Goal: Task Accomplishment & Management: Manage account settings

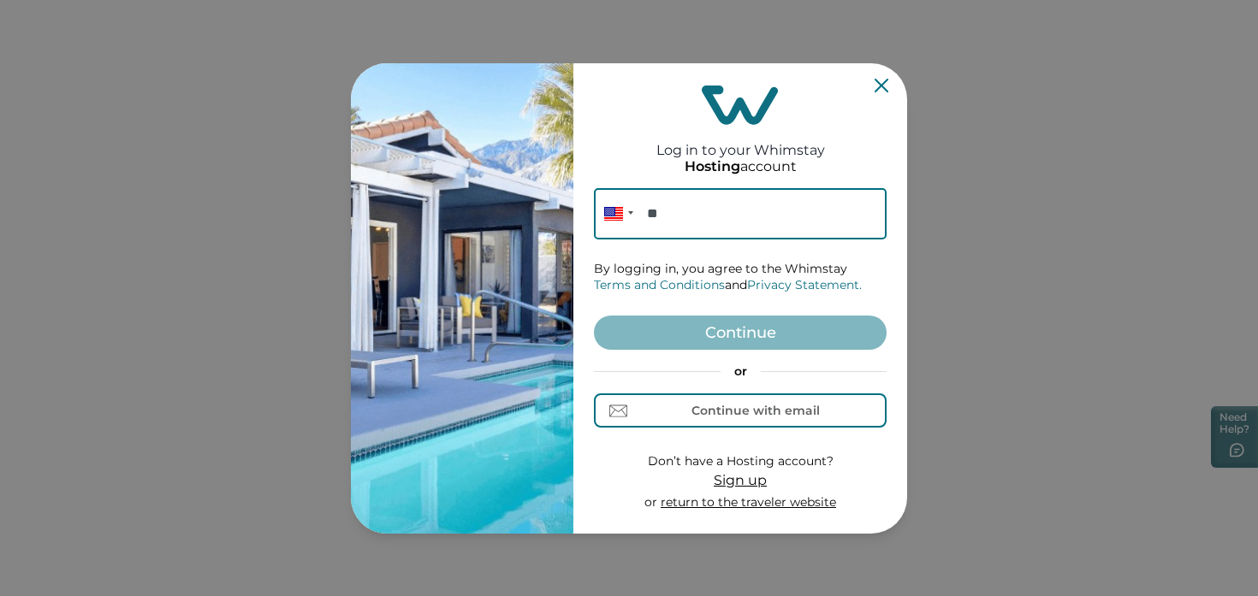
click at [714, 217] on input "**" at bounding box center [740, 213] width 293 height 51
click at [710, 215] on input "**" at bounding box center [740, 213] width 293 height 51
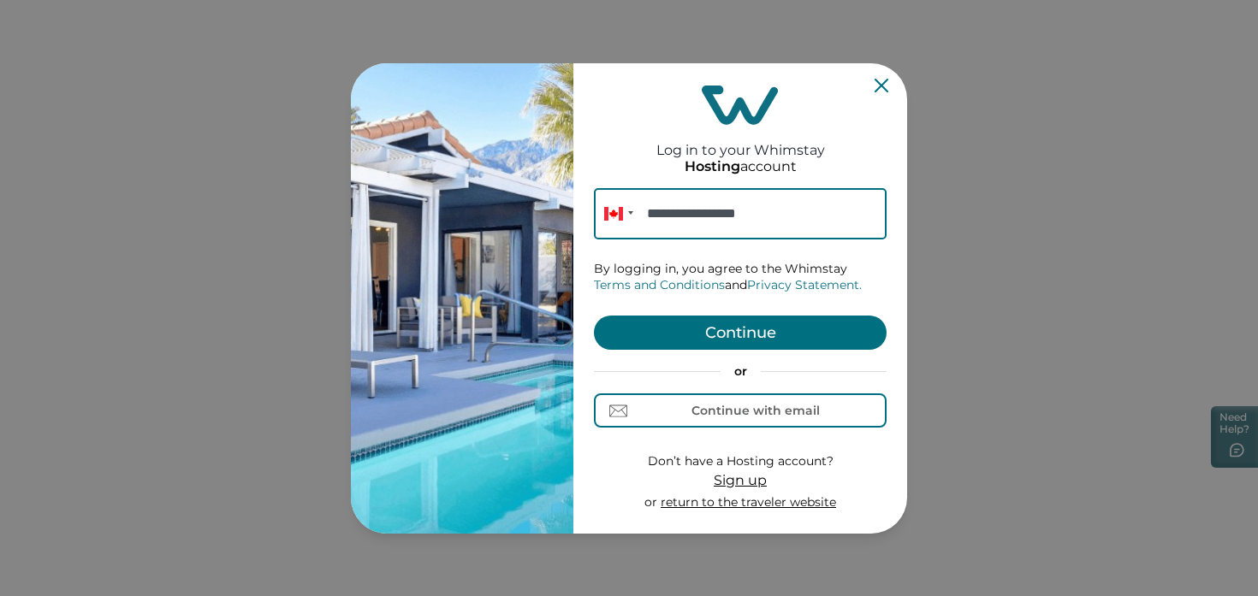
type input "**********"
click at [766, 344] on button "Continue" at bounding box center [740, 333] width 293 height 34
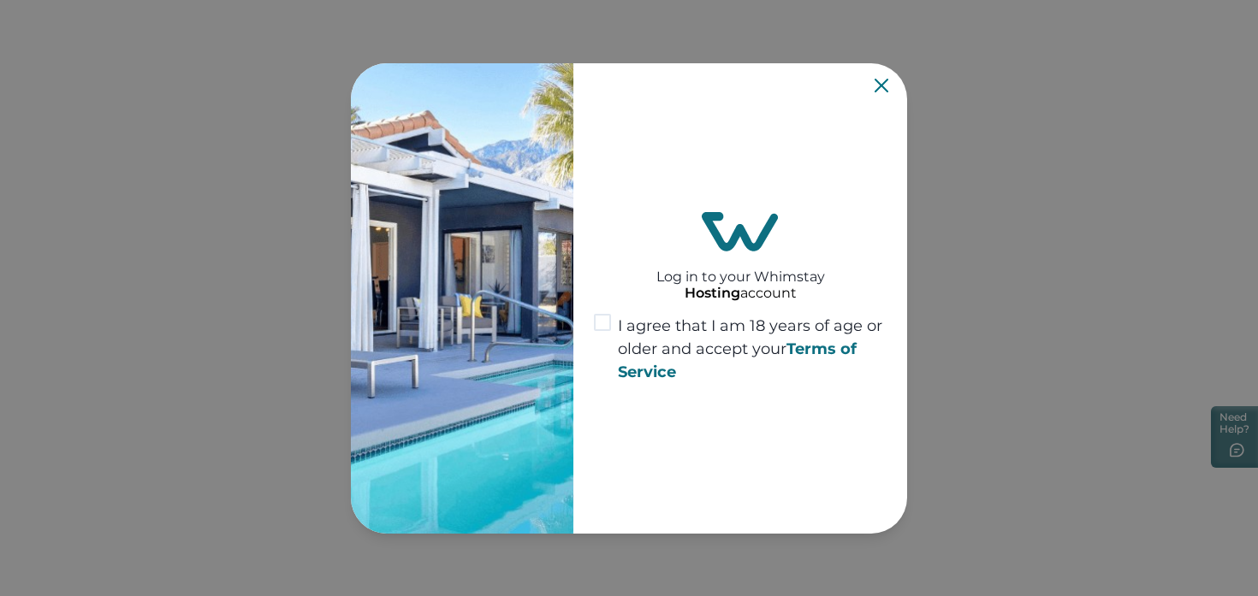
click at [620, 347] on span "I agree that I am 18 years of age or older and accept your Terms of Service" at bounding box center [752, 349] width 269 height 69
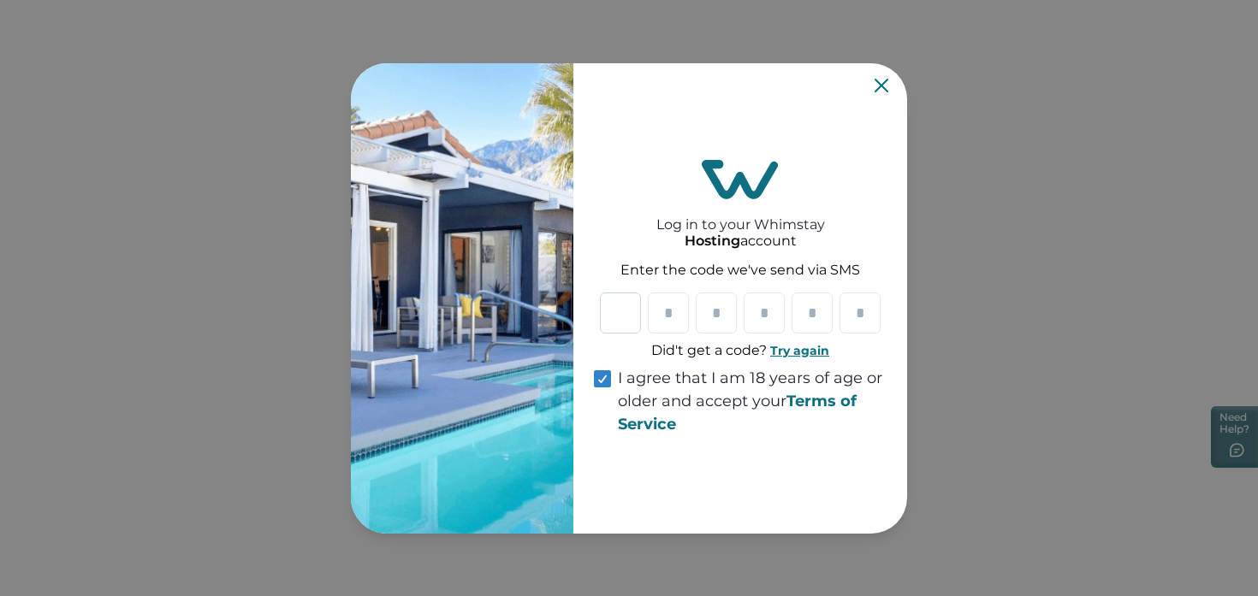
click at [627, 305] on input "Please enter your pin code" at bounding box center [620, 313] width 41 height 41
click at [643, 317] on div at bounding box center [740, 313] width 281 height 41
click at [778, 350] on button "Try again" at bounding box center [799, 350] width 59 height 15
click at [874, 90] on section "Log in to your Whimstay Hosting account Enter the code we've send via SMS Didn'…" at bounding box center [629, 298] width 556 height 471
click at [879, 86] on icon "Close" at bounding box center [882, 86] width 14 height 14
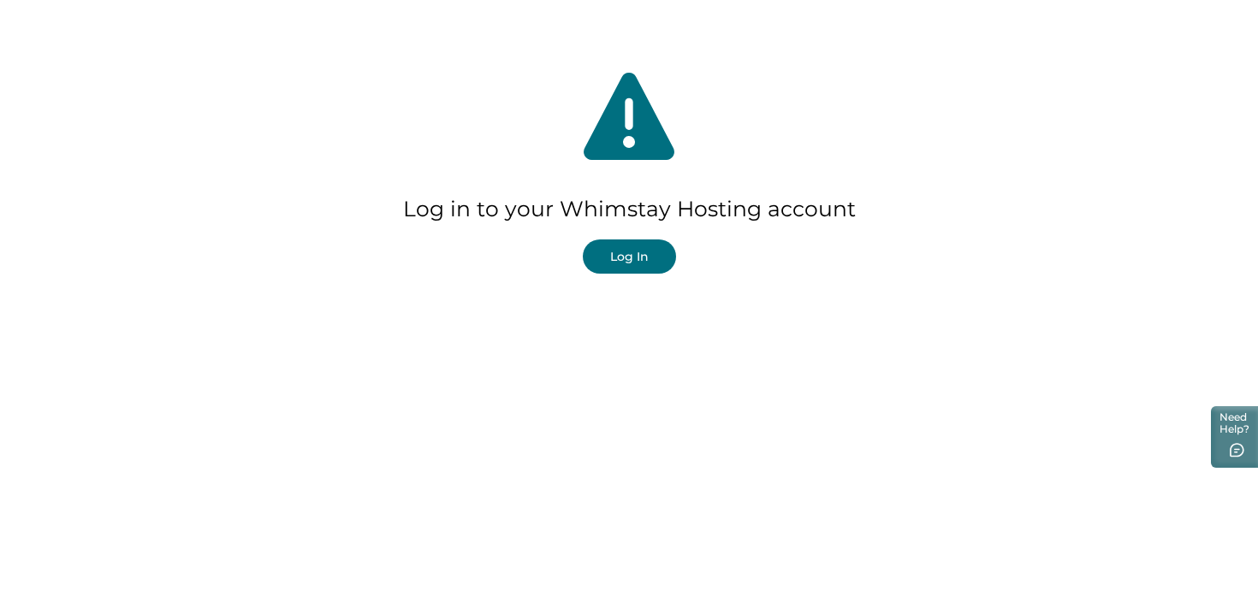
click at [626, 246] on button "Log In" at bounding box center [629, 257] width 93 height 34
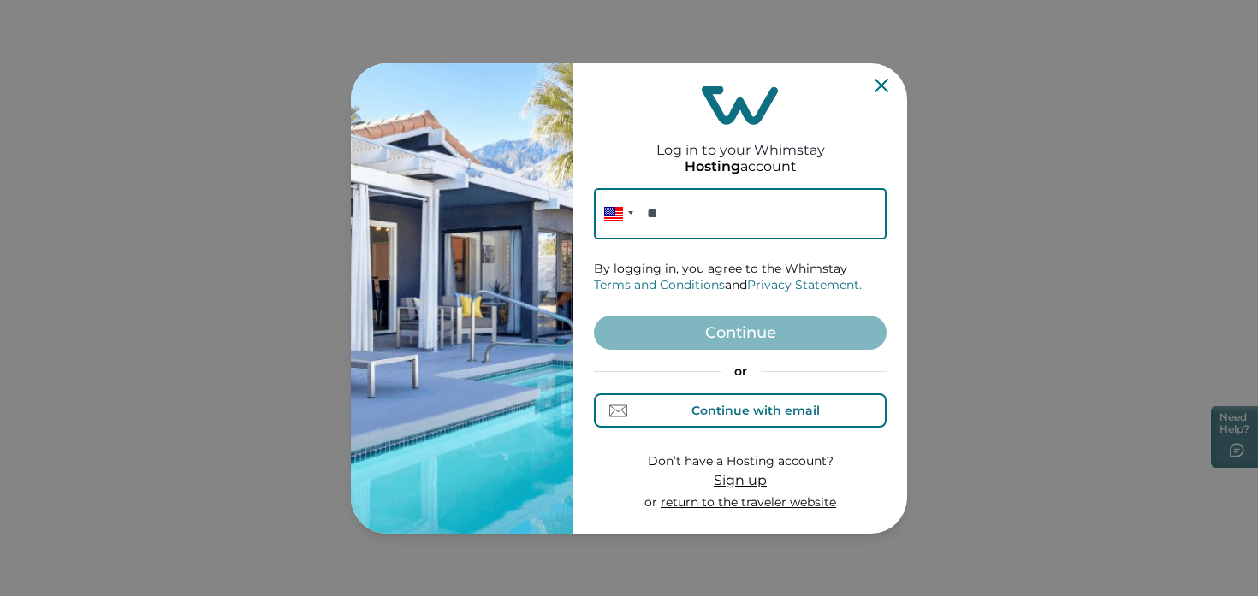
click at [760, 423] on button "Continue with email" at bounding box center [740, 411] width 293 height 34
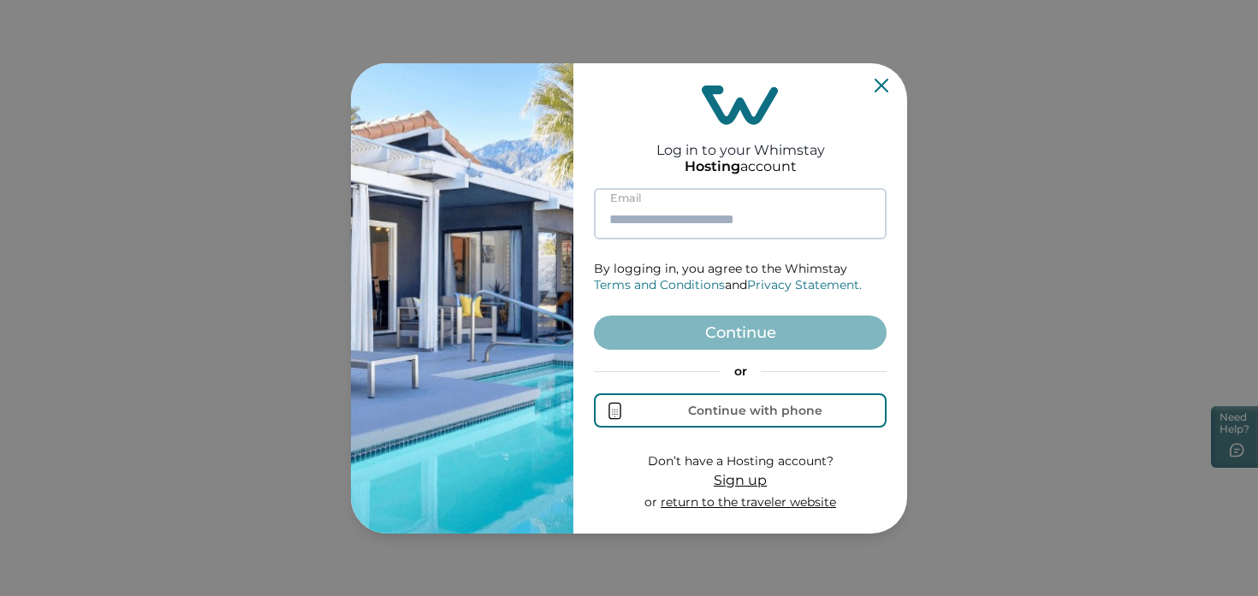
click at [672, 213] on input at bounding box center [740, 213] width 293 height 51
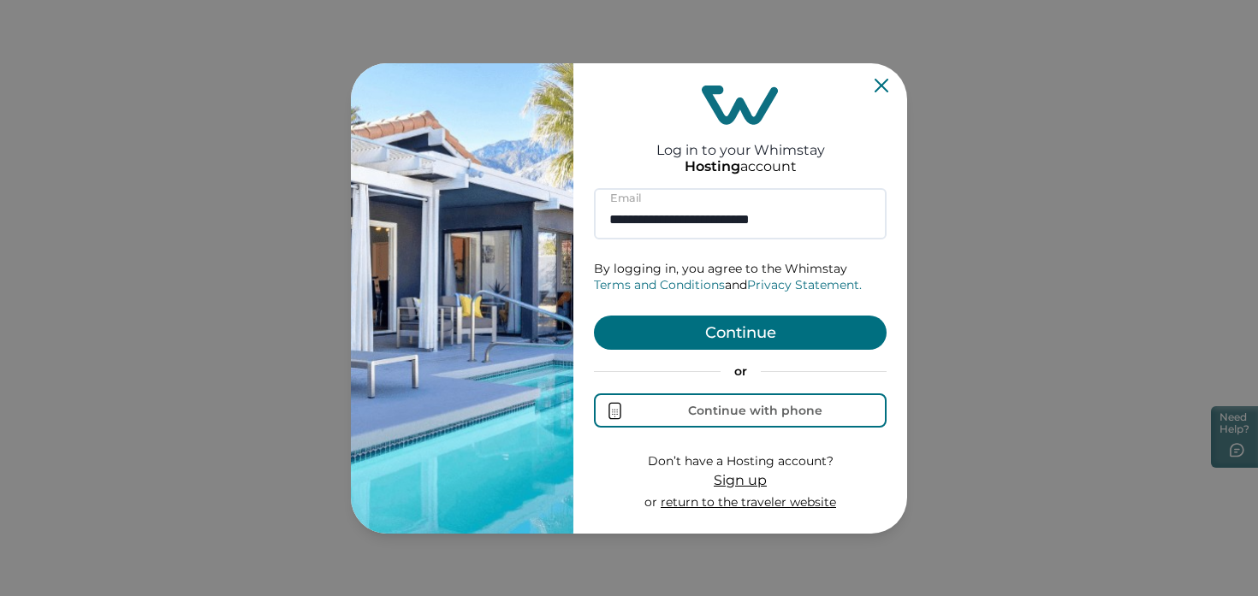
type input "**********"
click at [763, 348] on button "Continue" at bounding box center [740, 333] width 293 height 34
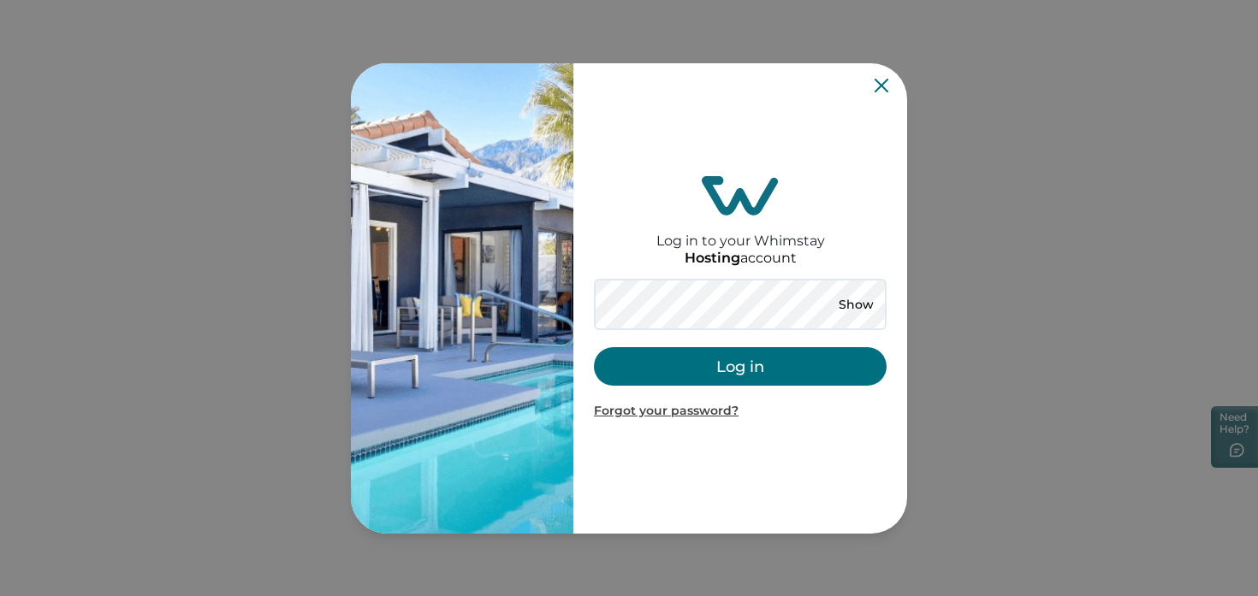
click at [638, 273] on div "Log in to your Whimstay Hosting account Show Log in Forgot your password?" at bounding box center [740, 298] width 293 height 457
click at [769, 363] on button "Log in" at bounding box center [740, 366] width 293 height 39
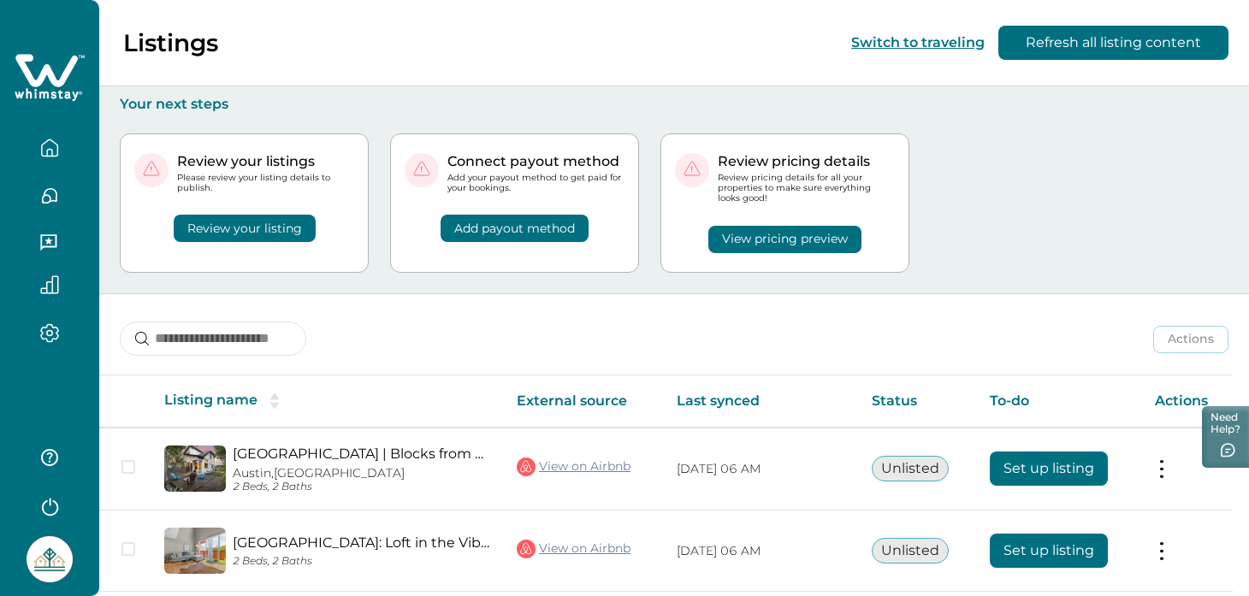
scroll to position [139, 0]
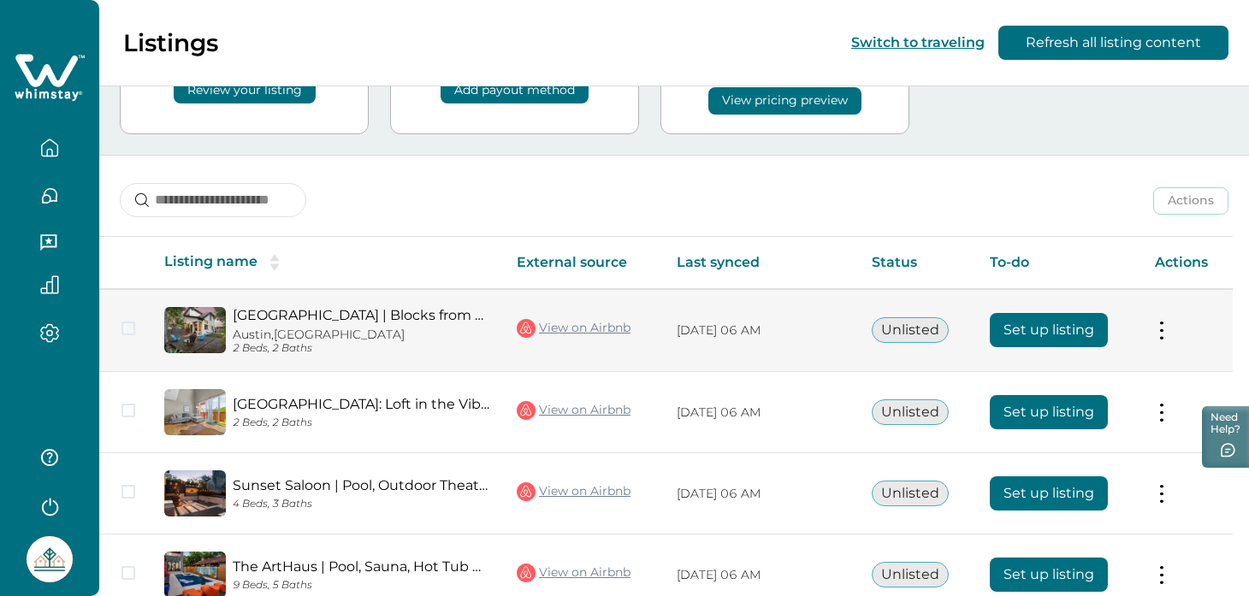
click at [1047, 328] on button "Set up listing" at bounding box center [1049, 330] width 118 height 34
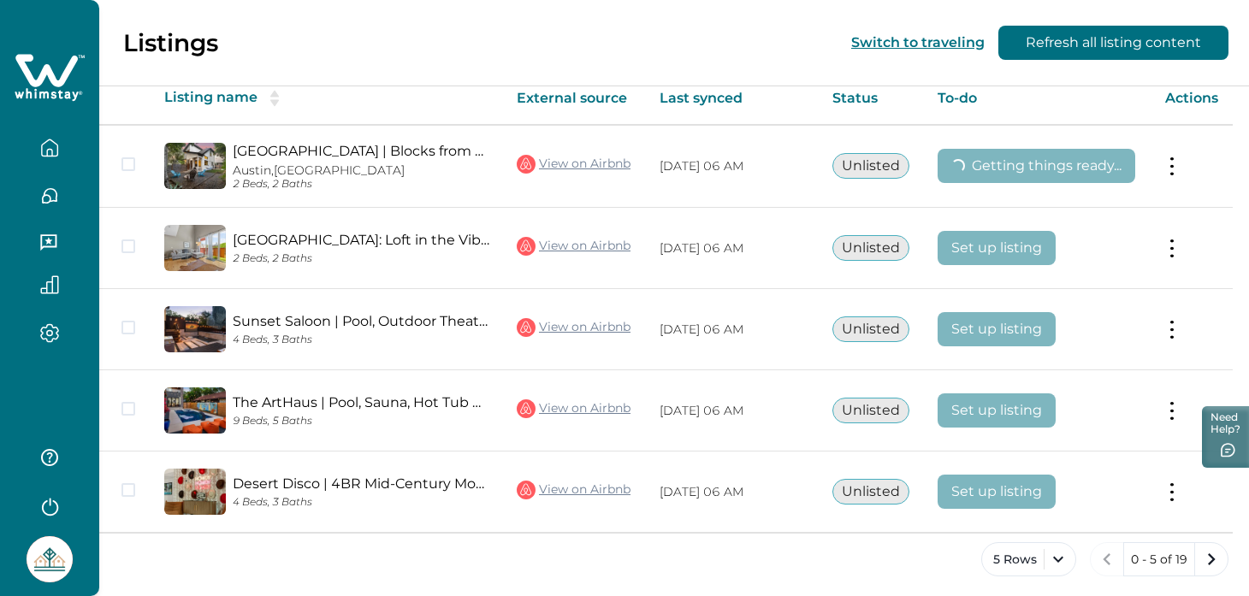
scroll to position [311, 0]
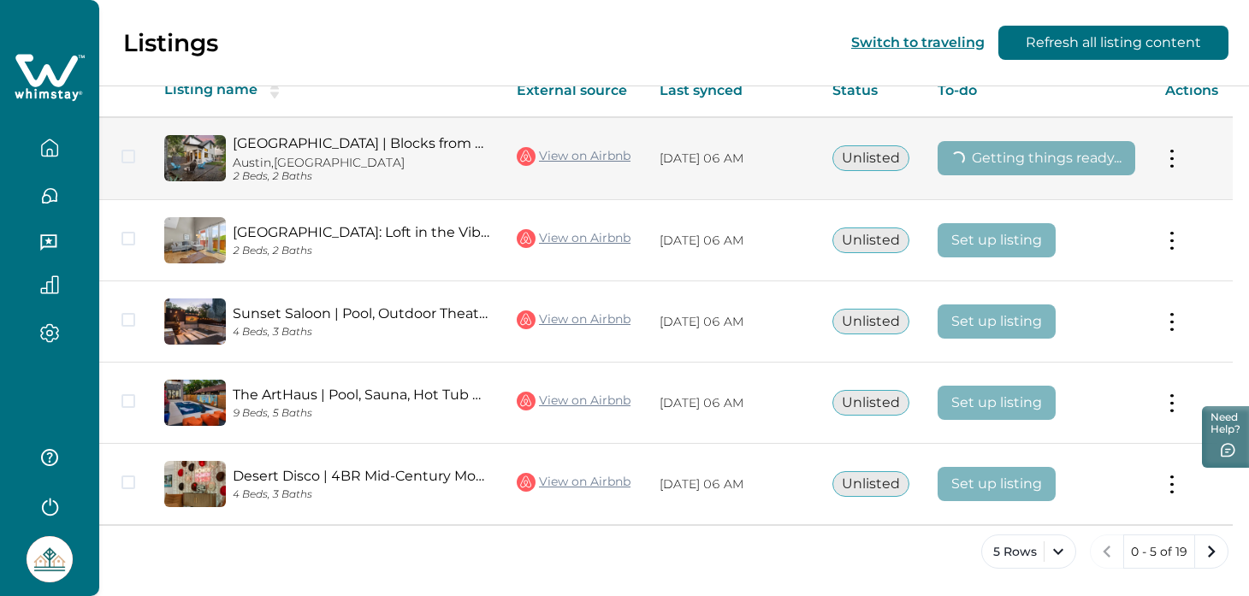
click at [572, 156] on link "View on Airbnb" at bounding box center [574, 156] width 114 height 22
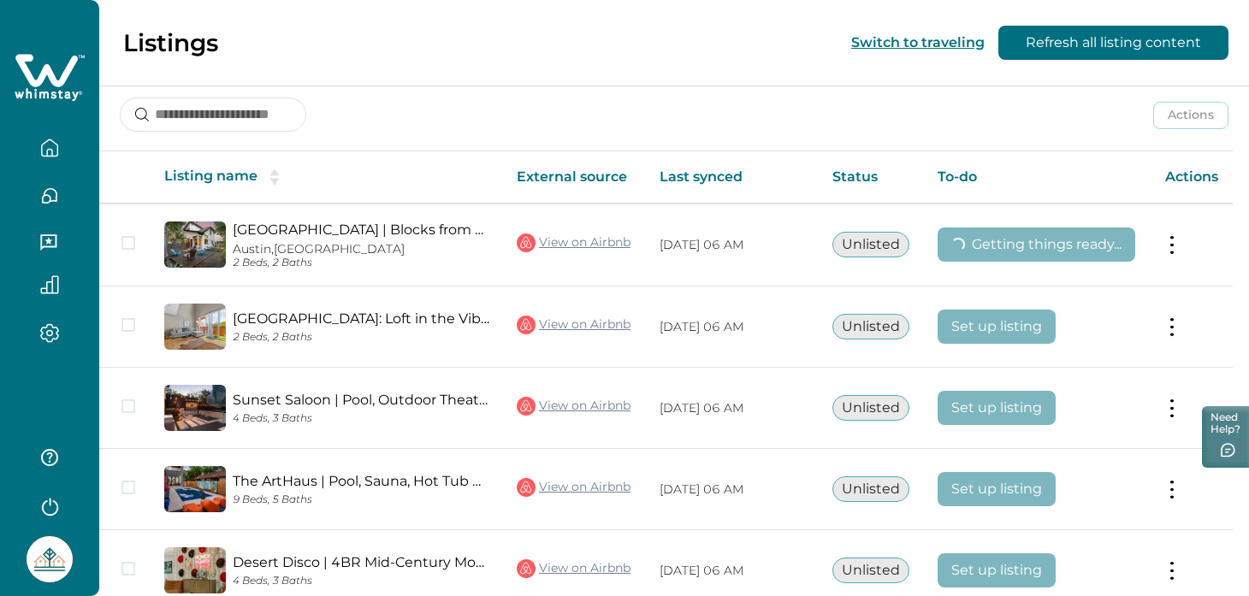
scroll to position [151, 0]
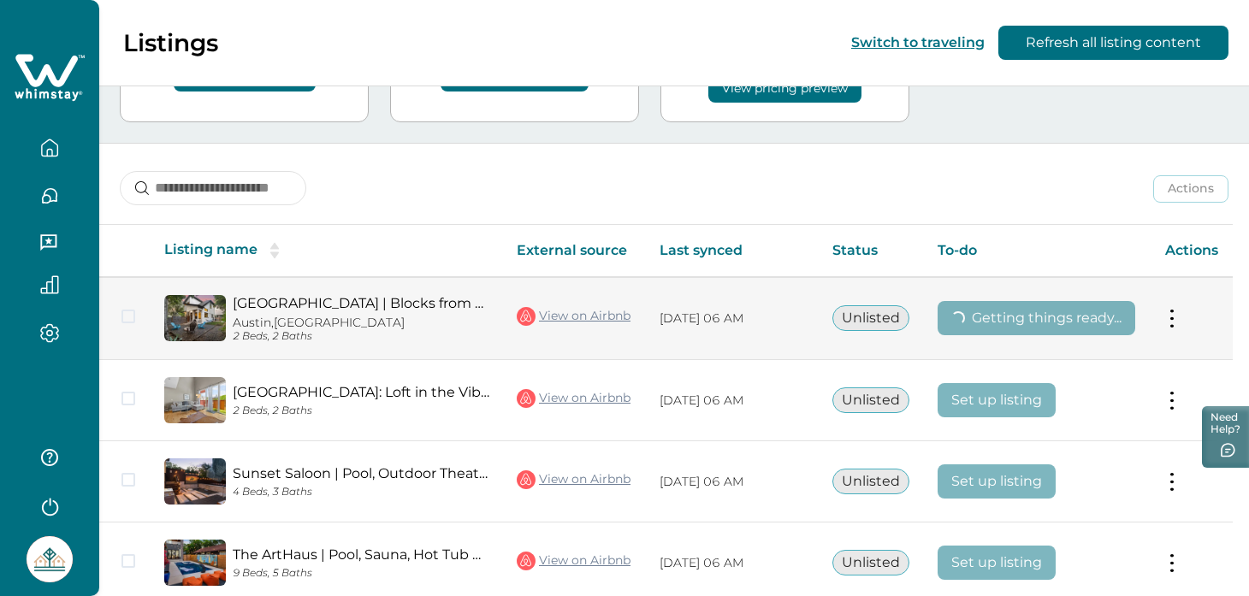
click at [1177, 322] on button at bounding box center [1172, 319] width 14 height 18
click at [1179, 319] on button at bounding box center [1172, 319] width 14 height 18
click at [1178, 317] on button at bounding box center [1172, 319] width 14 height 18
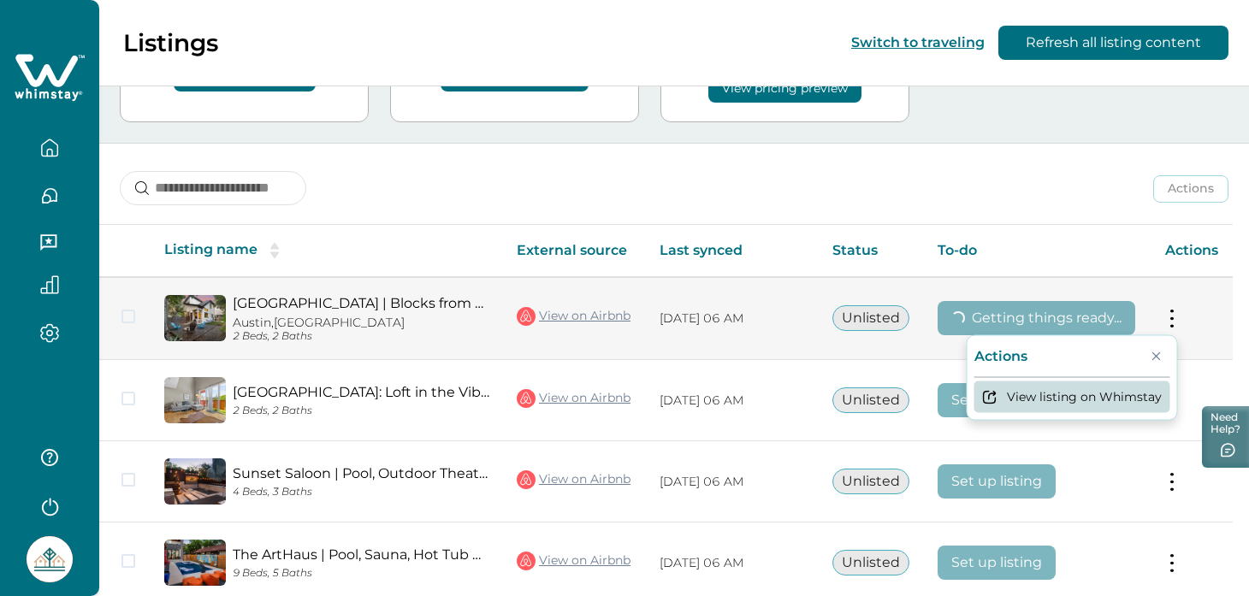
click at [1112, 387] on button "View listing on Whimstay" at bounding box center [1073, 397] width 196 height 32
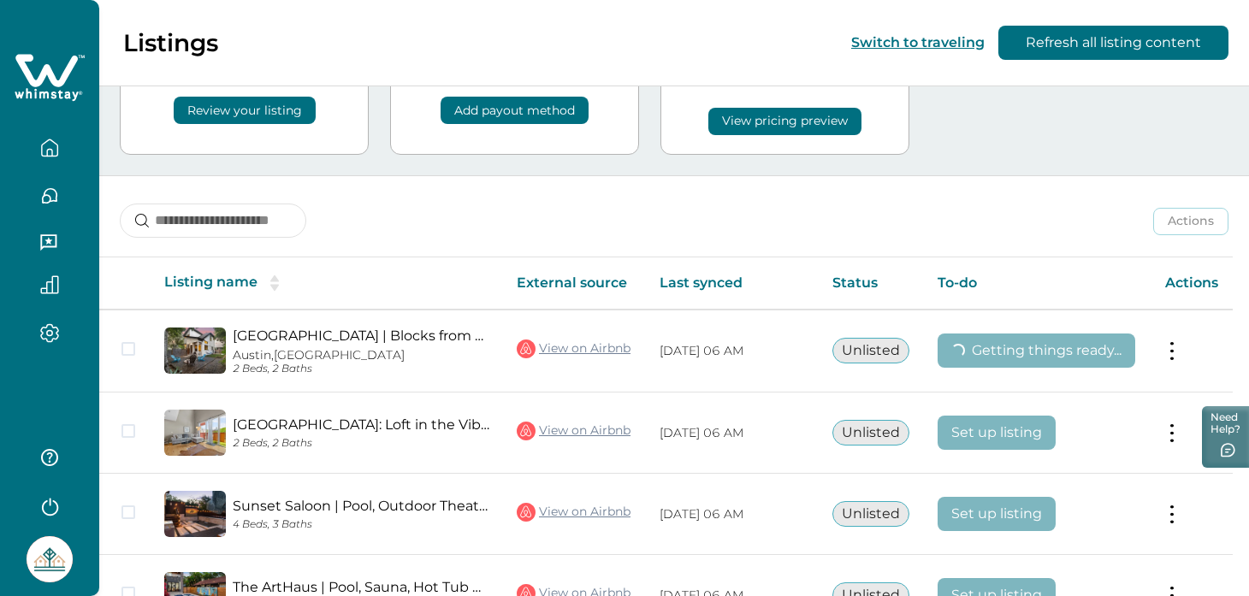
scroll to position [118, 0]
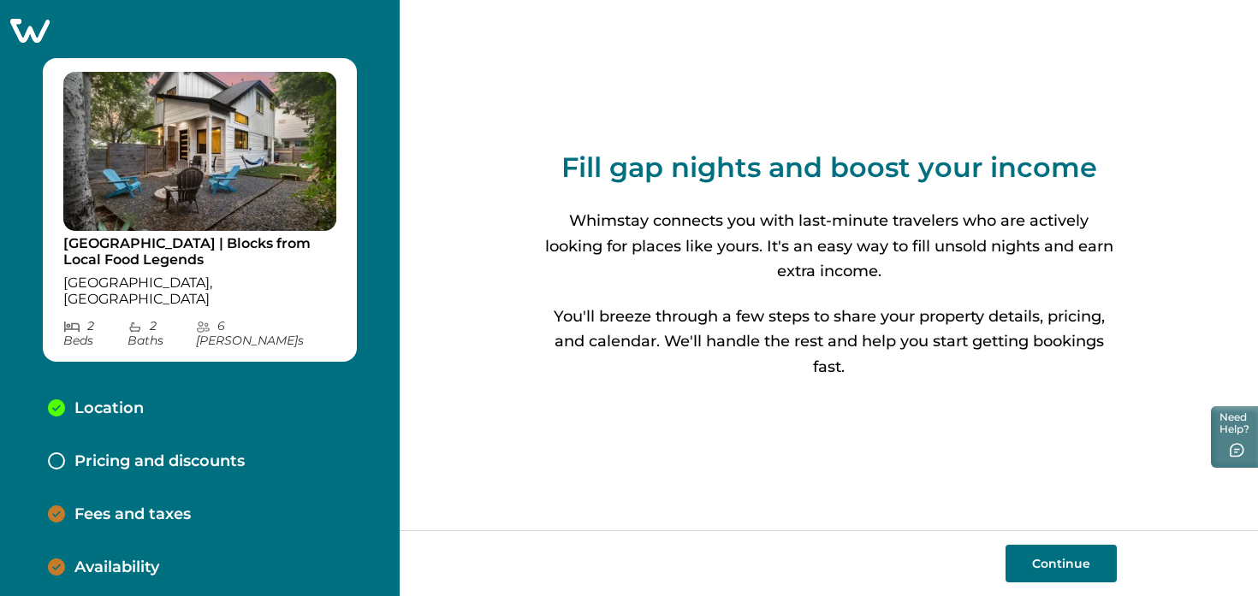
click at [1054, 561] on button "Continue" at bounding box center [1060, 564] width 111 height 38
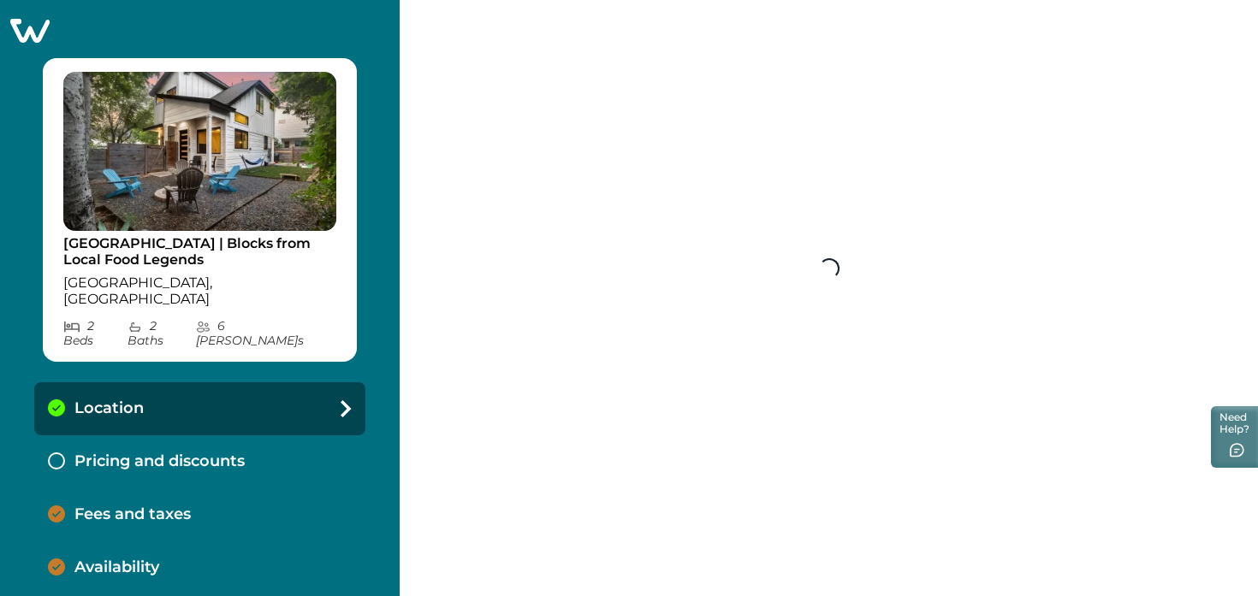
select select "**"
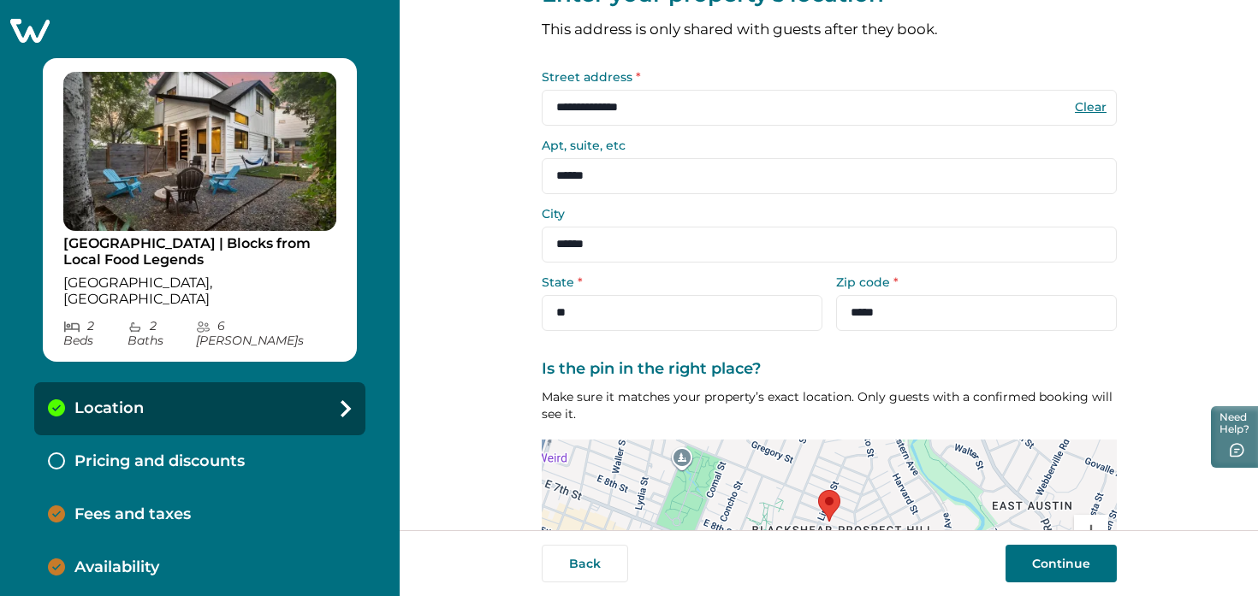
scroll to position [216, 0]
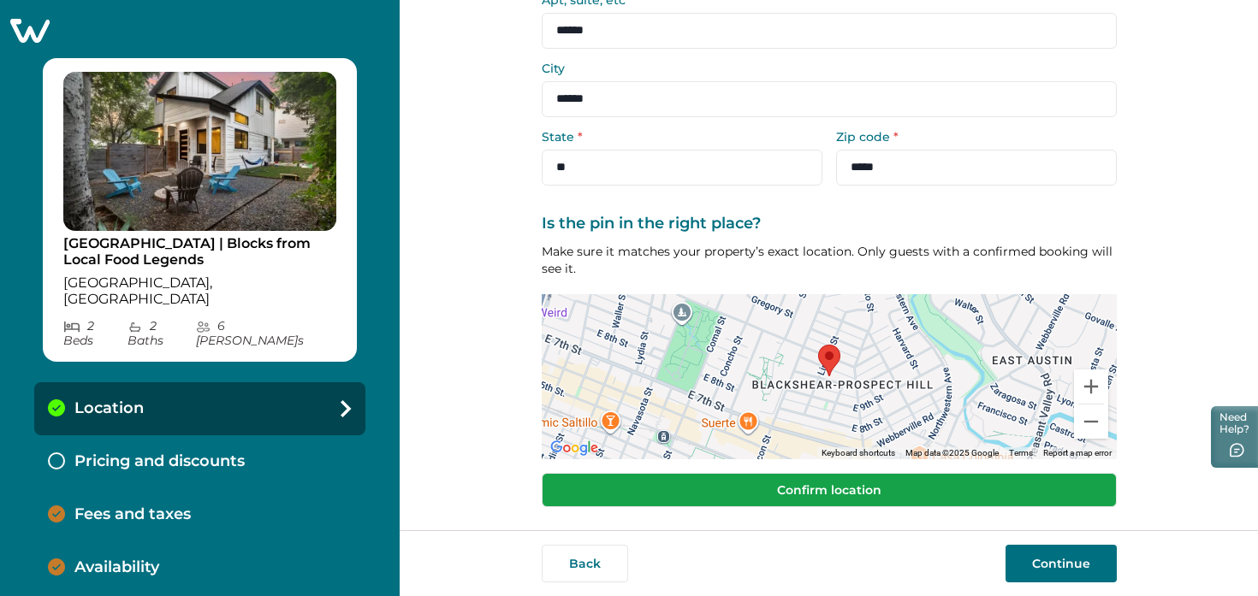
click at [909, 501] on button "Confirm location" at bounding box center [829, 490] width 575 height 34
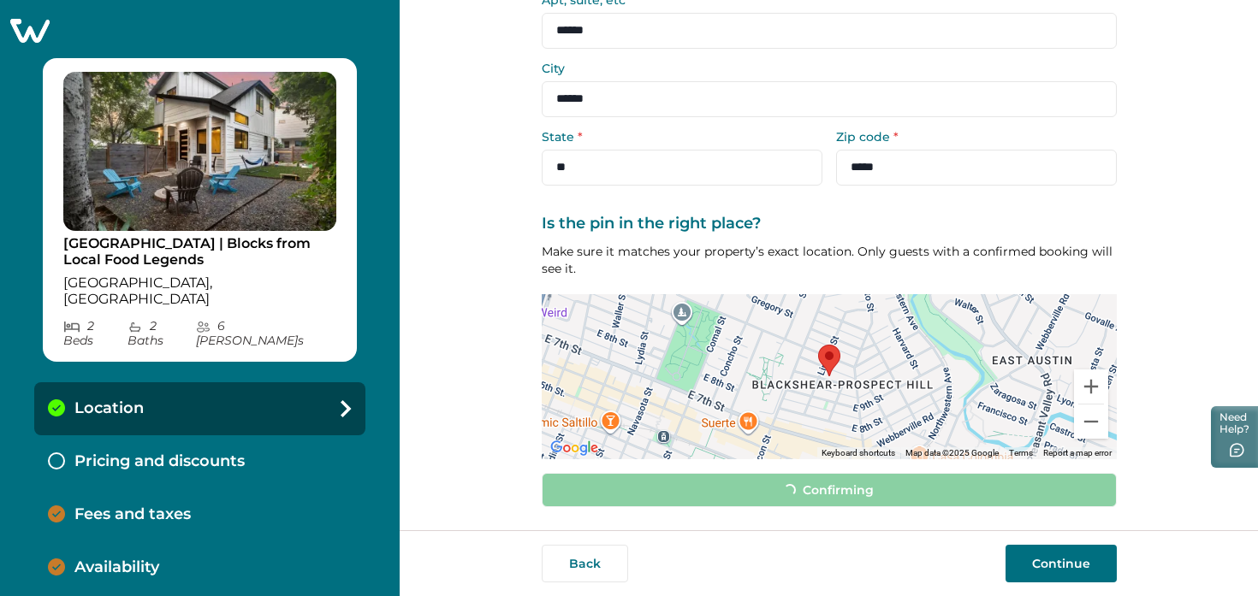
scroll to position [205, 0]
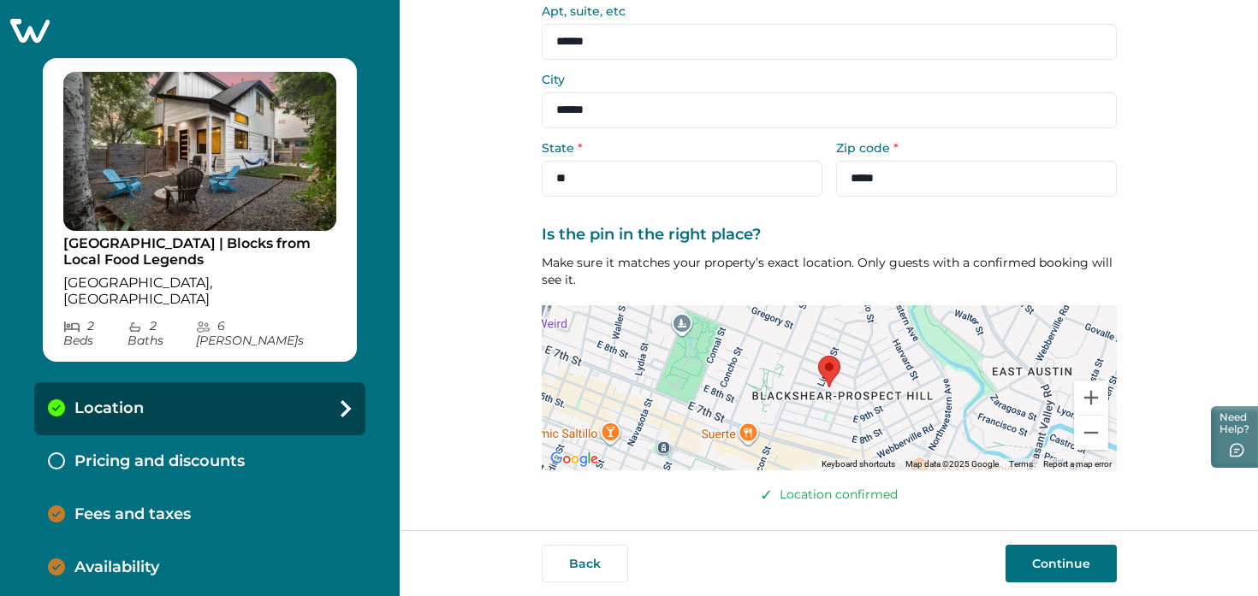
click at [1070, 566] on button "Continue" at bounding box center [1060, 564] width 111 height 38
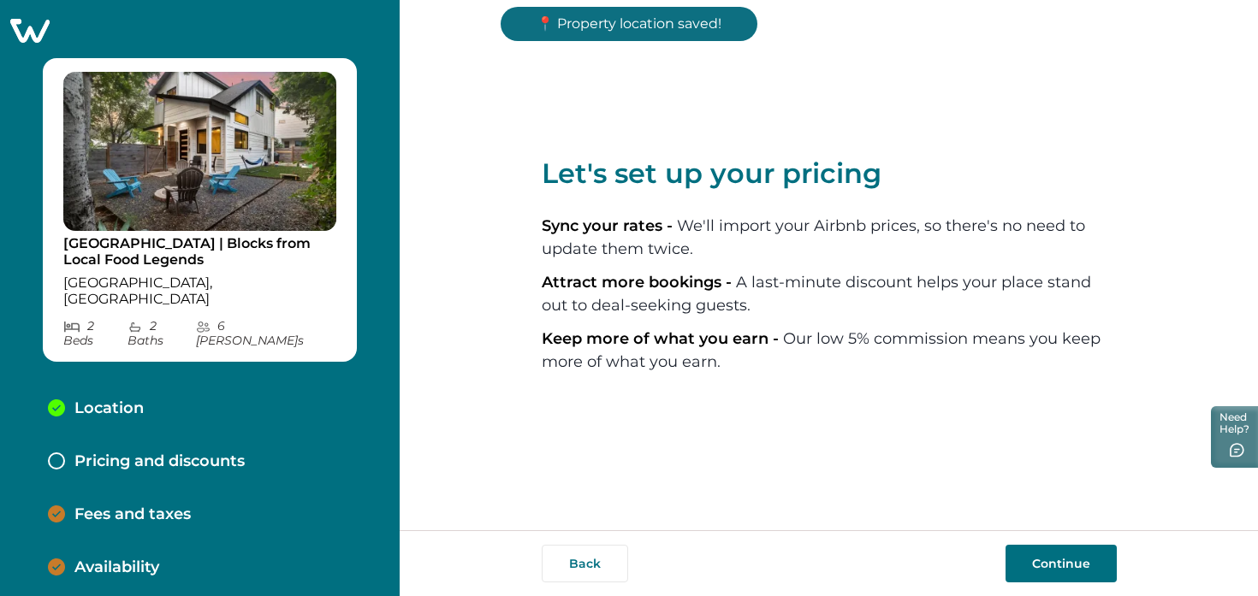
click at [1064, 559] on button "Continue" at bounding box center [1060, 564] width 111 height 38
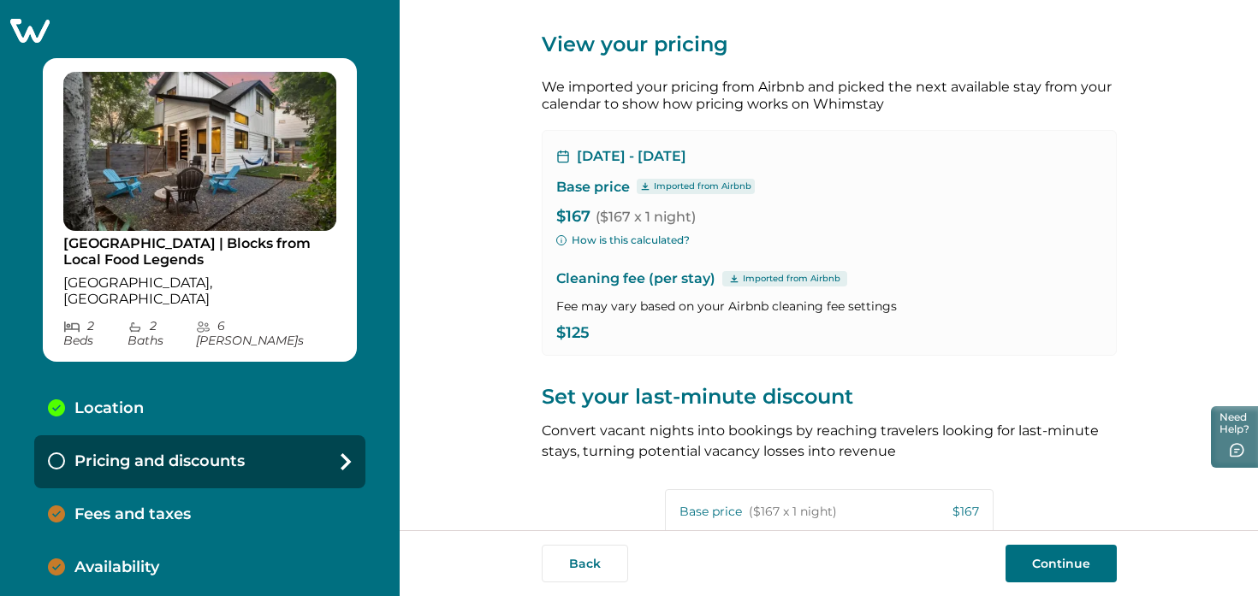
scroll to position [23, 0]
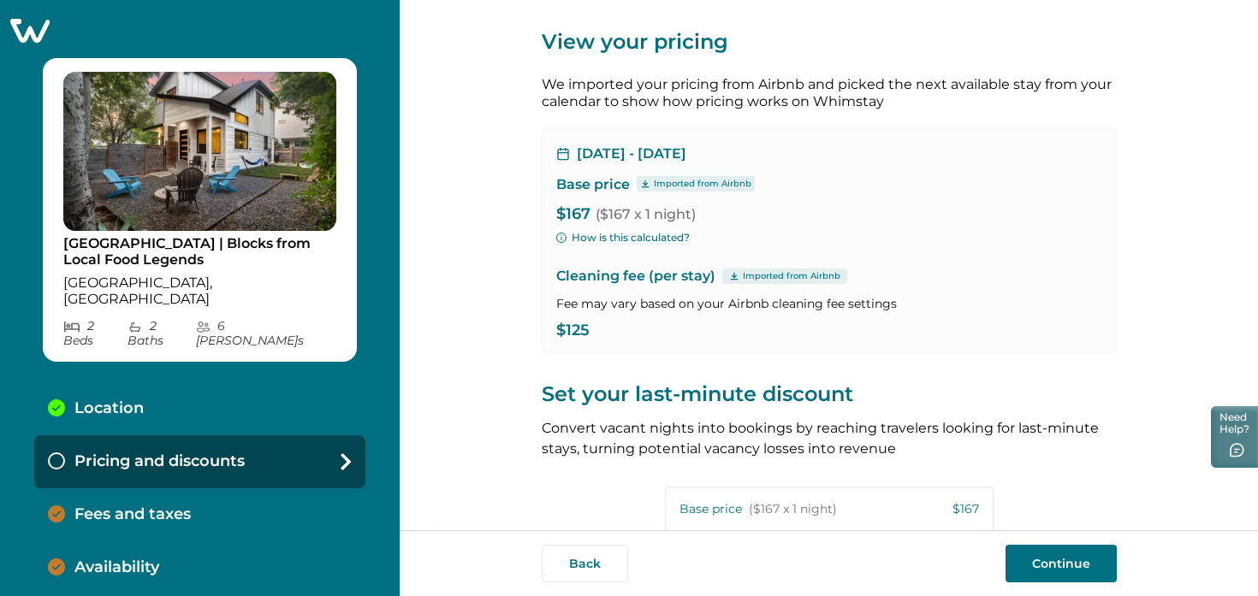
click at [722, 278] on div "Imported from Airbnb" at bounding box center [784, 276] width 125 height 15
click at [744, 282] on p "Imported from Airbnb" at bounding box center [792, 277] width 98 height 14
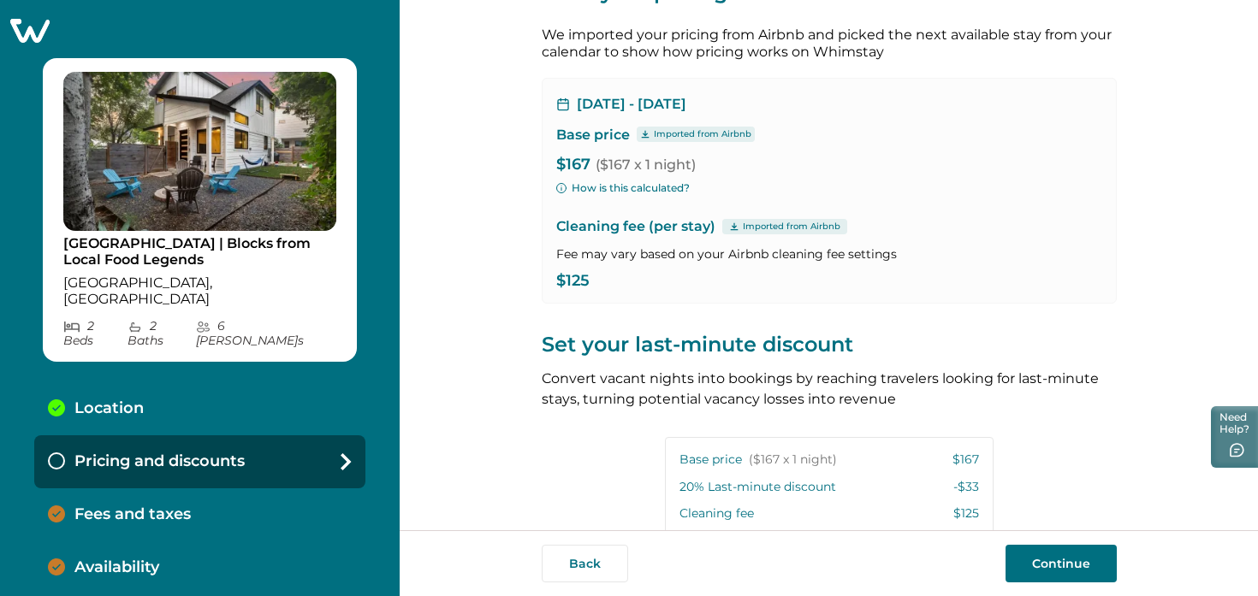
scroll to position [152, 0]
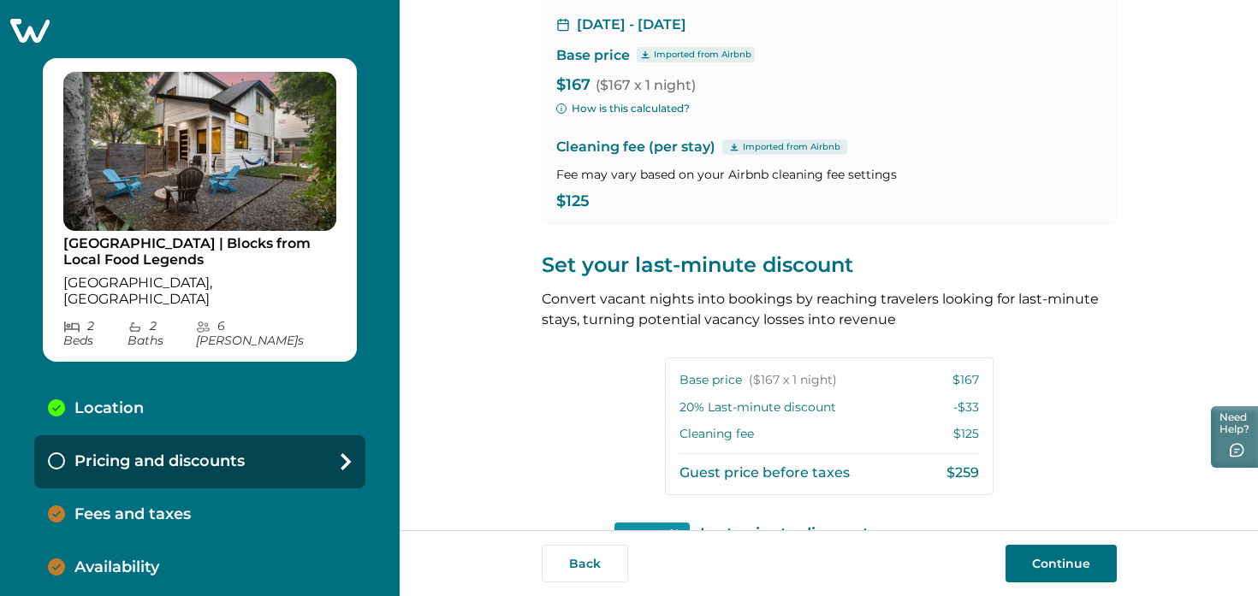
click at [560, 108] on icon "button" at bounding box center [561, 109] width 10 height 10
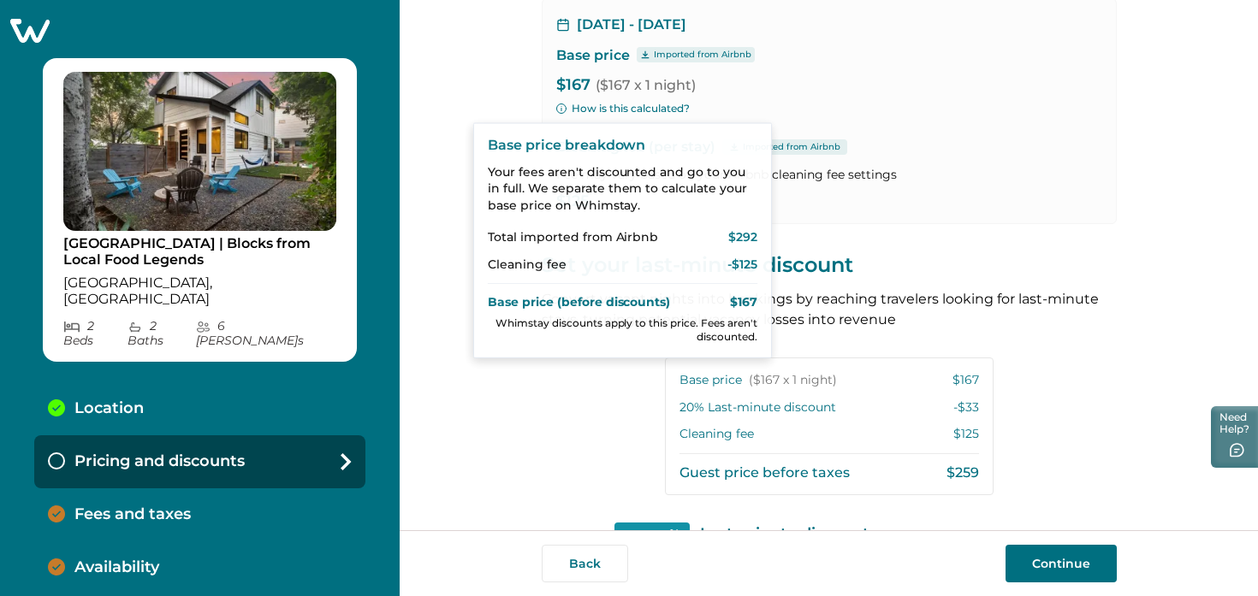
click at [454, 90] on div "View your pricing We imported your pricing from Airbnb and picked the next avai…" at bounding box center [829, 265] width 858 height 531
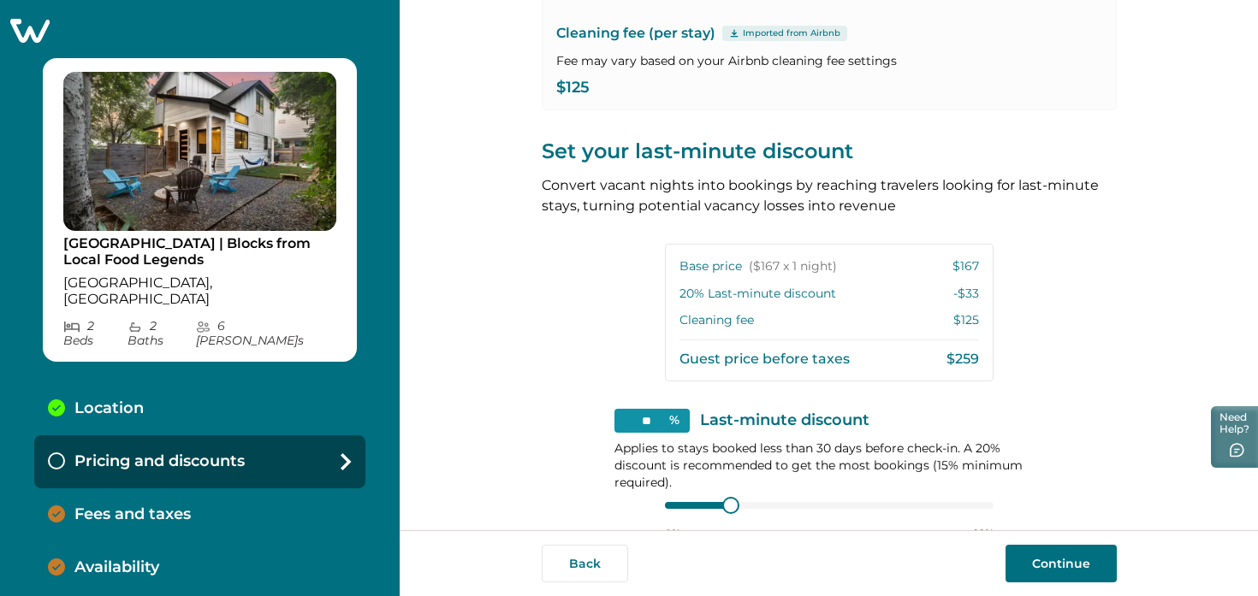
scroll to position [354, 0]
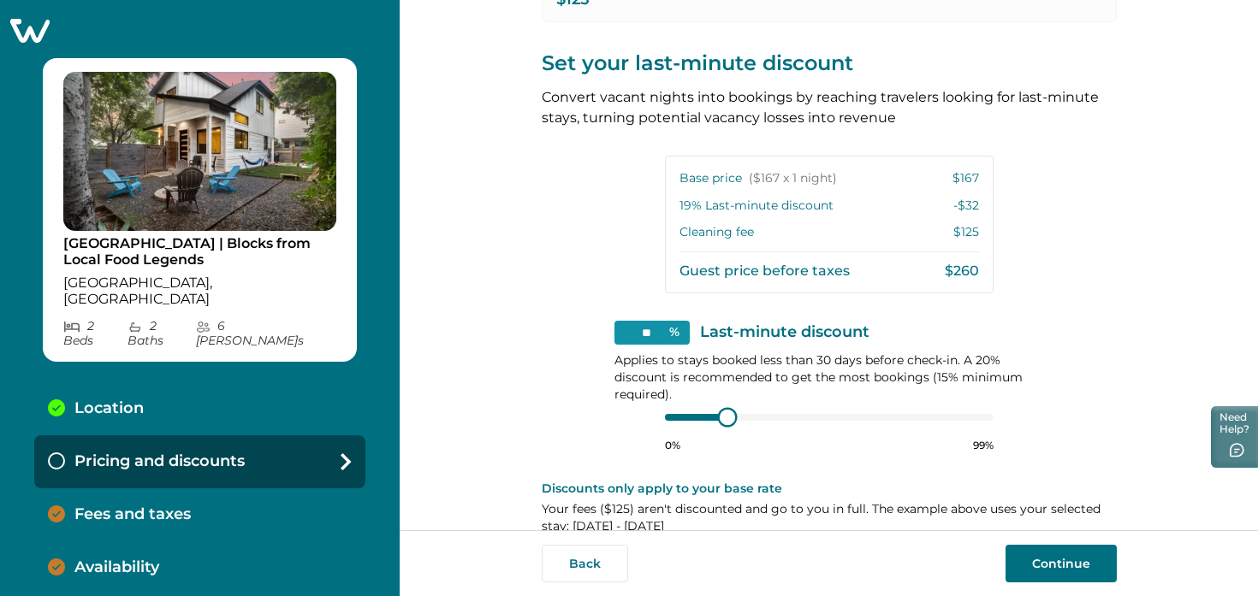
type input "**"
click at [725, 415] on div at bounding box center [730, 417] width 15 height 15
click at [833, 483] on p "Discounts only apply to your base rate" at bounding box center [829, 488] width 575 height 17
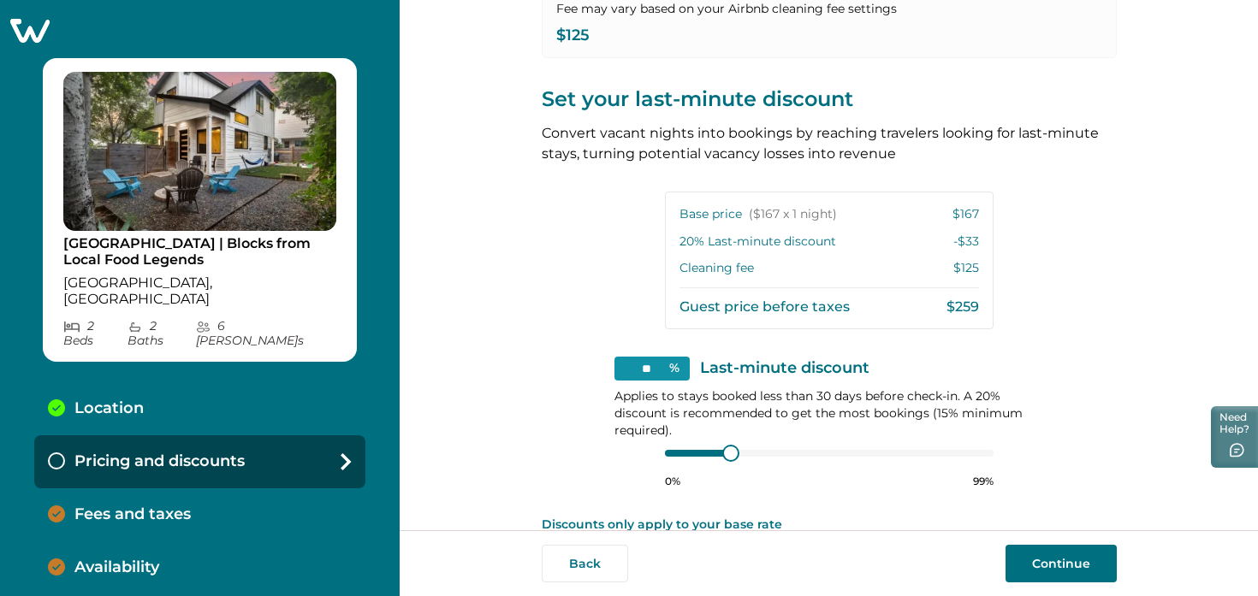
scroll to position [383, 0]
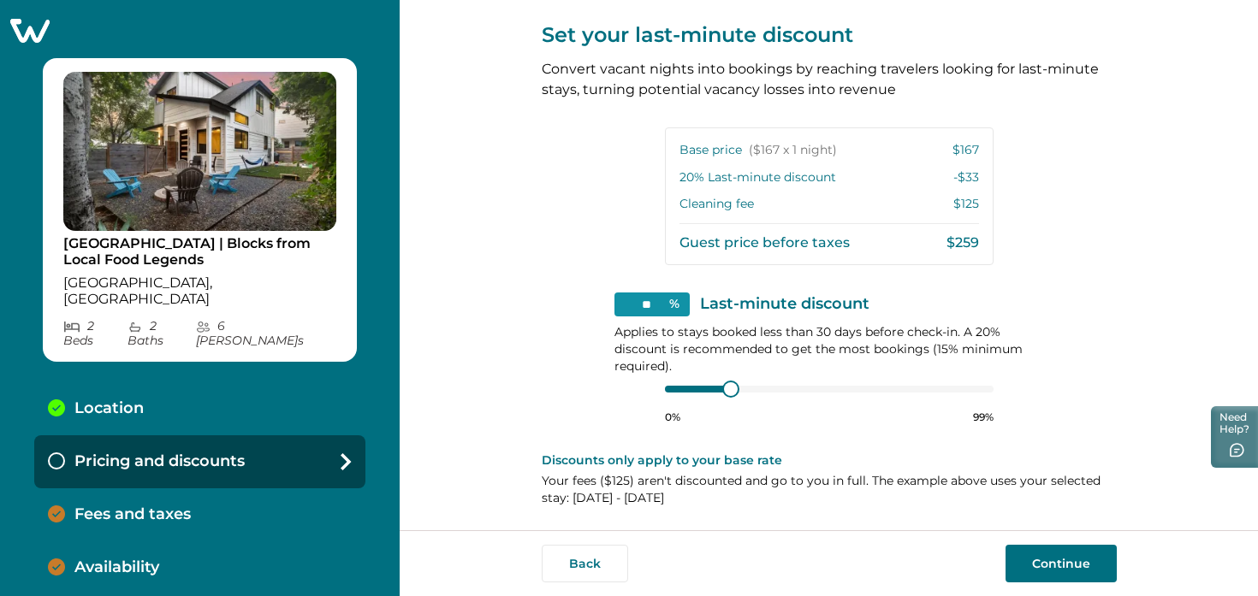
click at [1076, 574] on button "Continue" at bounding box center [1060, 564] width 111 height 38
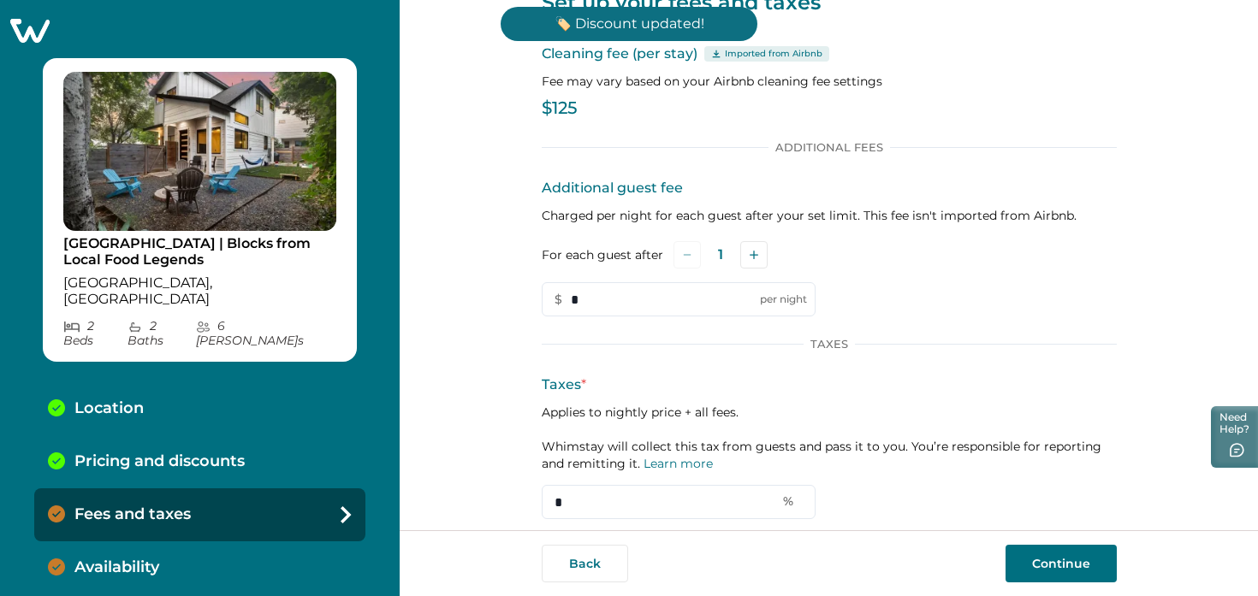
scroll to position [109, 0]
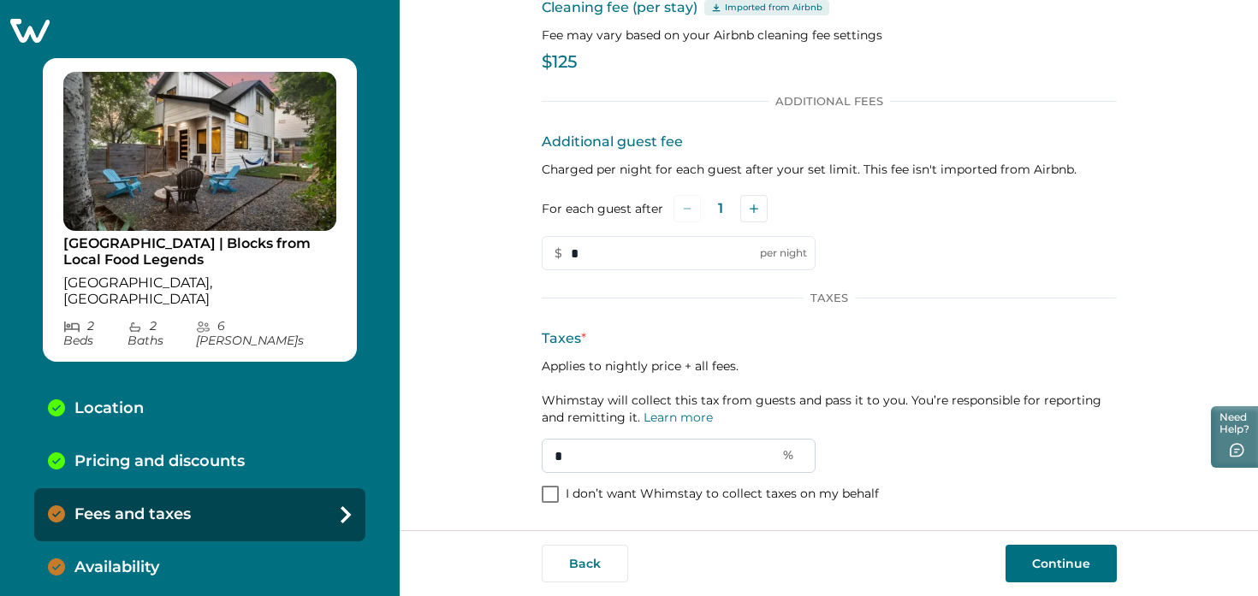
click at [626, 460] on input "*" at bounding box center [679, 456] width 274 height 34
type input "**"
click at [982, 406] on p "Applies to nightly price + all fees. Whimstay will collect this tax from guests…" at bounding box center [829, 392] width 575 height 68
click at [1037, 562] on button "Continue" at bounding box center [1060, 564] width 111 height 38
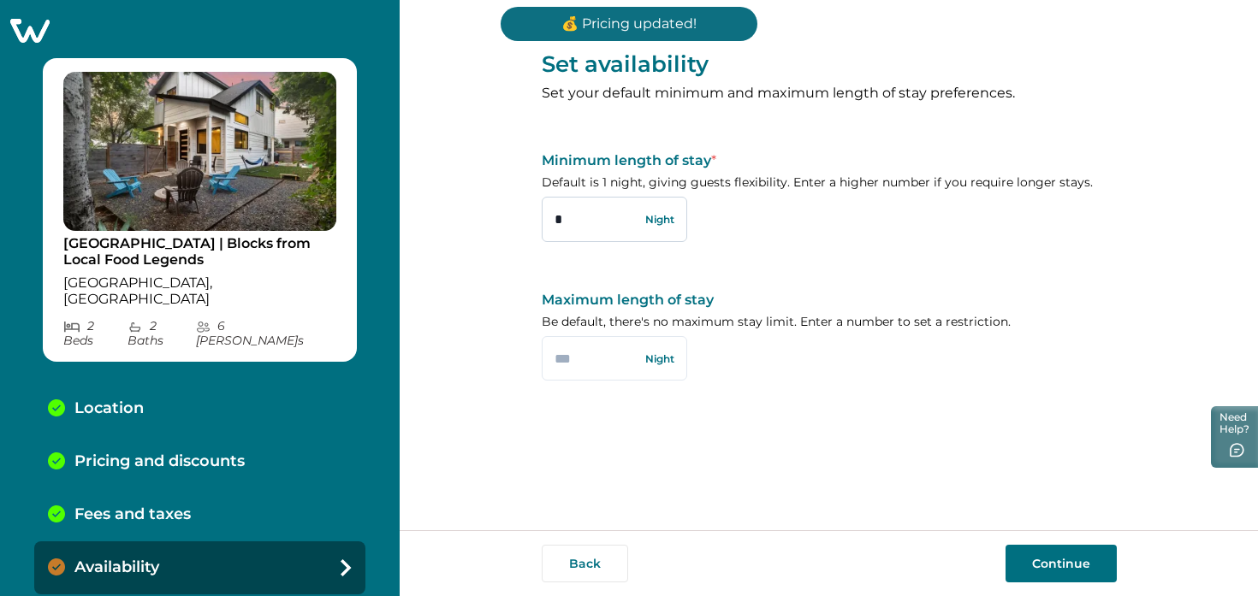
click at [600, 225] on input "*" at bounding box center [614, 219] width 145 height 44
click at [1110, 552] on button "Continue" at bounding box center [1060, 564] width 111 height 38
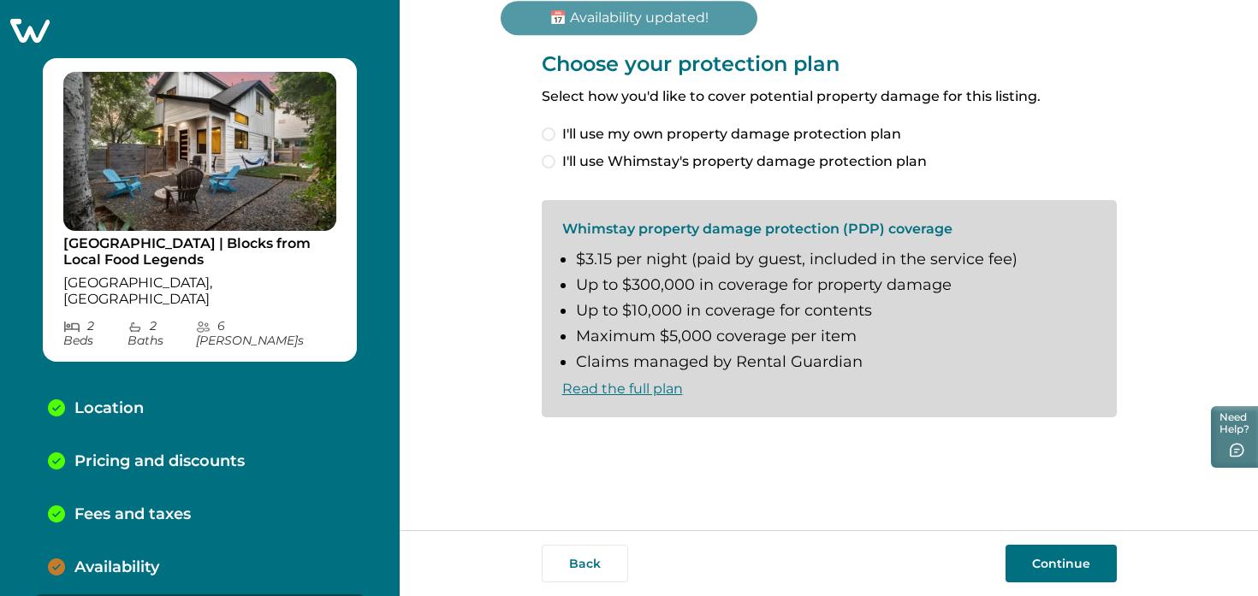
scroll to position [20, 0]
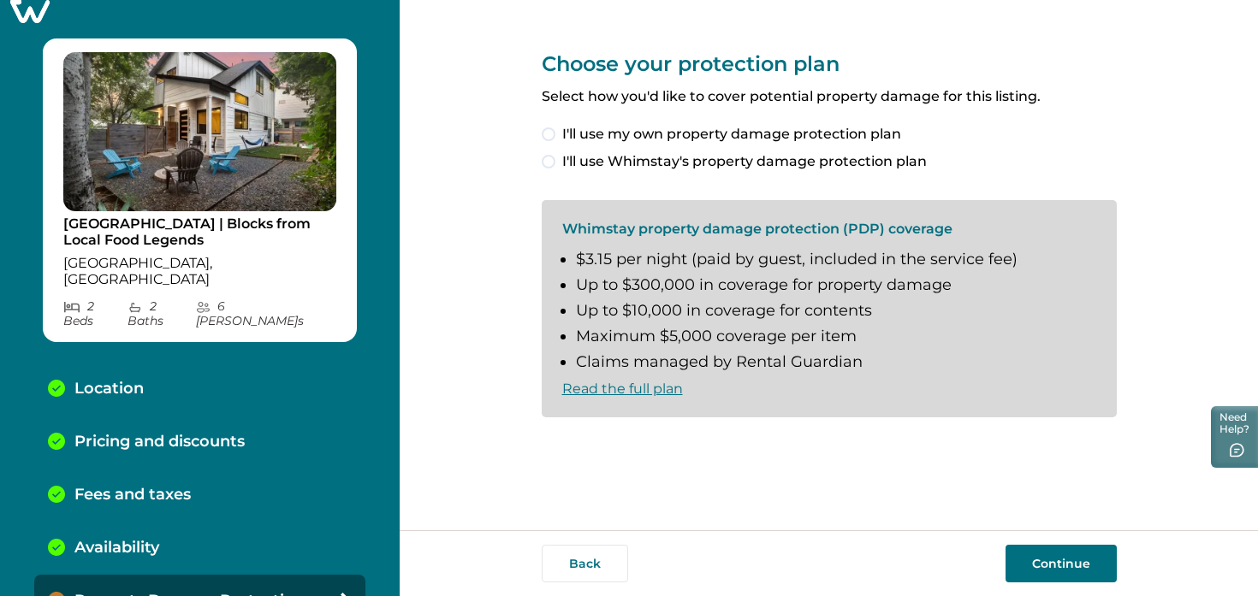
click at [667, 164] on span "I'll use Whimstay's property damage protection plan" at bounding box center [744, 161] width 365 height 21
click at [578, 444] on span "I understand and accept the Whimstay Host Terms and Conditions" at bounding box center [792, 446] width 460 height 21
click at [1047, 568] on button "Continue" at bounding box center [1060, 564] width 111 height 38
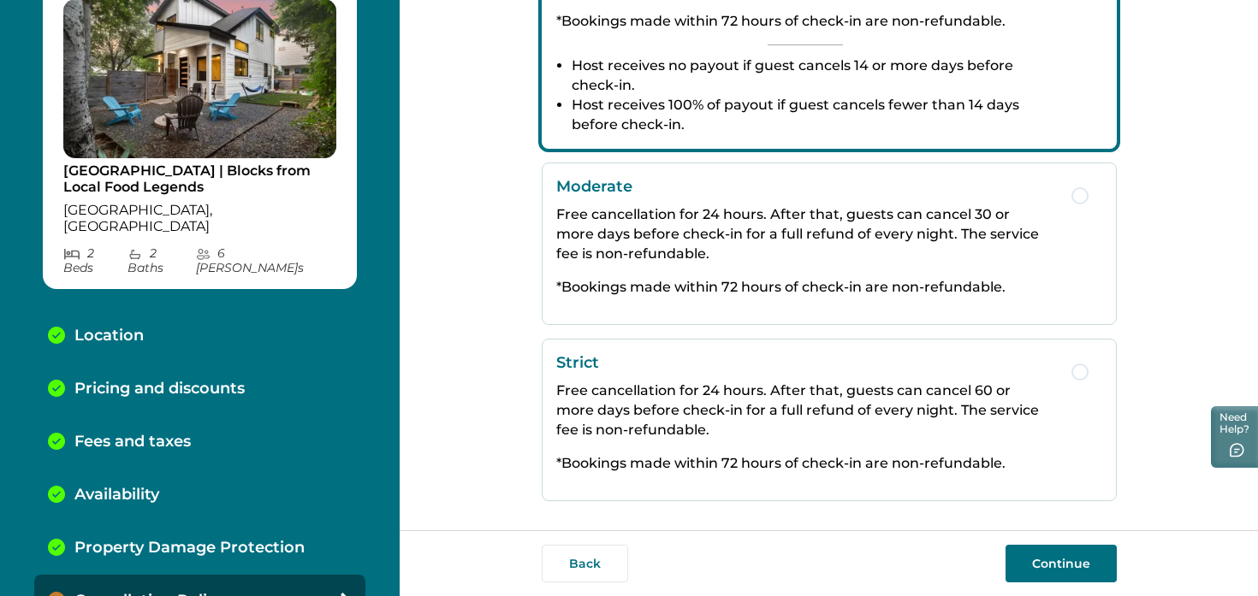
scroll to position [406, 0]
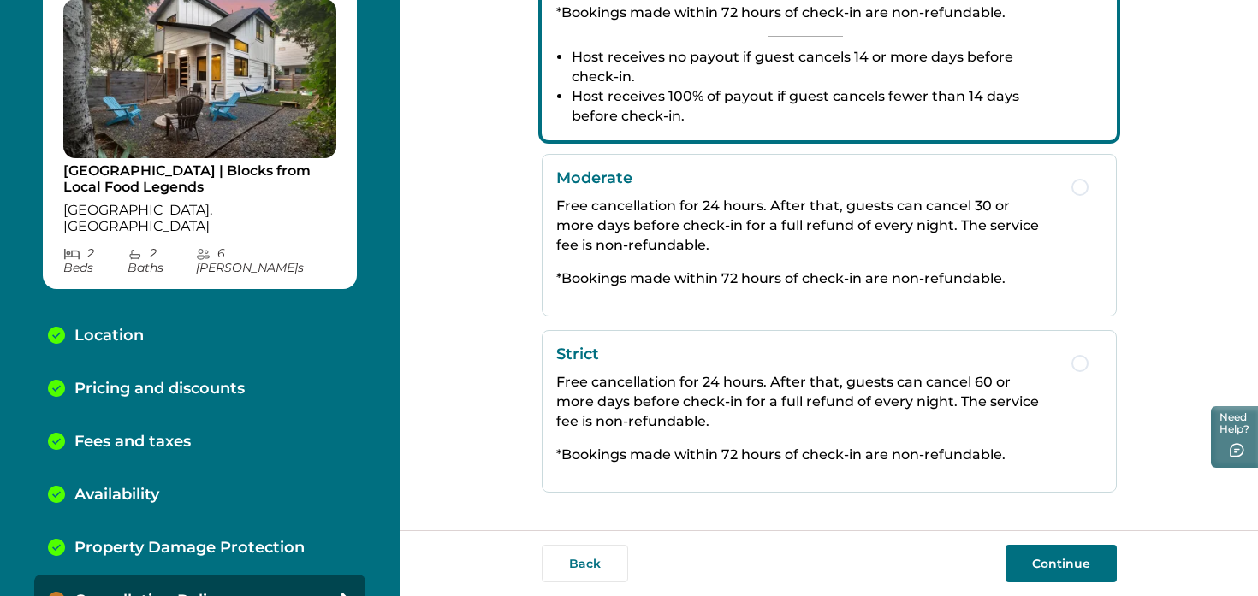
click at [1088, 553] on button "Continue" at bounding box center [1060, 564] width 111 height 38
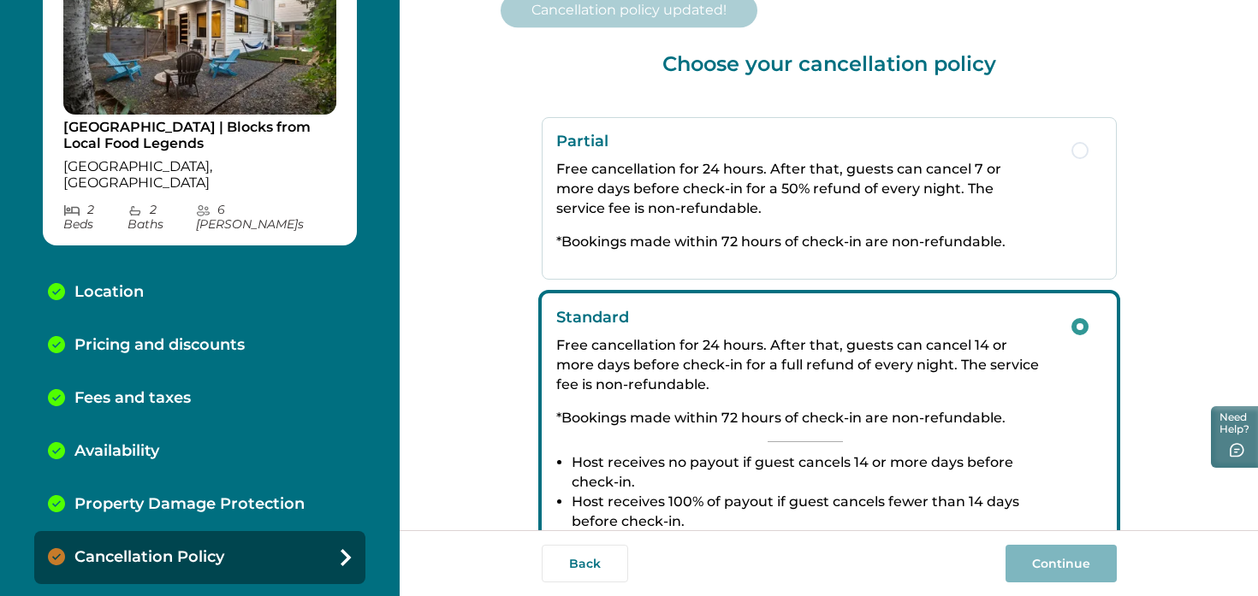
scroll to position [126, 0]
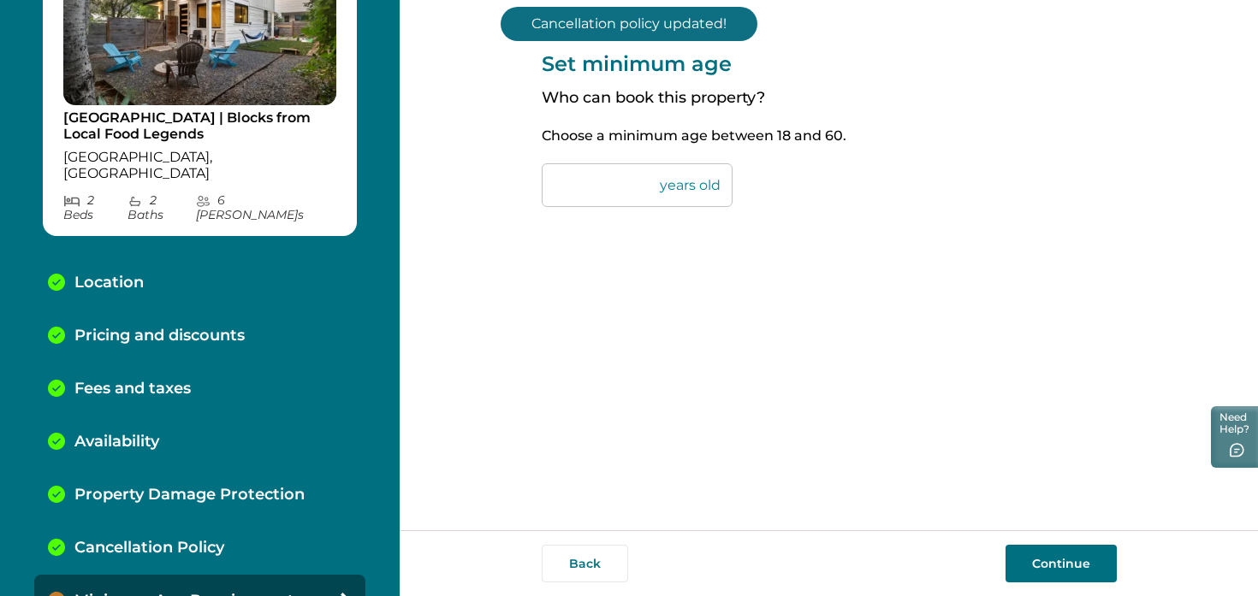
click at [616, 196] on input "**" at bounding box center [637, 185] width 191 height 44
click at [616, 195] on input "**" at bounding box center [637, 185] width 191 height 44
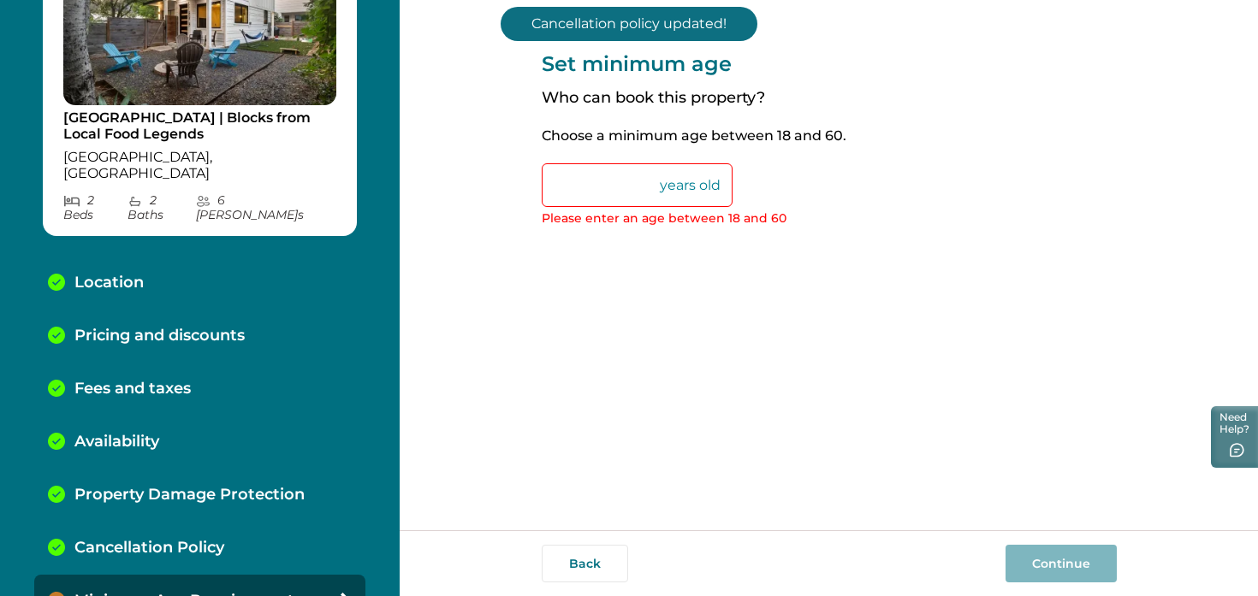
type input "**"
click at [774, 291] on div "Set minimum age Who can book this property? Choose a minimum age between 18 and…" at bounding box center [829, 265] width 575 height 531
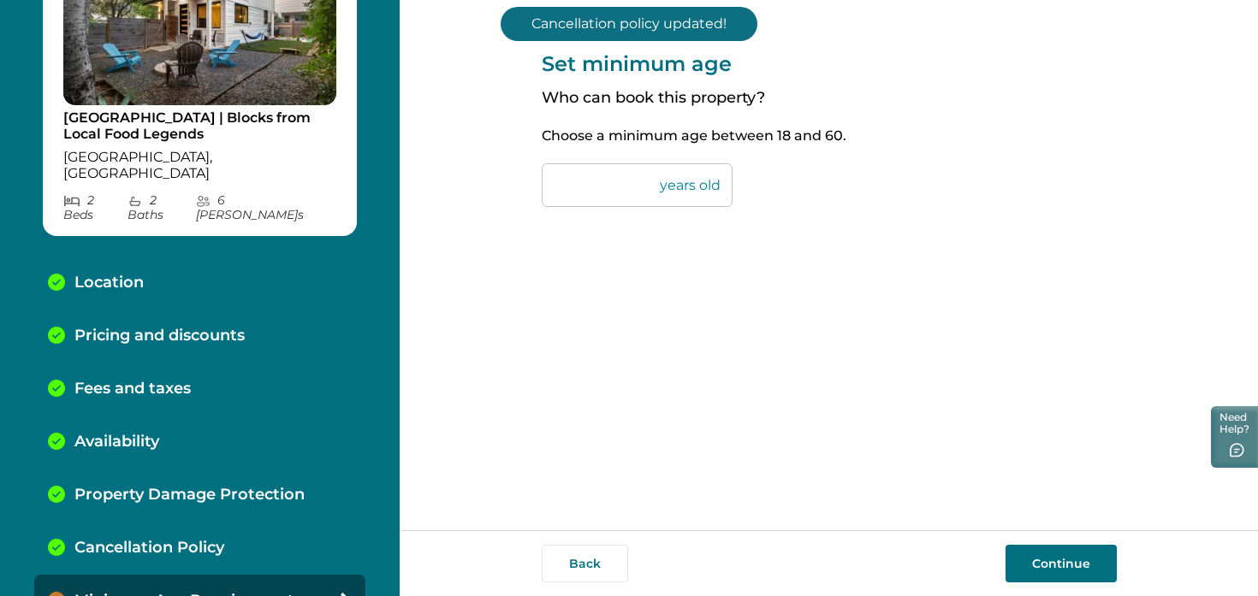
click at [1076, 540] on div "Back Continue" at bounding box center [829, 564] width 858 height 66
click at [1083, 551] on button "Continue" at bounding box center [1060, 564] width 111 height 38
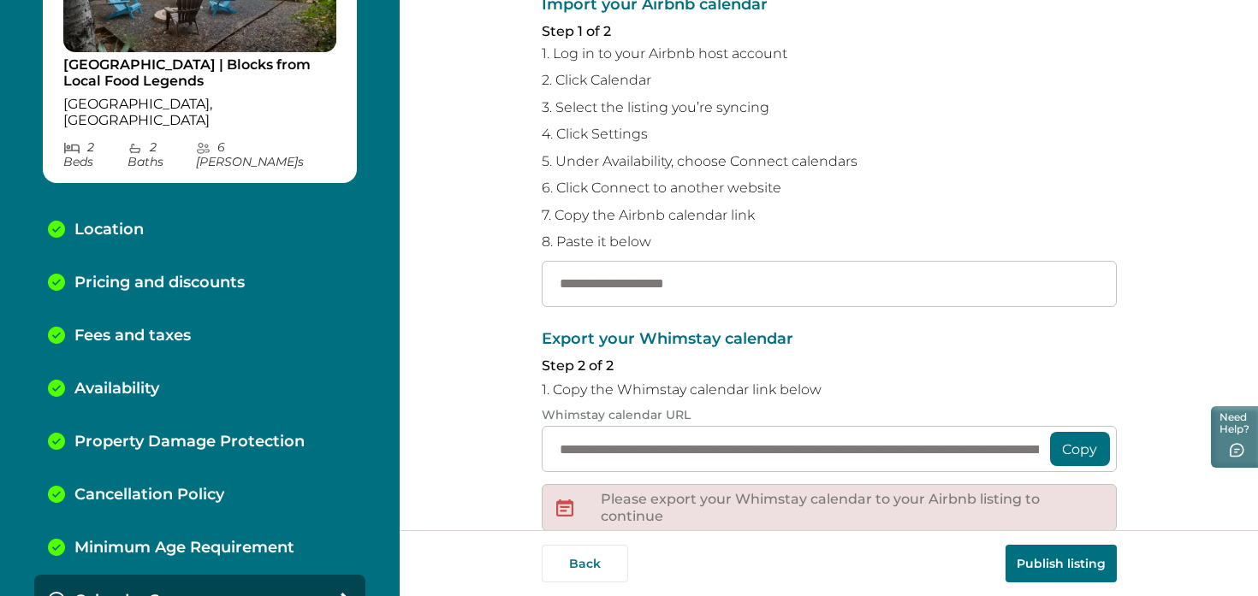
scroll to position [327, 0]
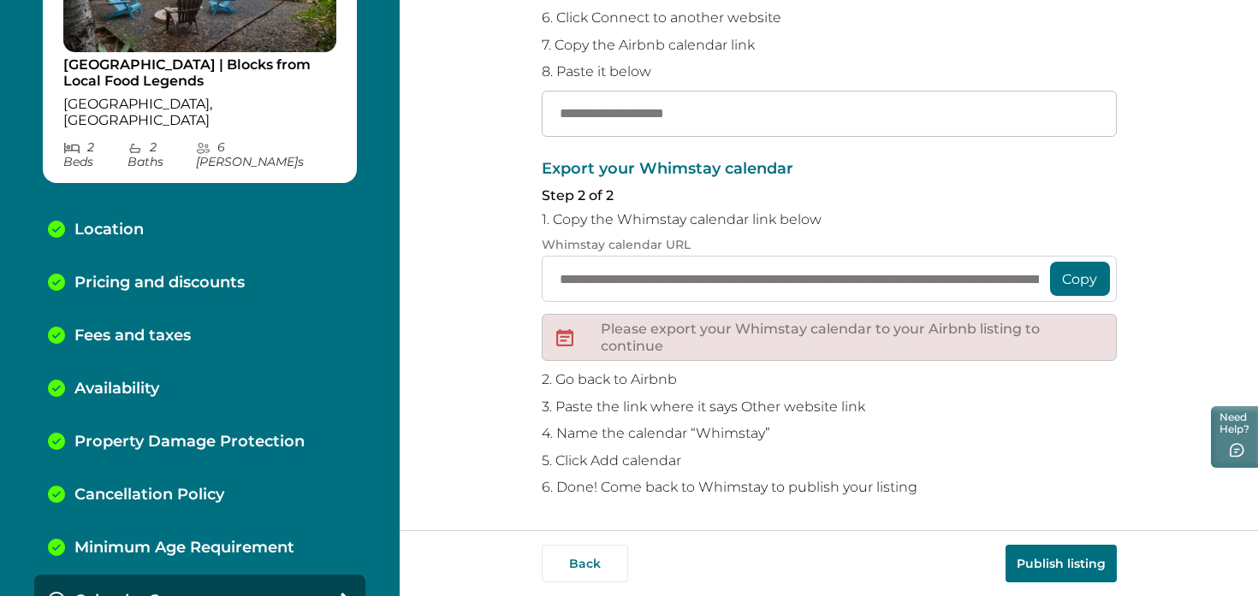
click at [742, 286] on input "**********" at bounding box center [829, 279] width 575 height 46
click at [887, 394] on div "**********" at bounding box center [829, 328] width 575 height 335
click at [1073, 286] on button "Copy" at bounding box center [1080, 279] width 60 height 34
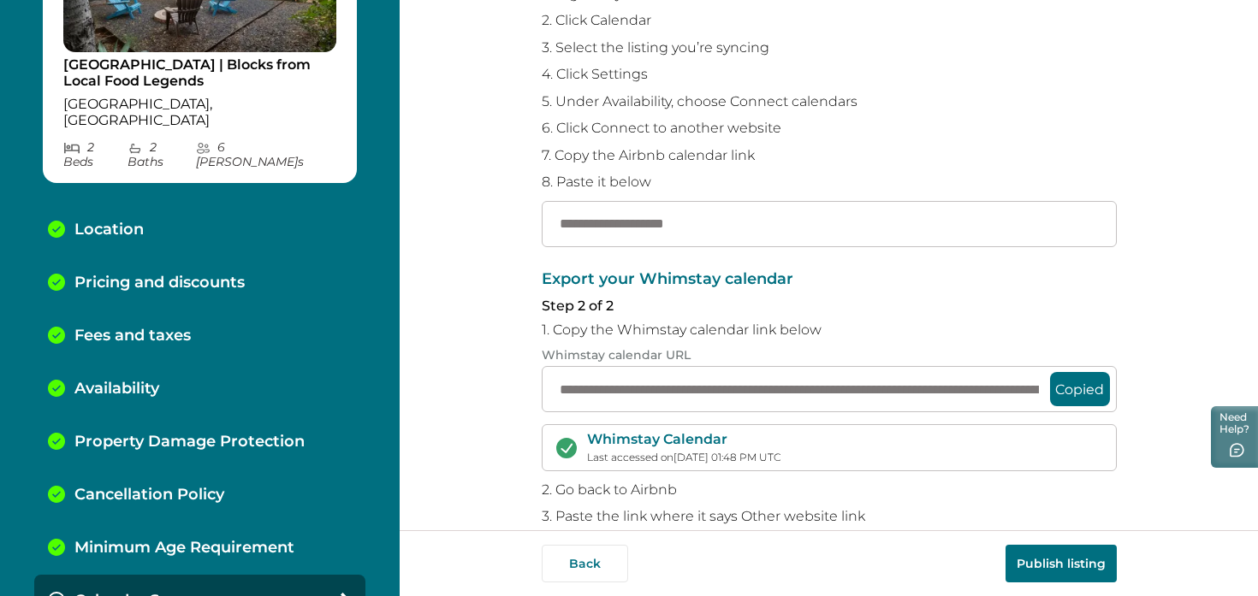
scroll to position [173, 0]
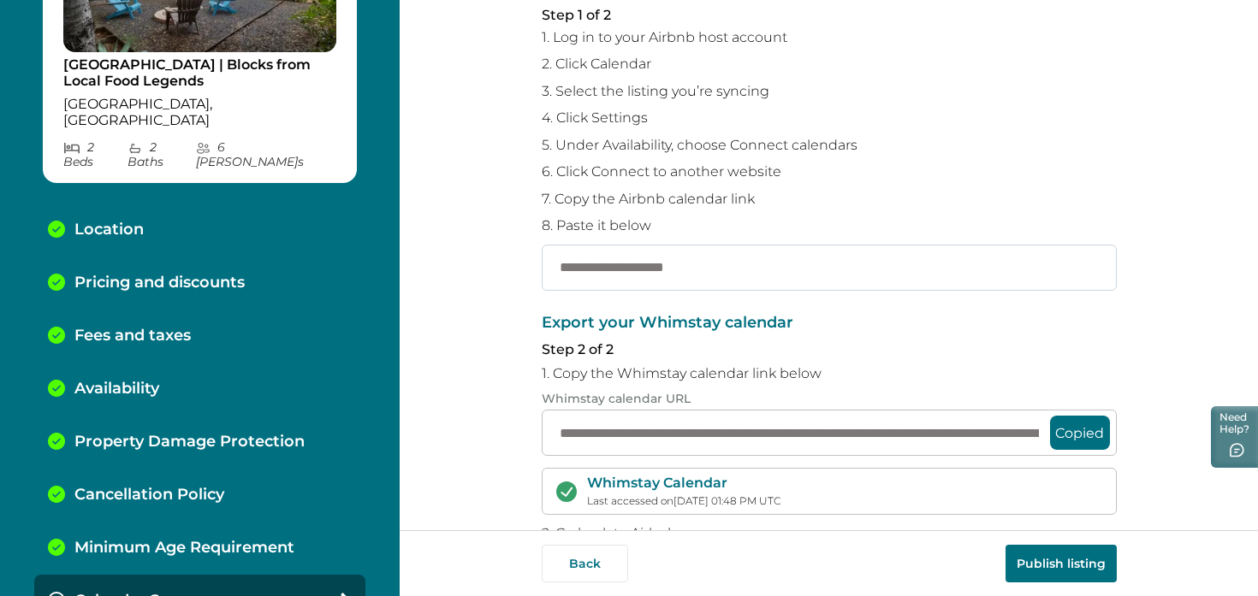
click at [686, 288] on input "text" at bounding box center [829, 268] width 575 height 46
click at [692, 256] on input "text" at bounding box center [829, 268] width 575 height 46
paste input "**********"
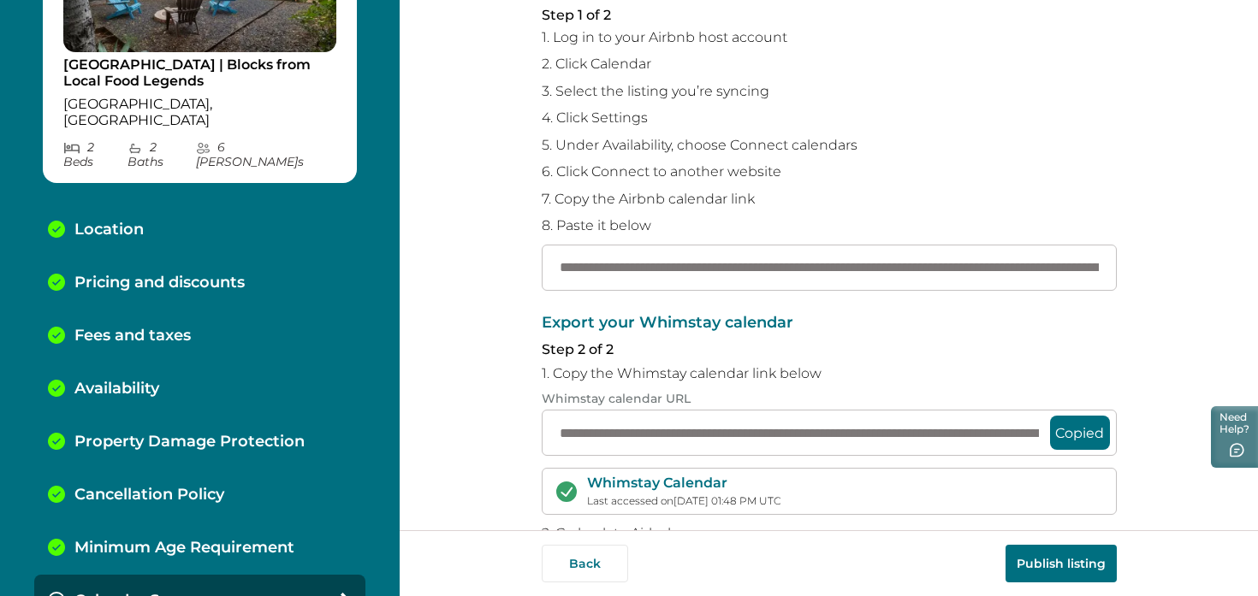
scroll to position [0, 336]
click at [903, 194] on p "7. Copy the Airbnb calendar link" at bounding box center [829, 199] width 575 height 17
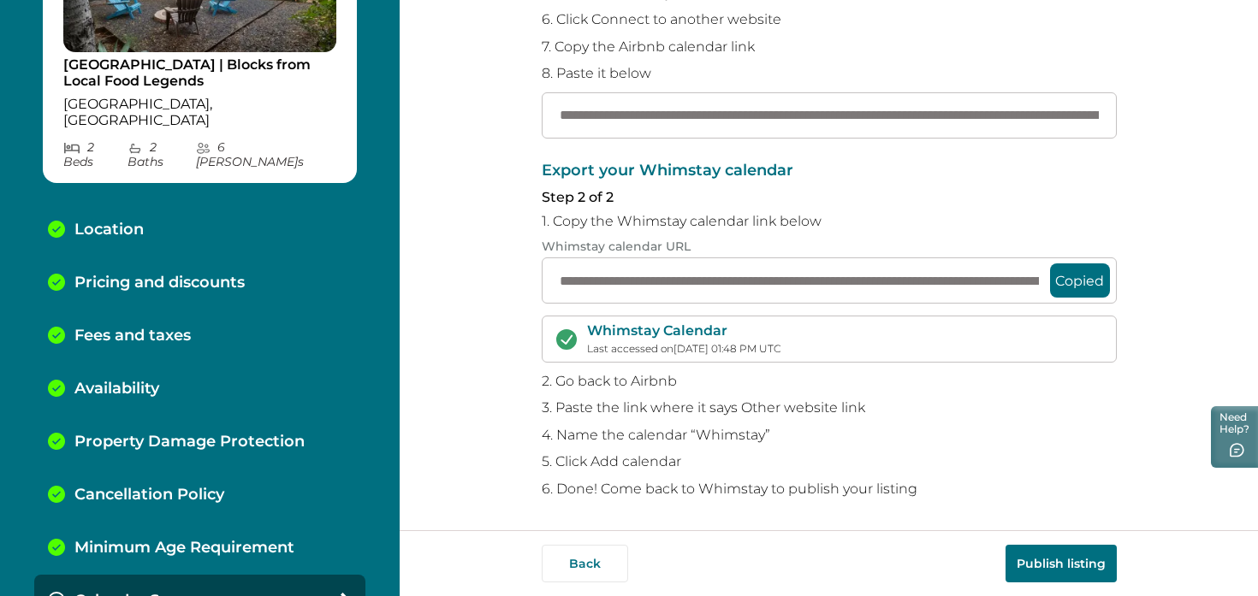
scroll to position [326, 0]
click at [1005, 480] on p "6. Done! Come back to Whimstay to publish your listing" at bounding box center [829, 488] width 575 height 17
click at [1063, 571] on button "Publish listing" at bounding box center [1060, 564] width 111 height 38
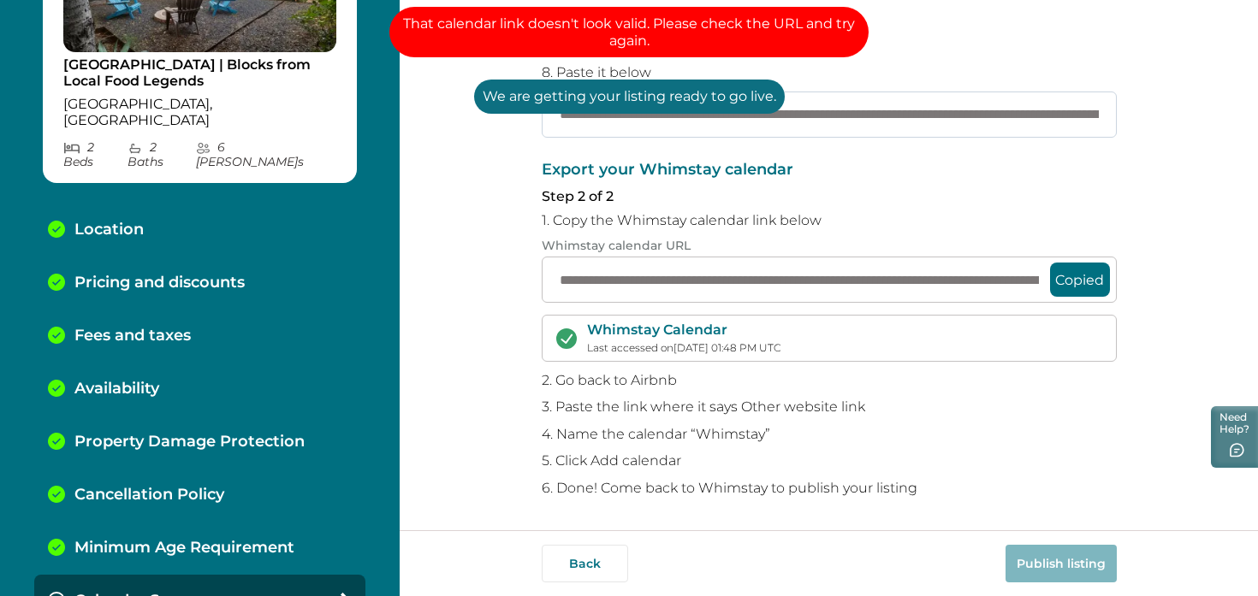
click at [854, 117] on input "**********" at bounding box center [829, 115] width 575 height 46
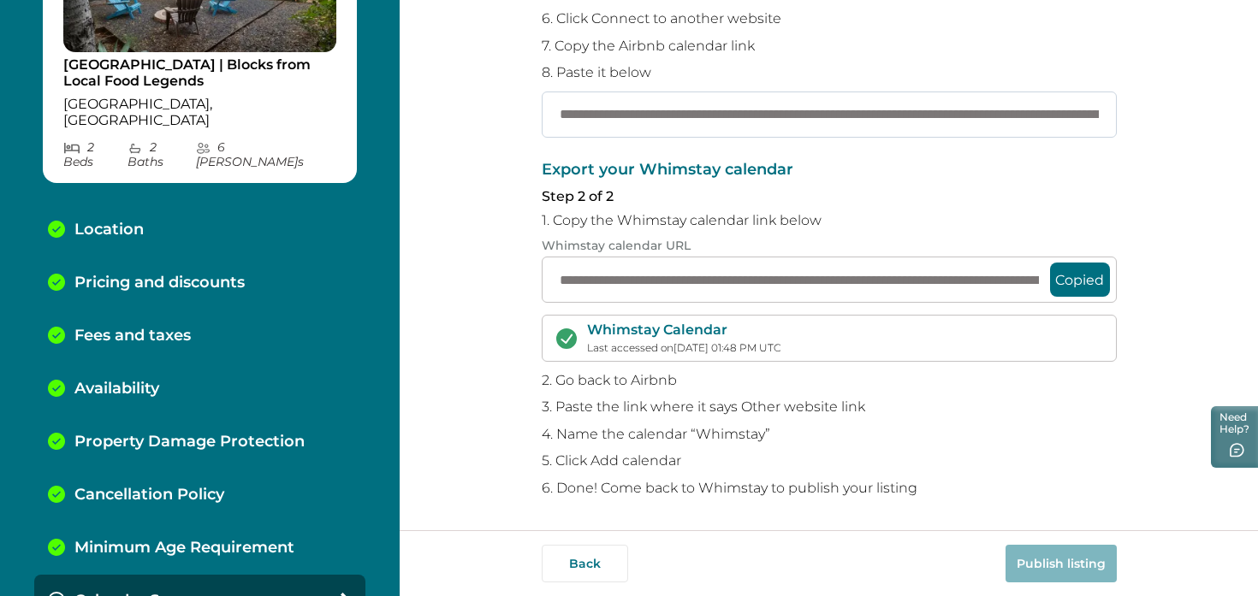
paste input "***"
click at [938, 176] on p "Export your Whimstay calendar" at bounding box center [829, 170] width 575 height 17
click at [1065, 573] on button "Publish listing" at bounding box center [1060, 564] width 111 height 38
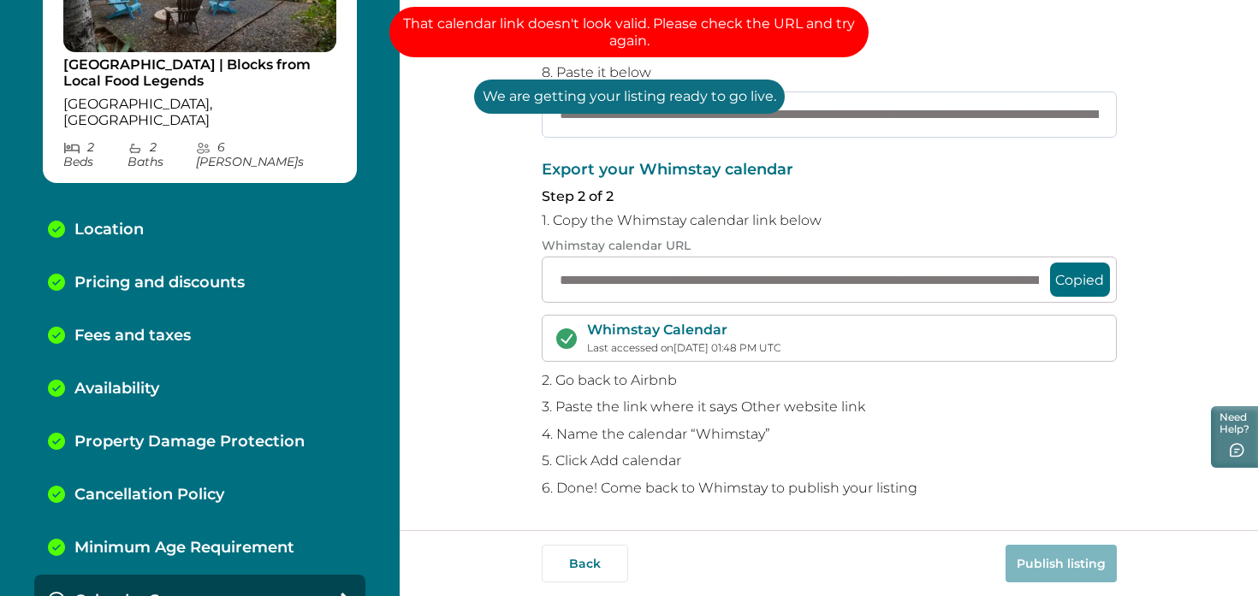
click at [711, 129] on input "**********" at bounding box center [829, 115] width 575 height 46
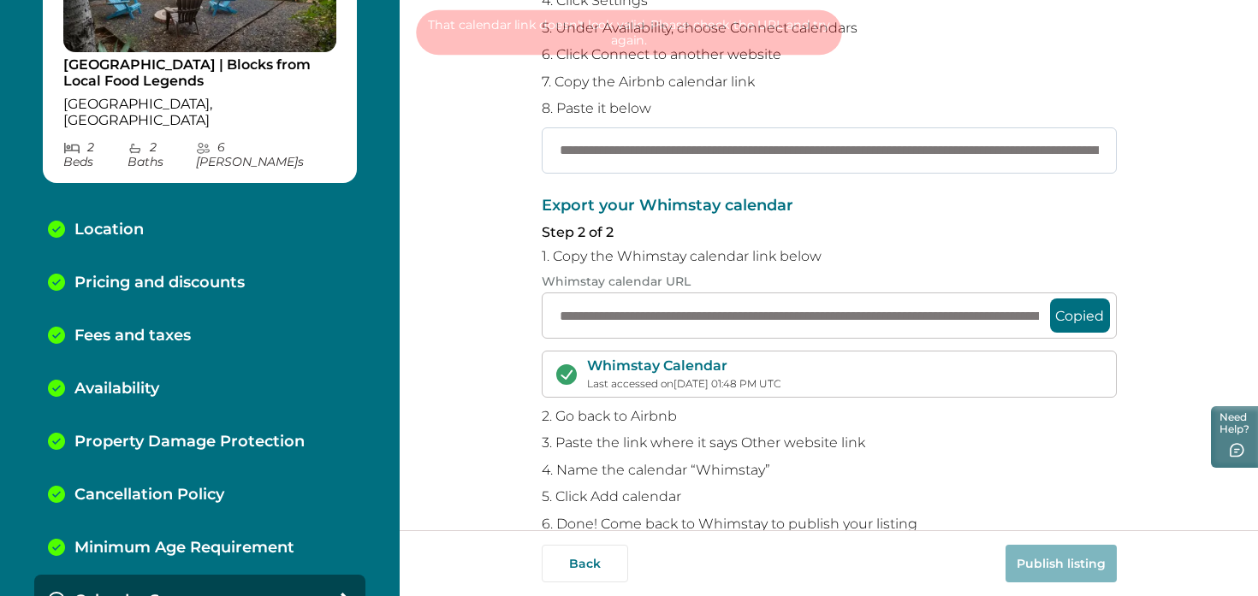
scroll to position [289, 0]
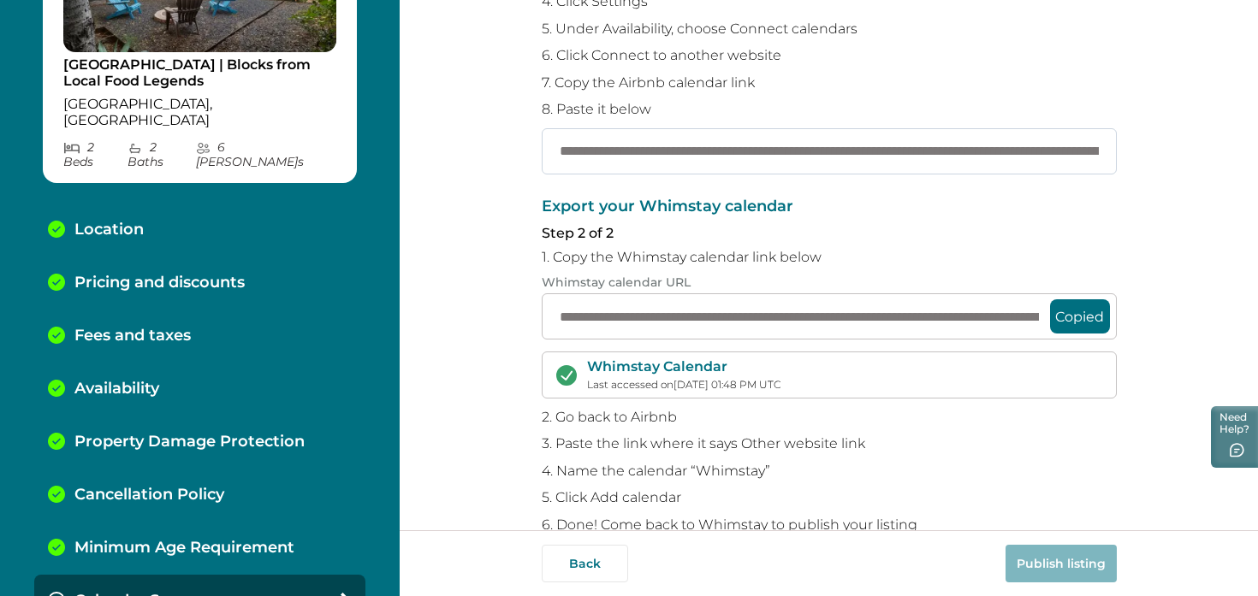
drag, startPoint x: 704, startPoint y: 147, endPoint x: 714, endPoint y: 139, distance: 12.2
click at [704, 147] on input "**********" at bounding box center [829, 151] width 575 height 46
click at [1051, 566] on button "Publish listing" at bounding box center [1060, 564] width 111 height 38
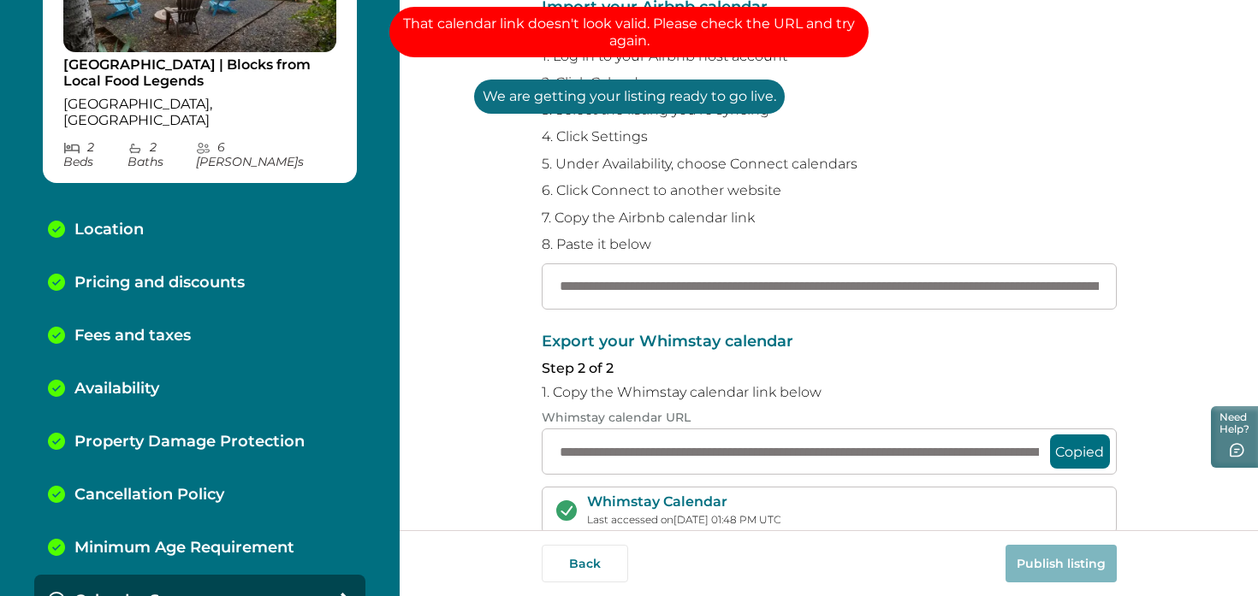
scroll to position [129, 0]
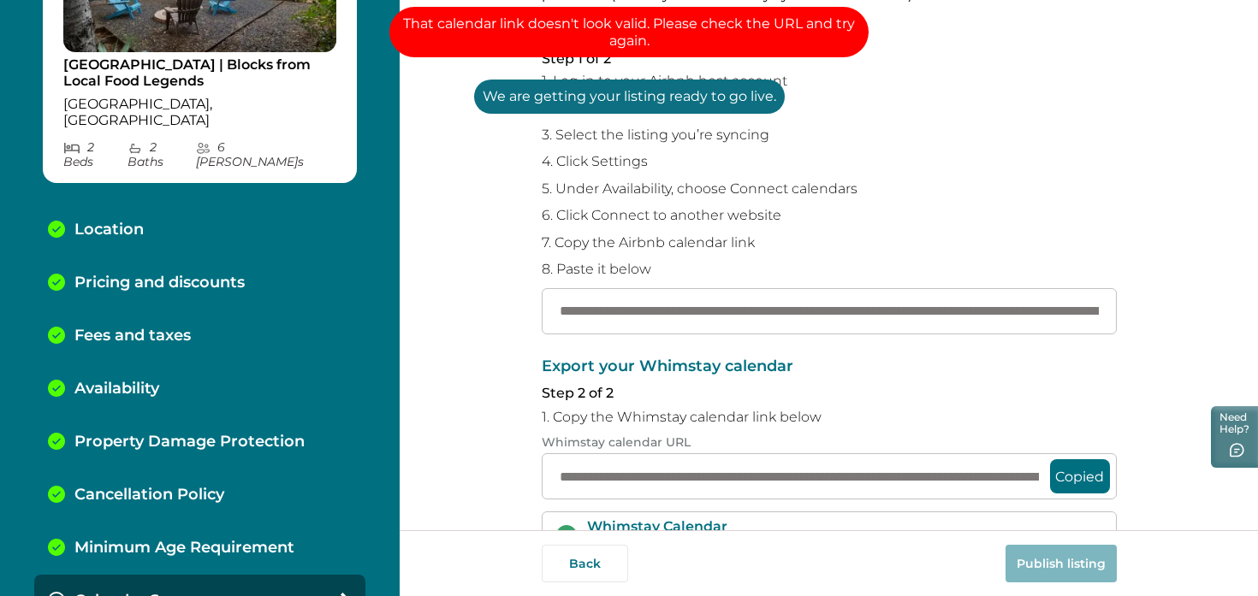
click at [767, 258] on div "**********" at bounding box center [829, 179] width 575 height 311
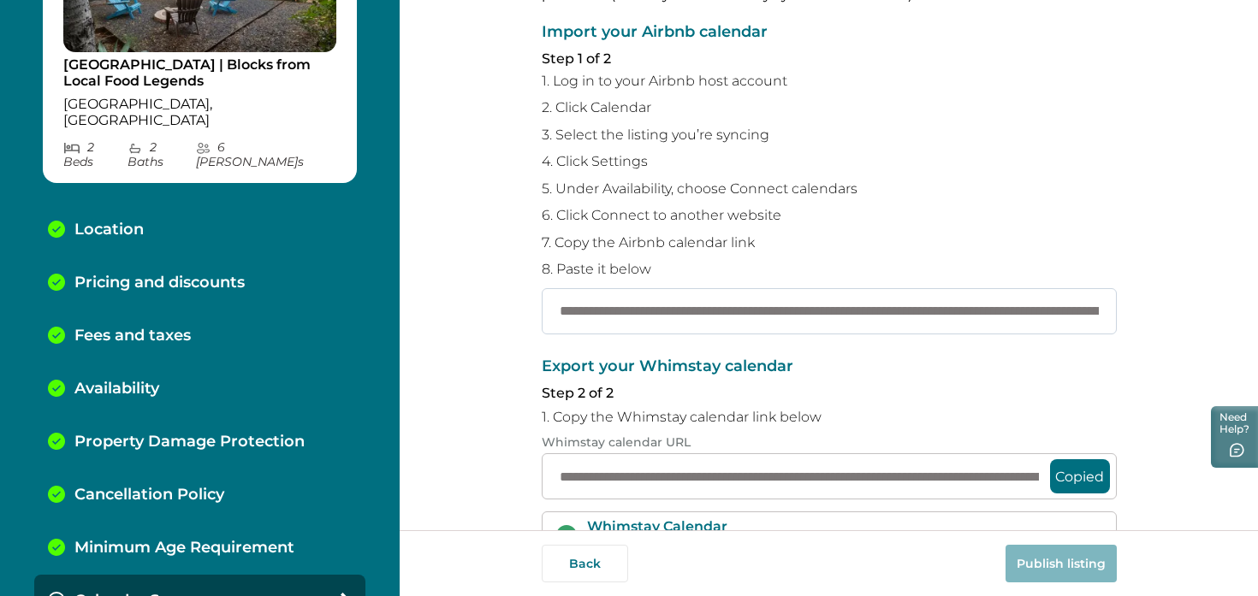
click at [721, 314] on input "**********" at bounding box center [829, 311] width 575 height 46
paste input "text"
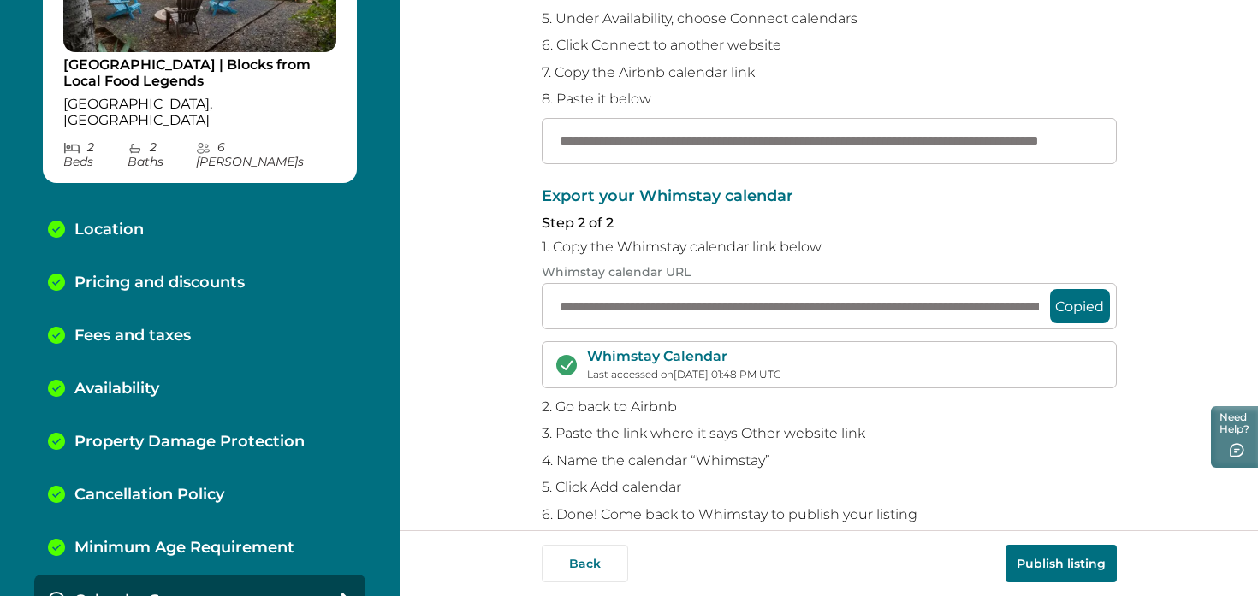
scroll to position [326, 0]
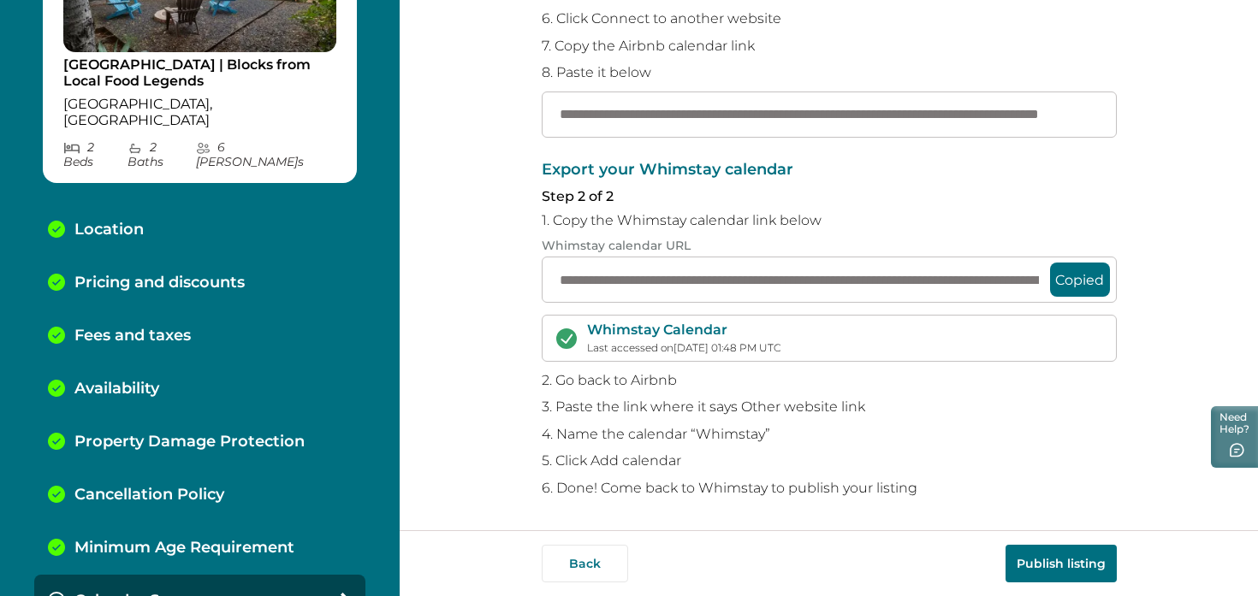
type input "**********"
click at [1057, 572] on button "Publish listing" at bounding box center [1060, 564] width 111 height 38
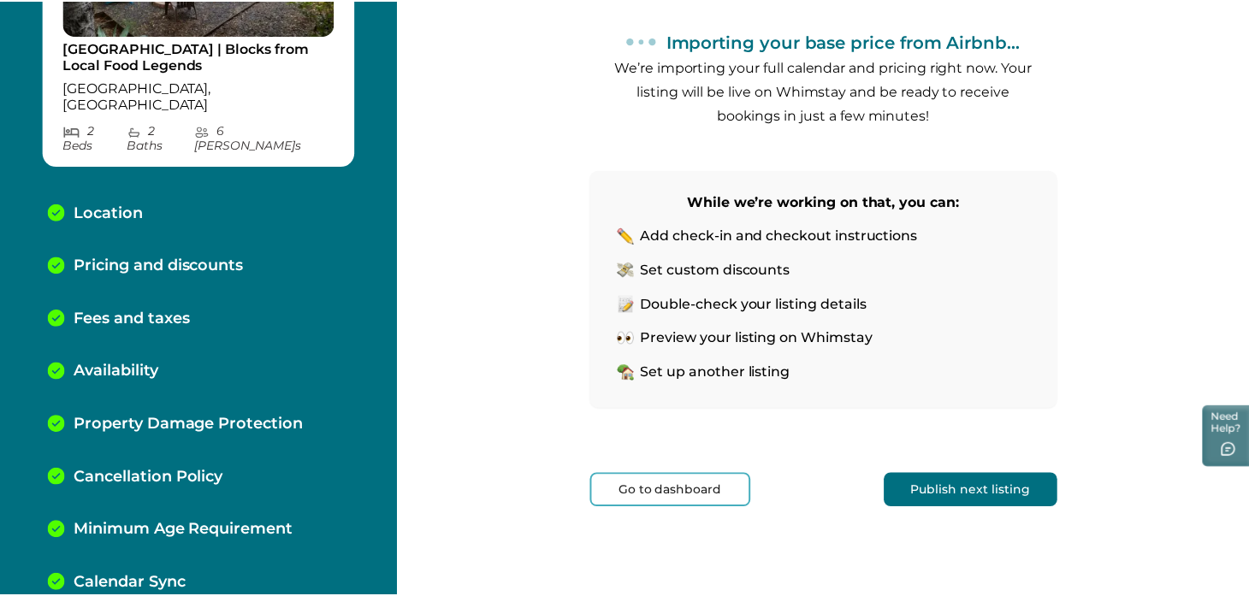
scroll to position [234, 0]
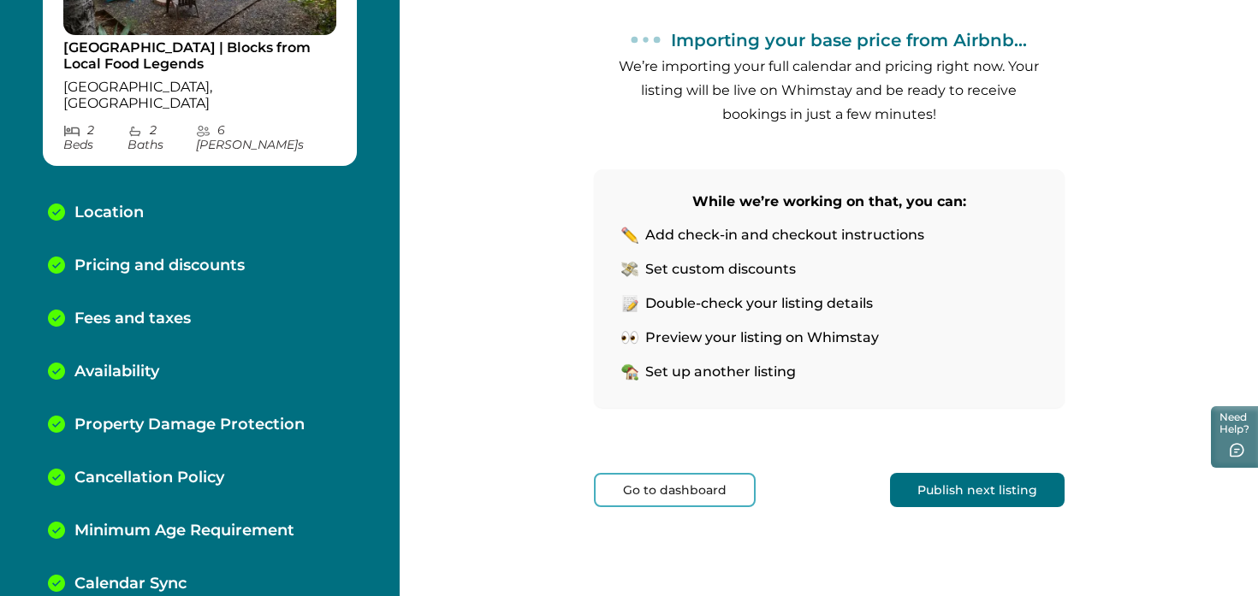
click at [707, 500] on button "Go to dashboard" at bounding box center [675, 490] width 162 height 34
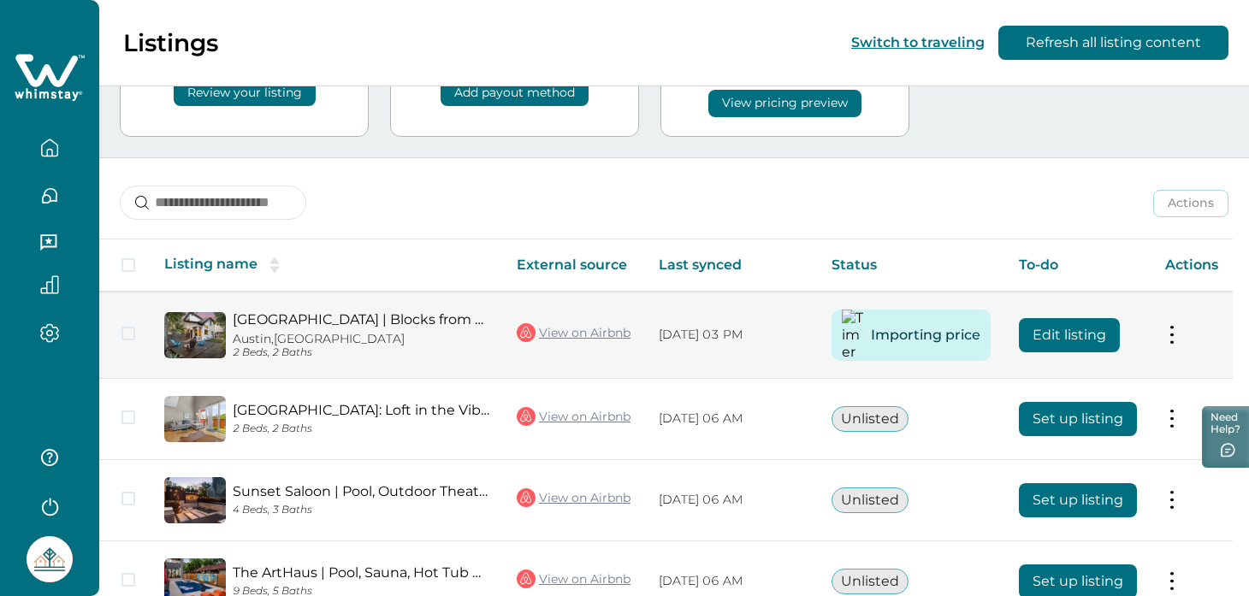
scroll to position [167, 0]
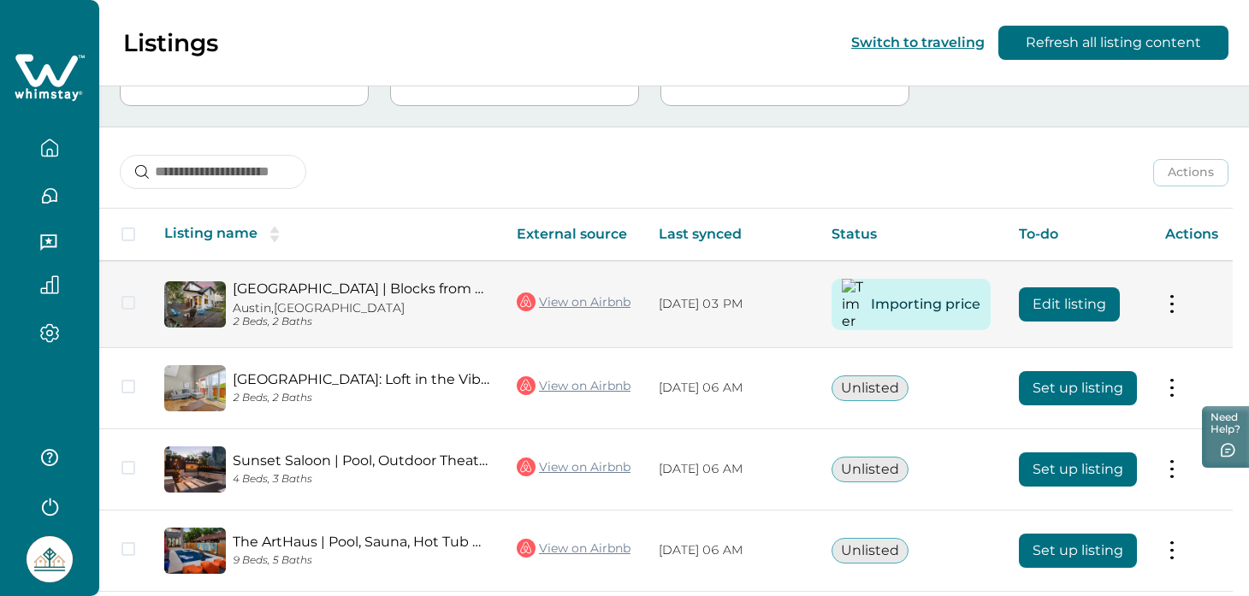
click at [1171, 306] on td "Actions View listing on Whimstay Unlist listing View listing details" at bounding box center [1192, 304] width 81 height 87
click at [1179, 311] on button at bounding box center [1172, 304] width 14 height 18
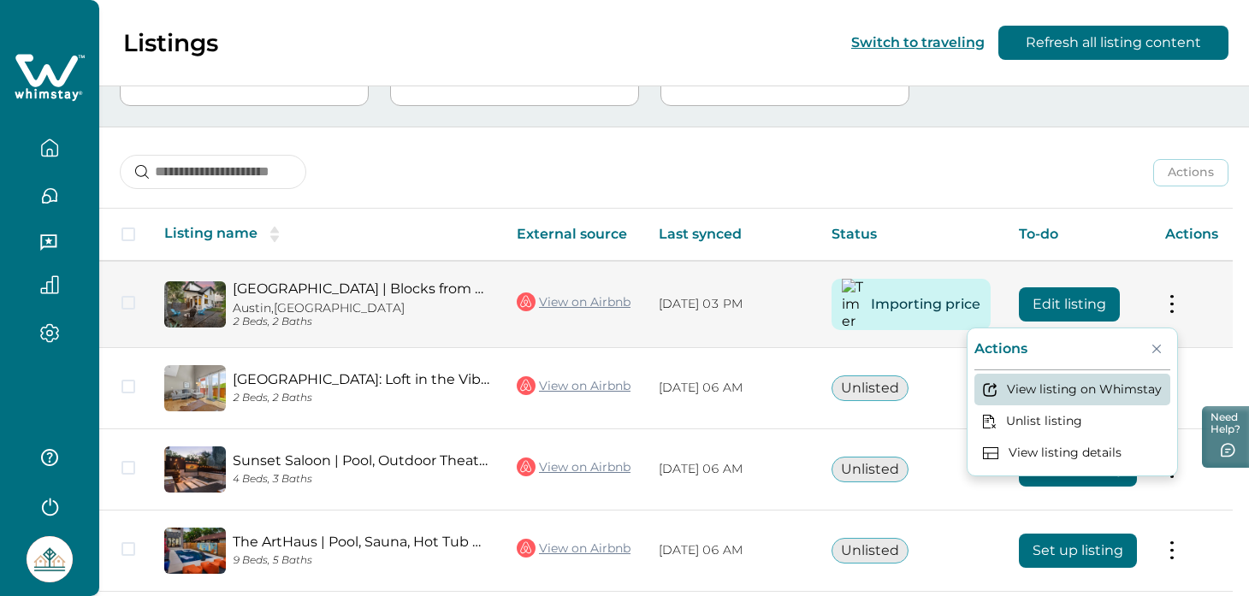
click at [1072, 394] on button "View listing on Whimstay" at bounding box center [1073, 390] width 196 height 32
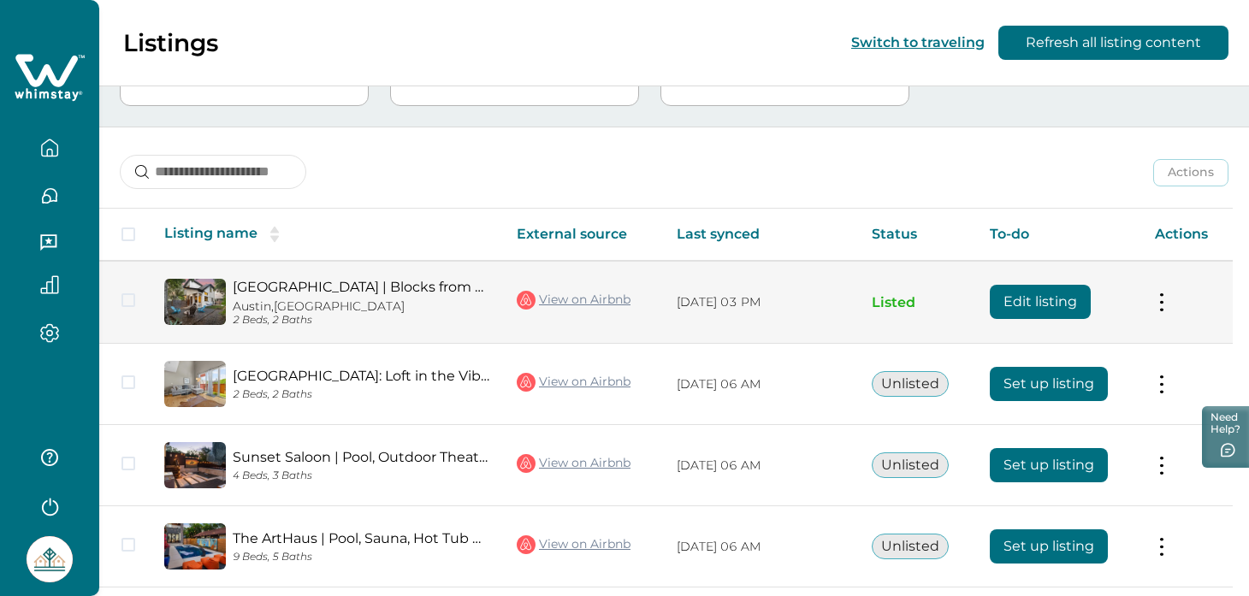
scroll to position [142, 0]
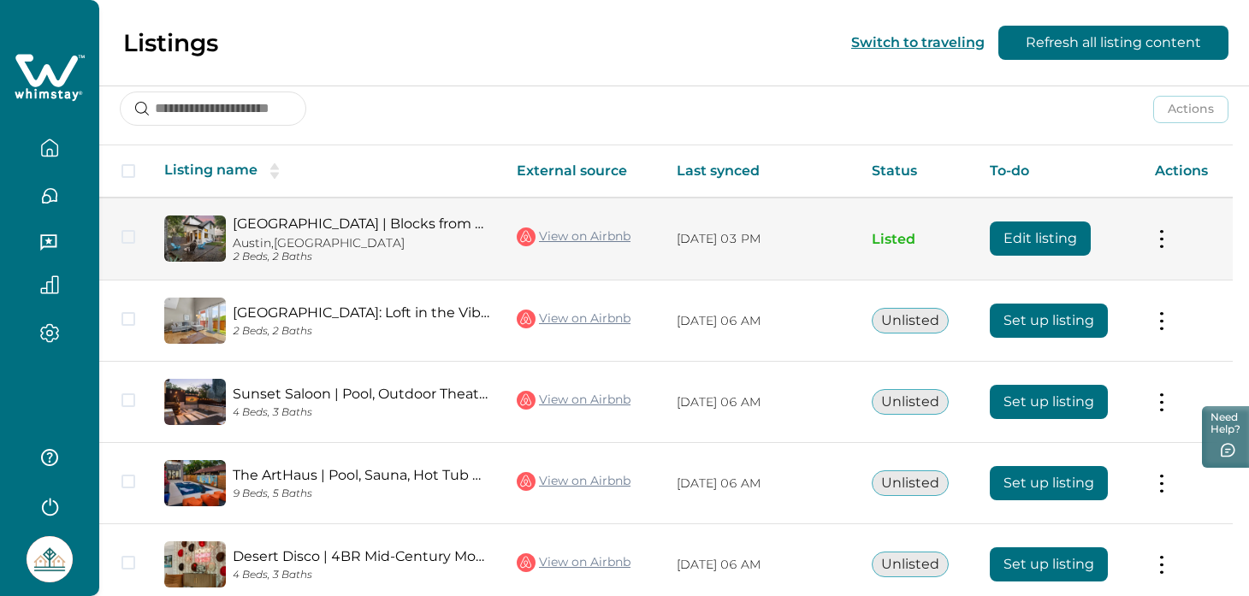
click at [1165, 241] on button at bounding box center [1162, 239] width 14 height 18
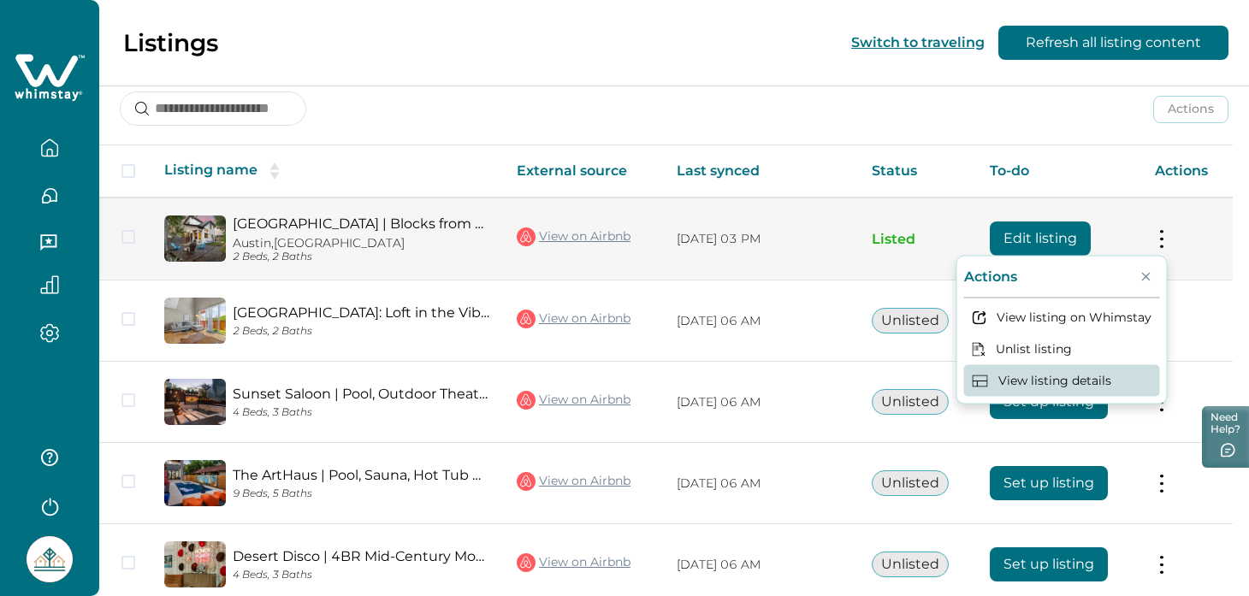
click at [1055, 377] on button "View listing details" at bounding box center [1062, 381] width 196 height 32
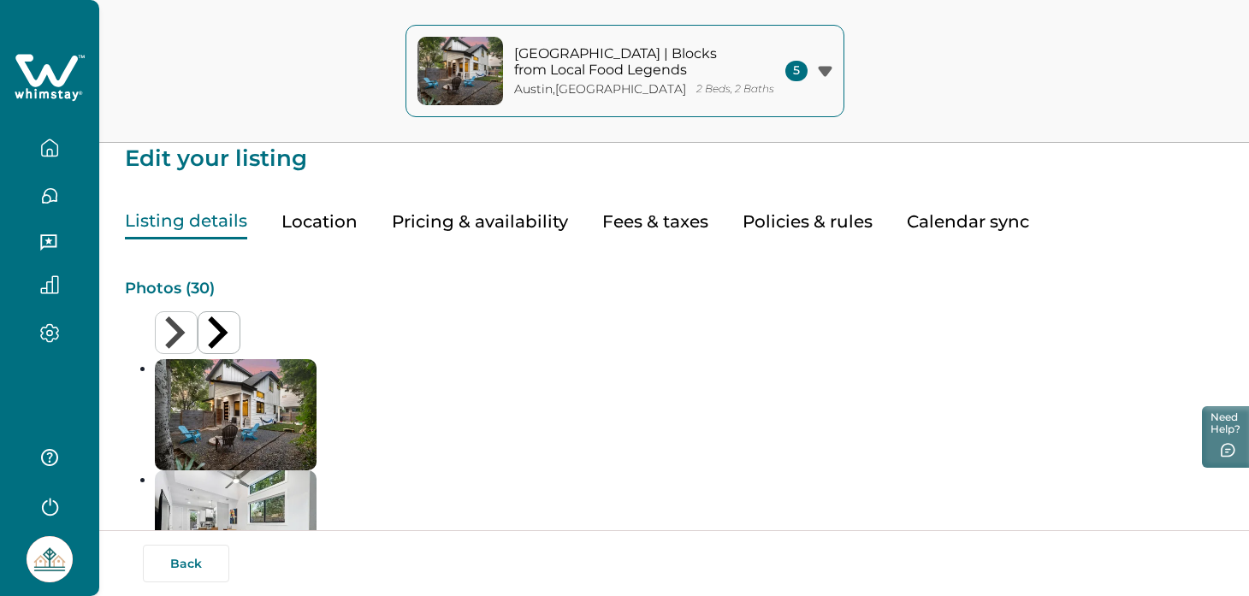
scroll to position [32, 0]
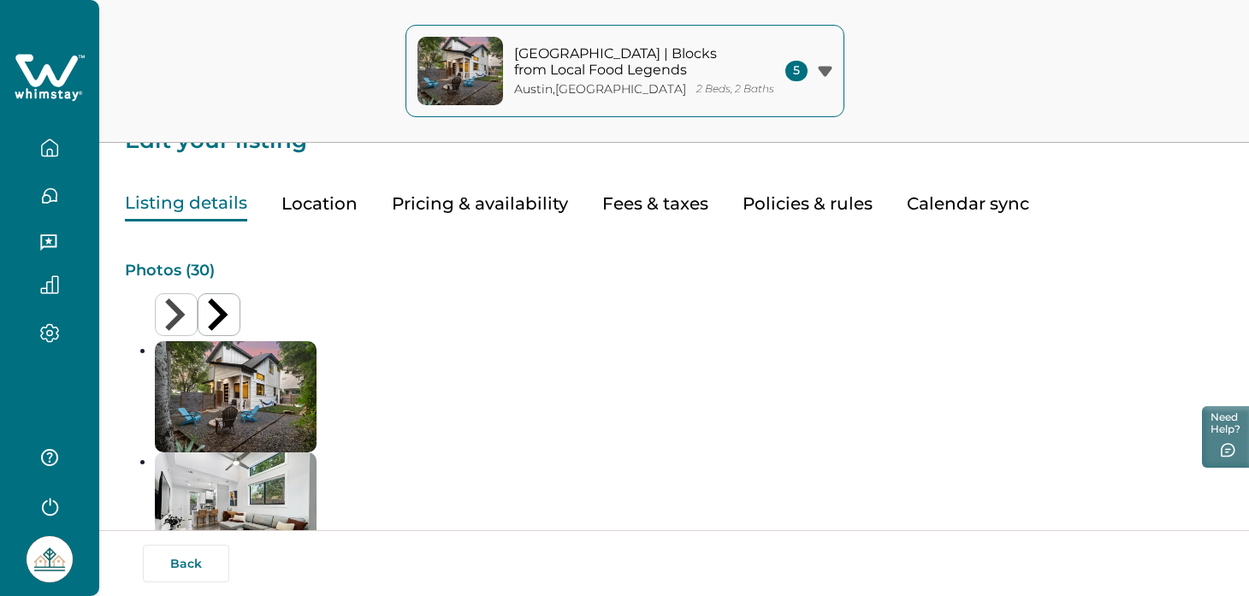
click at [636, 207] on button "Fees & taxes" at bounding box center [655, 204] width 106 height 35
type input "*"
type input "**"
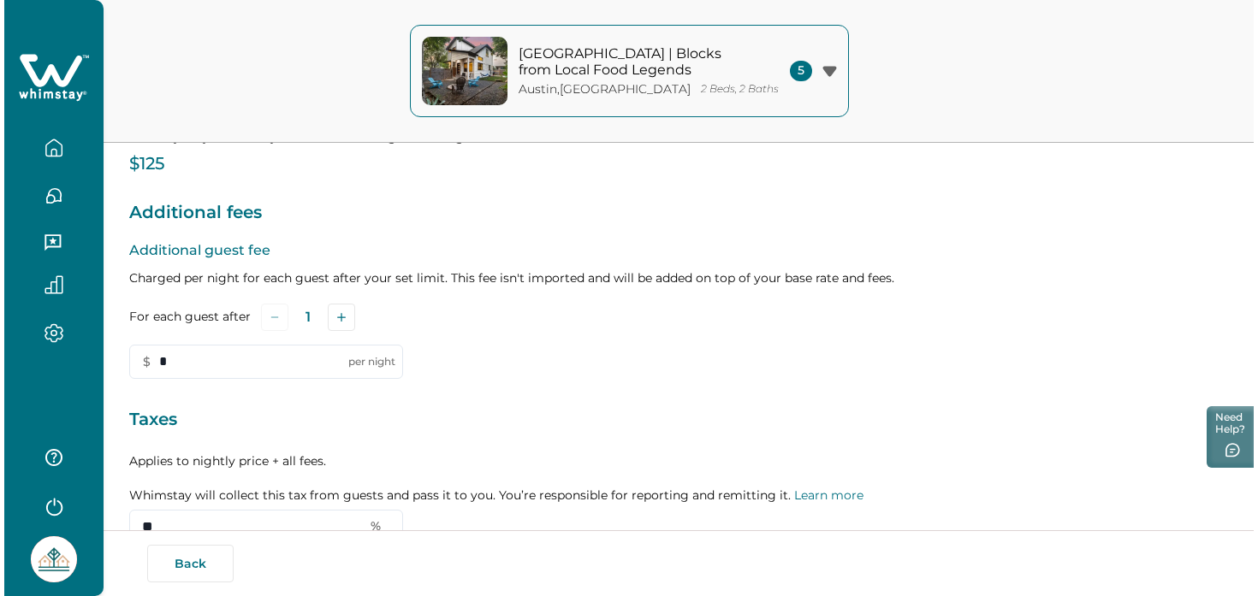
scroll to position [360, 0]
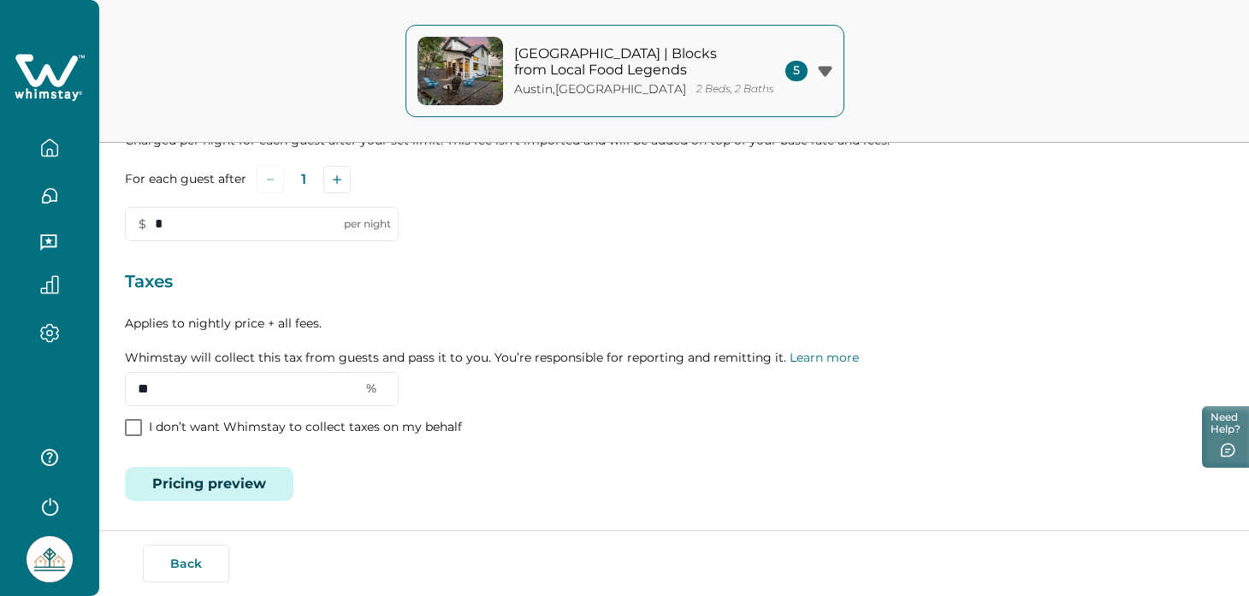
click at [223, 487] on button "Pricing preview" at bounding box center [209, 484] width 169 height 34
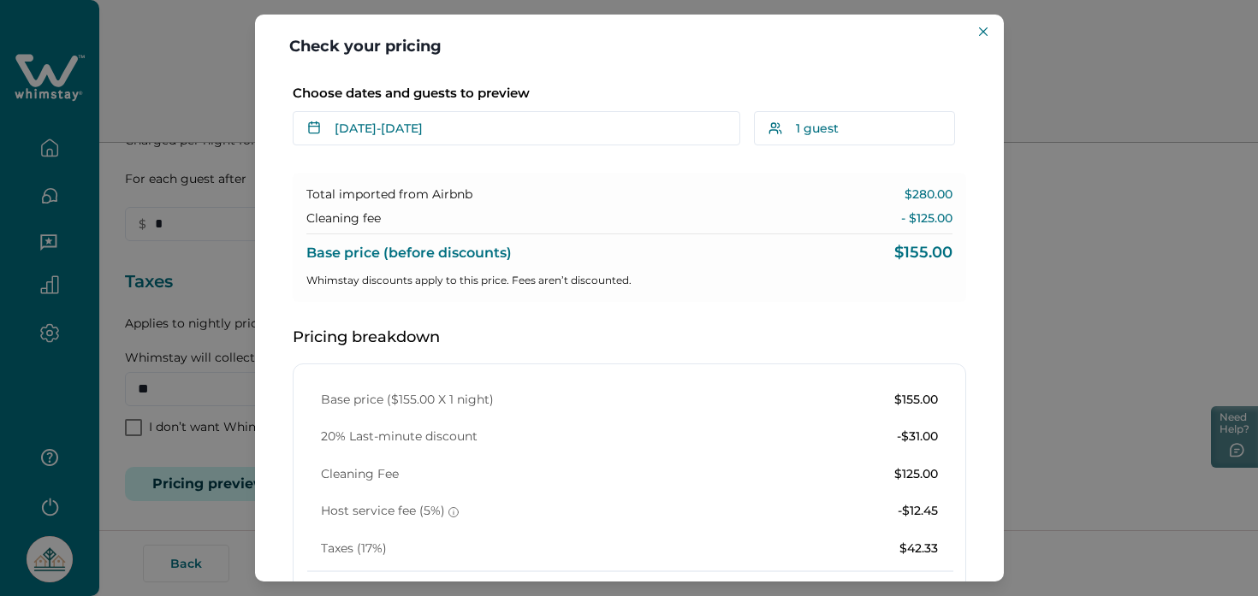
scroll to position [0, 0]
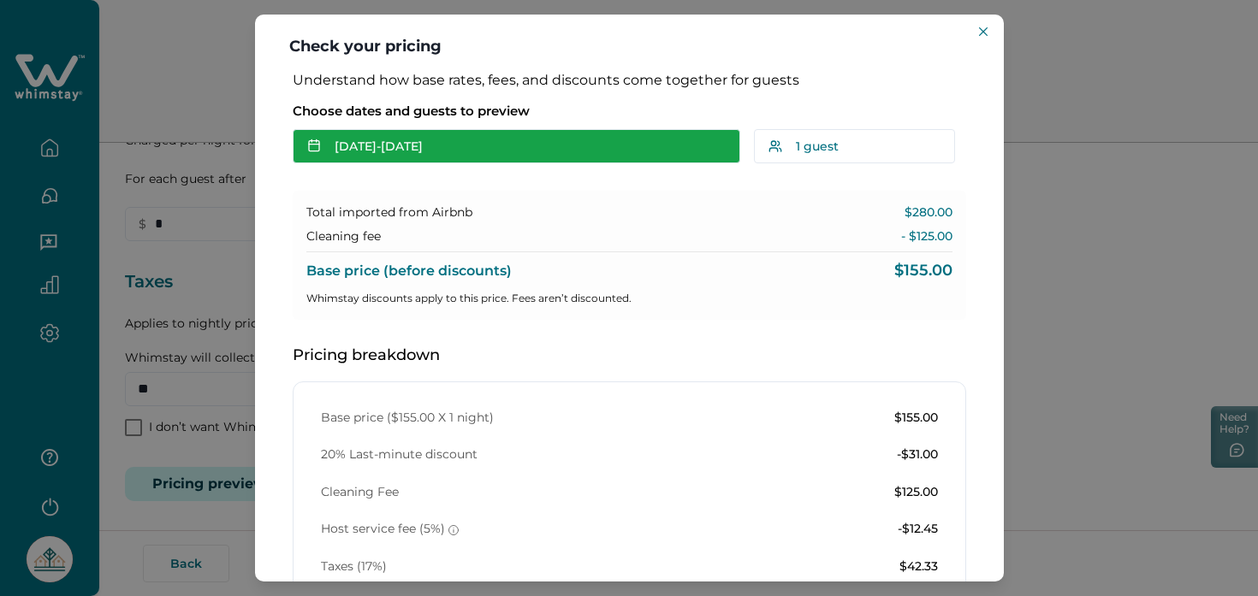
click at [377, 149] on button "[DATE] - [DATE]" at bounding box center [517, 146] width 448 height 34
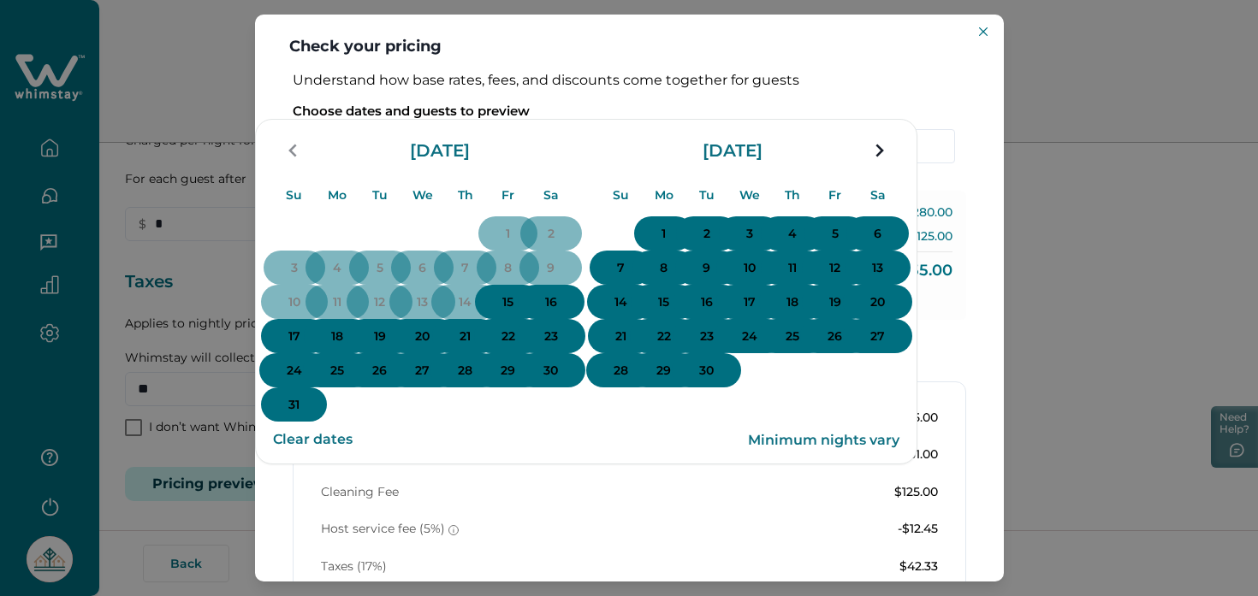
click at [870, 122] on div "Choose dates and guests to preview Aug 15 - Aug 16 Su Mo Tu We Th Fr Sa Su Mo T…" at bounding box center [629, 130] width 673 height 68
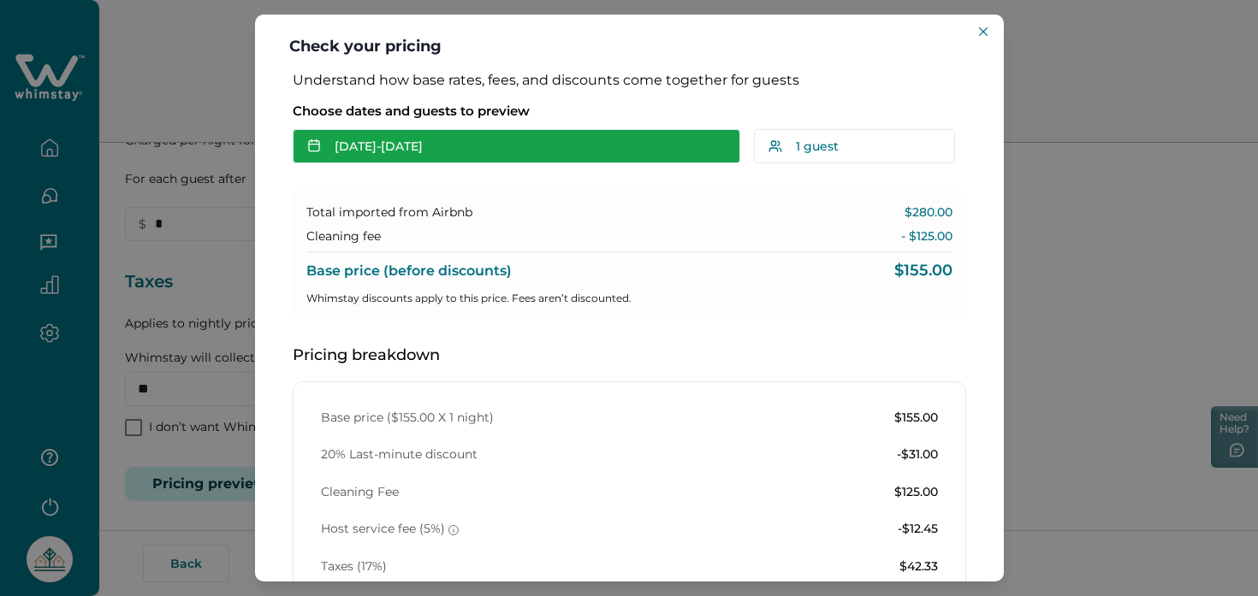
click at [422, 140] on button "[DATE] - [DATE]" at bounding box center [517, 146] width 448 height 34
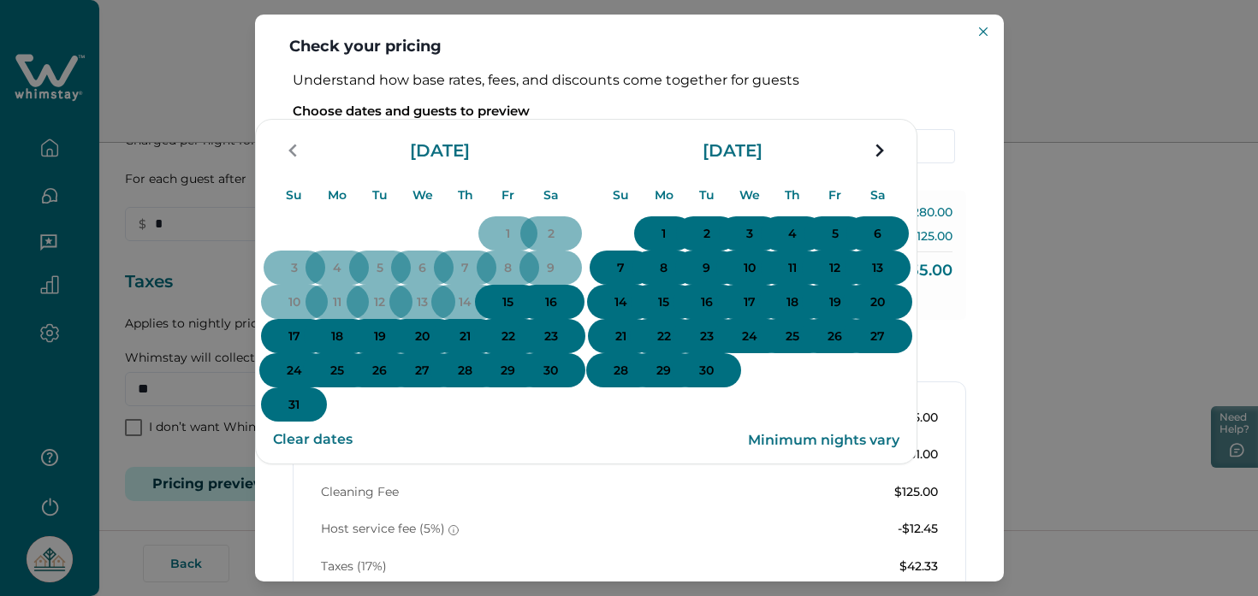
click at [472, 380] on p "28" at bounding box center [465, 371] width 15 height 17
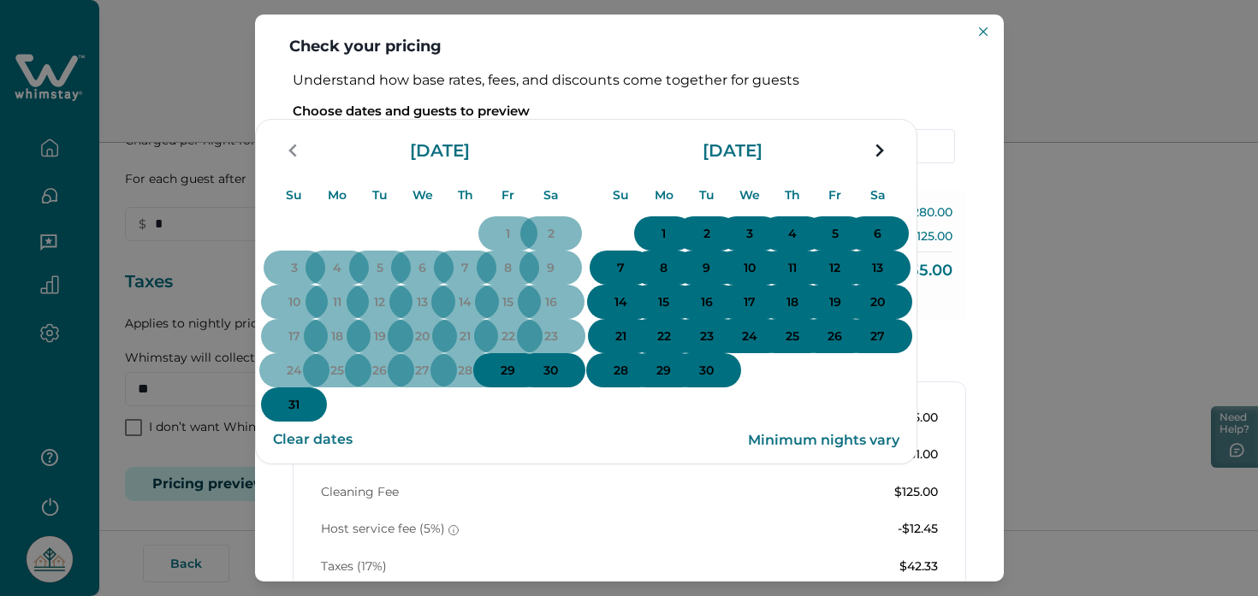
click at [300, 414] on p "31" at bounding box center [293, 405] width 11 height 17
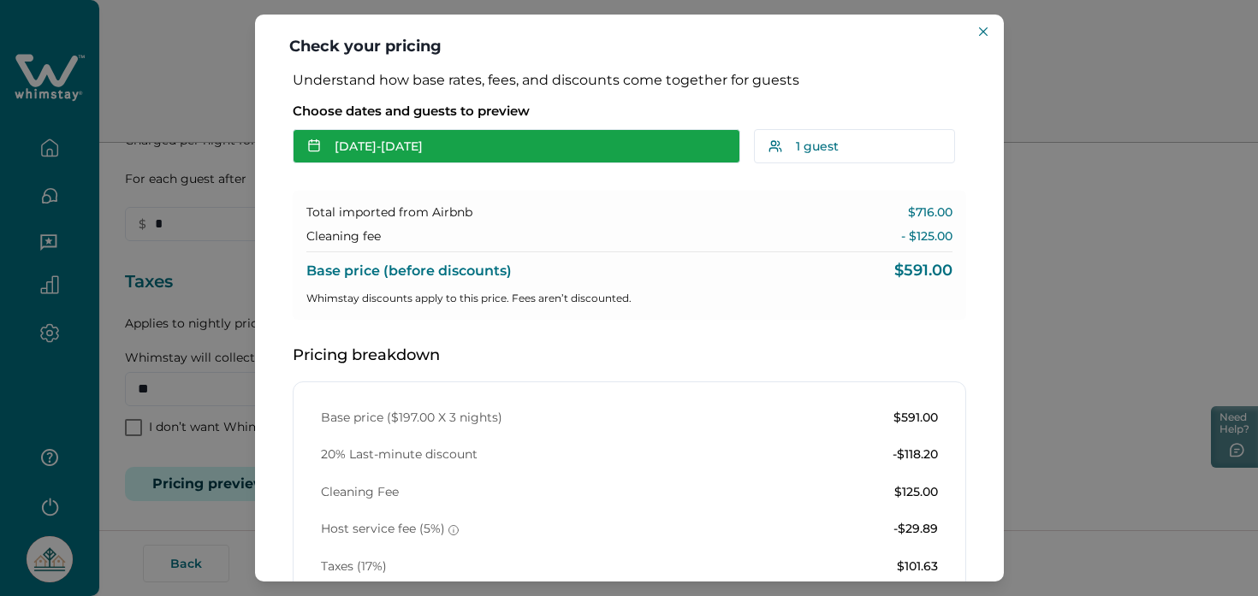
click at [430, 156] on button "Aug 28 - Aug 31" at bounding box center [517, 146] width 448 height 34
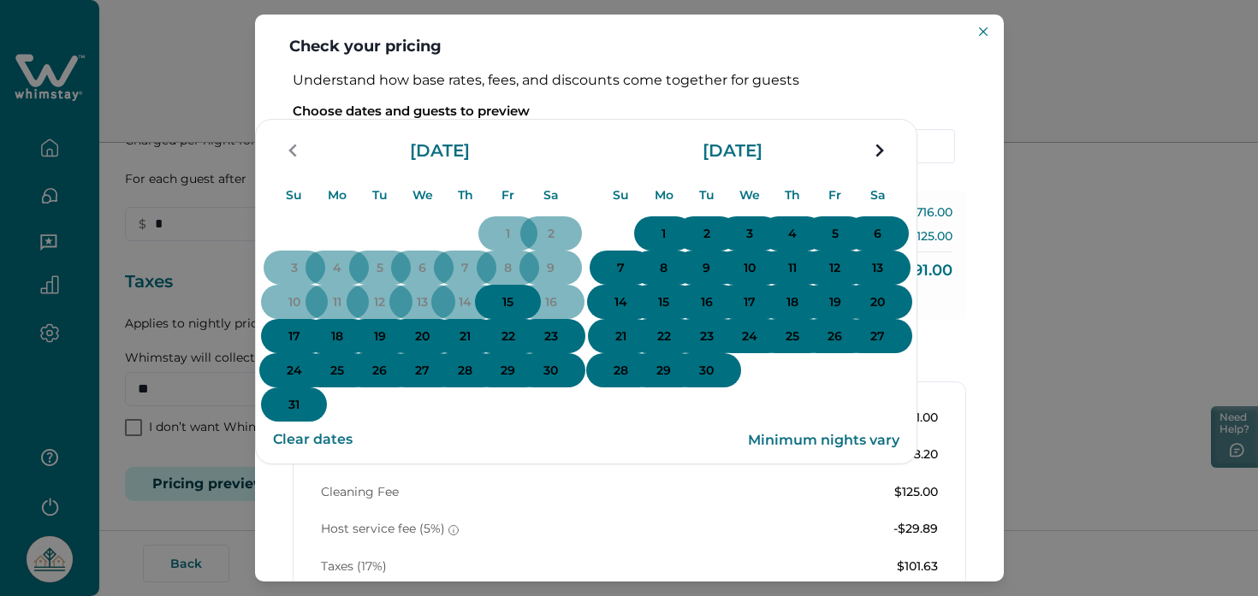
click at [500, 388] on button "28" at bounding box center [464, 370] width 69 height 34
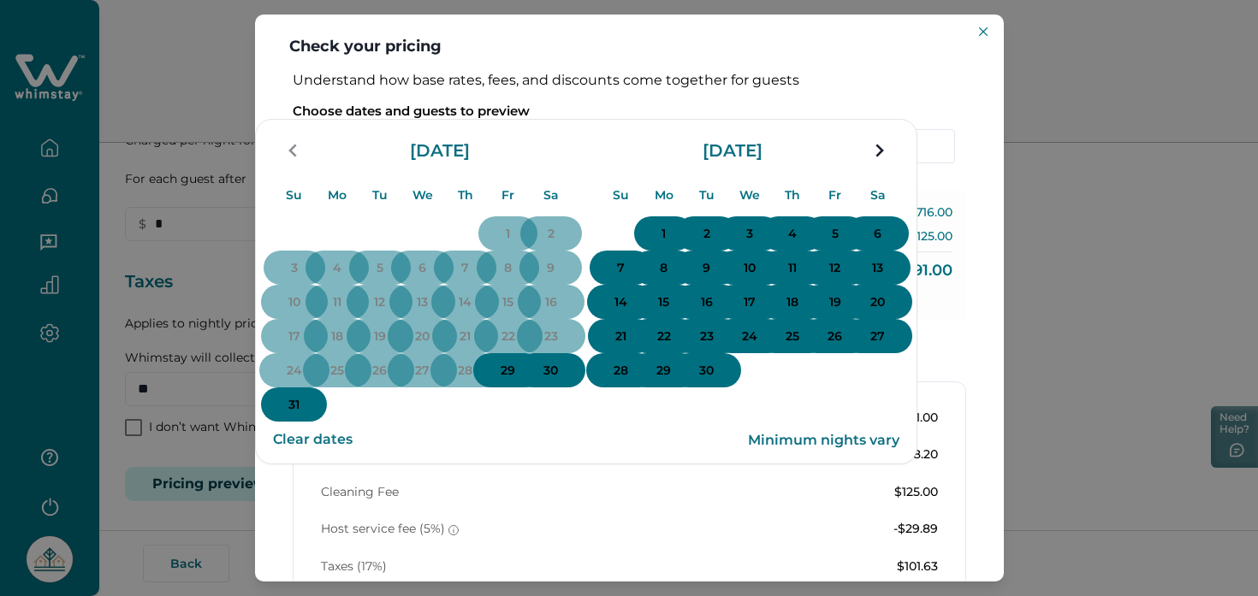
click at [515, 380] on p "29" at bounding box center [508, 371] width 15 height 17
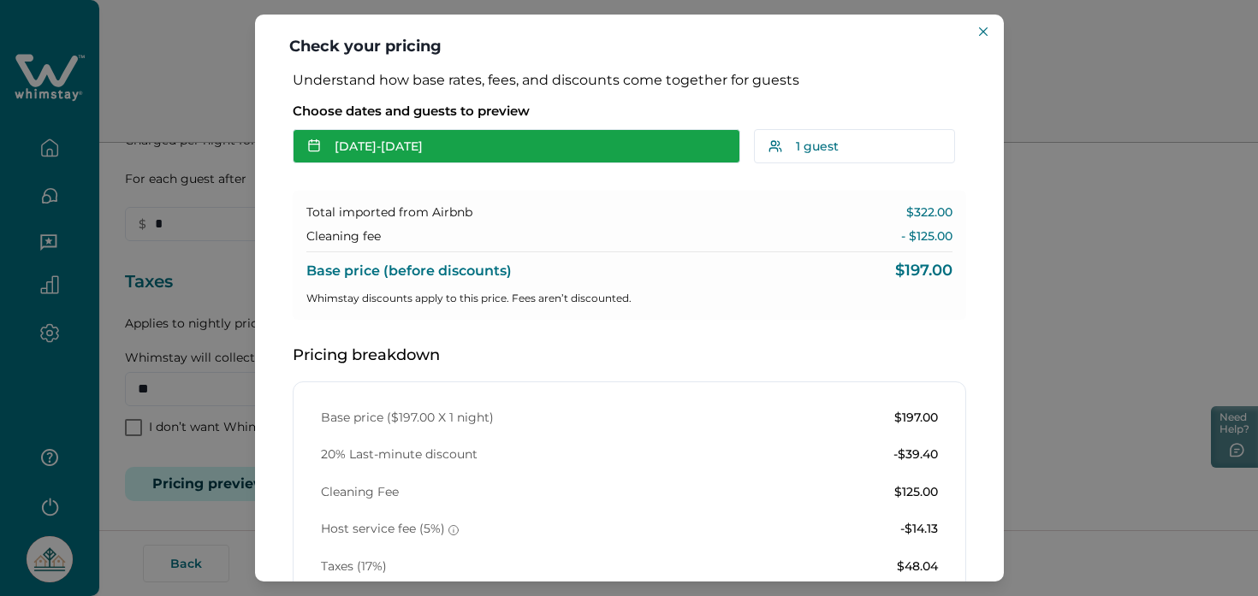
click at [379, 145] on button "Aug 28 - Aug 29" at bounding box center [517, 146] width 448 height 34
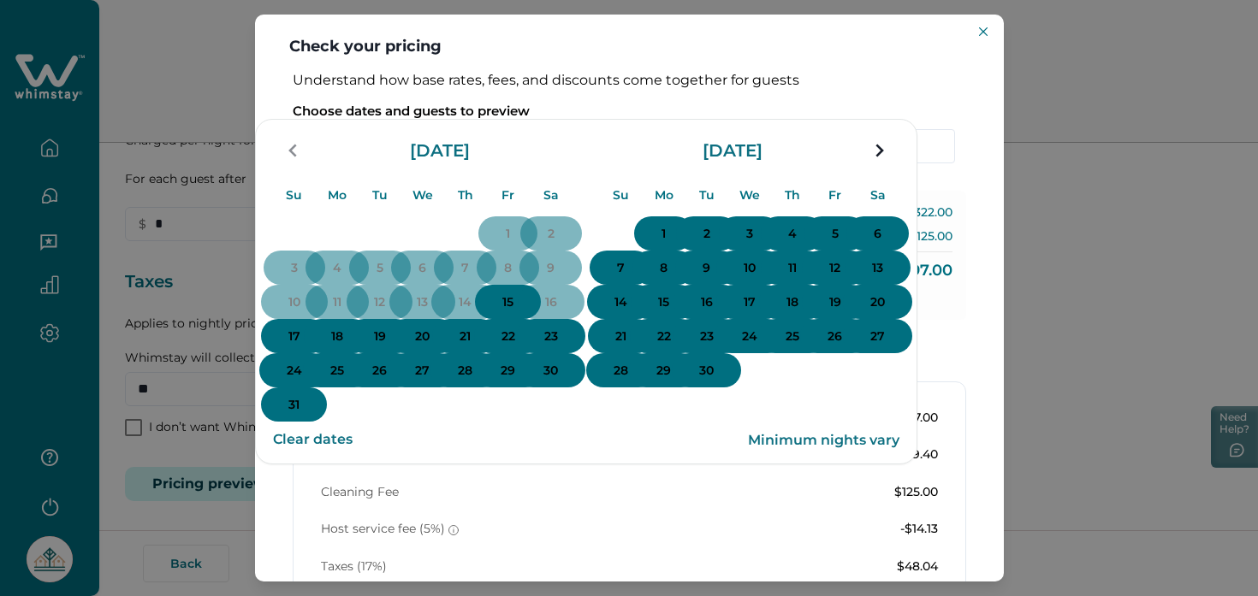
click at [515, 380] on p "29" at bounding box center [508, 371] width 15 height 17
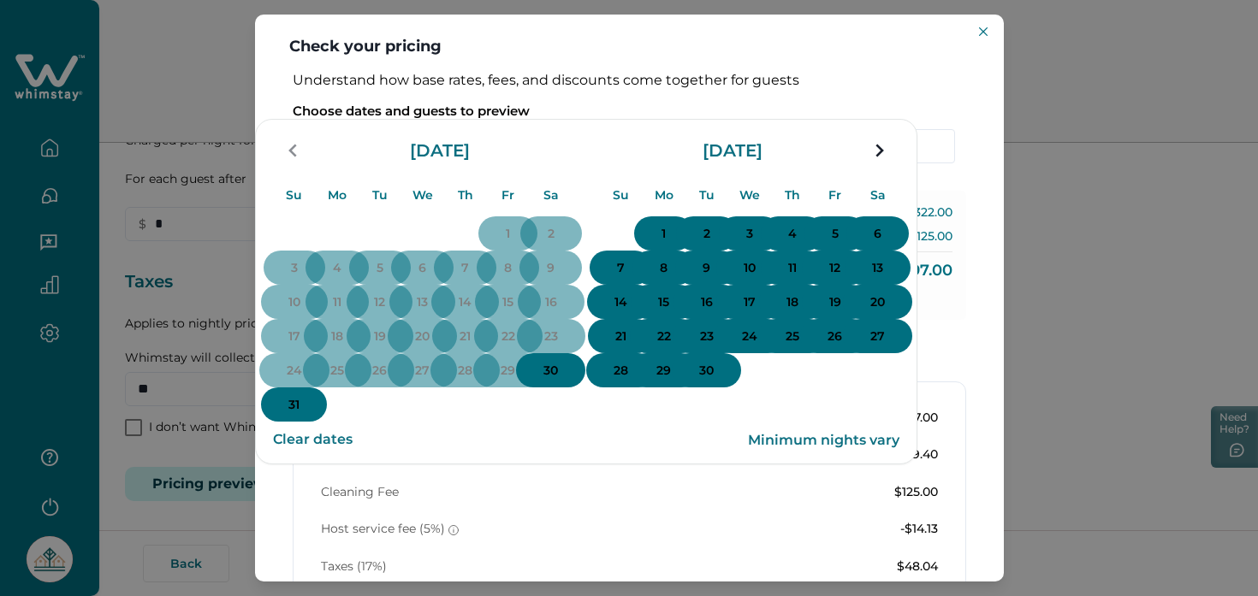
click at [558, 380] on p "30" at bounding box center [550, 371] width 15 height 17
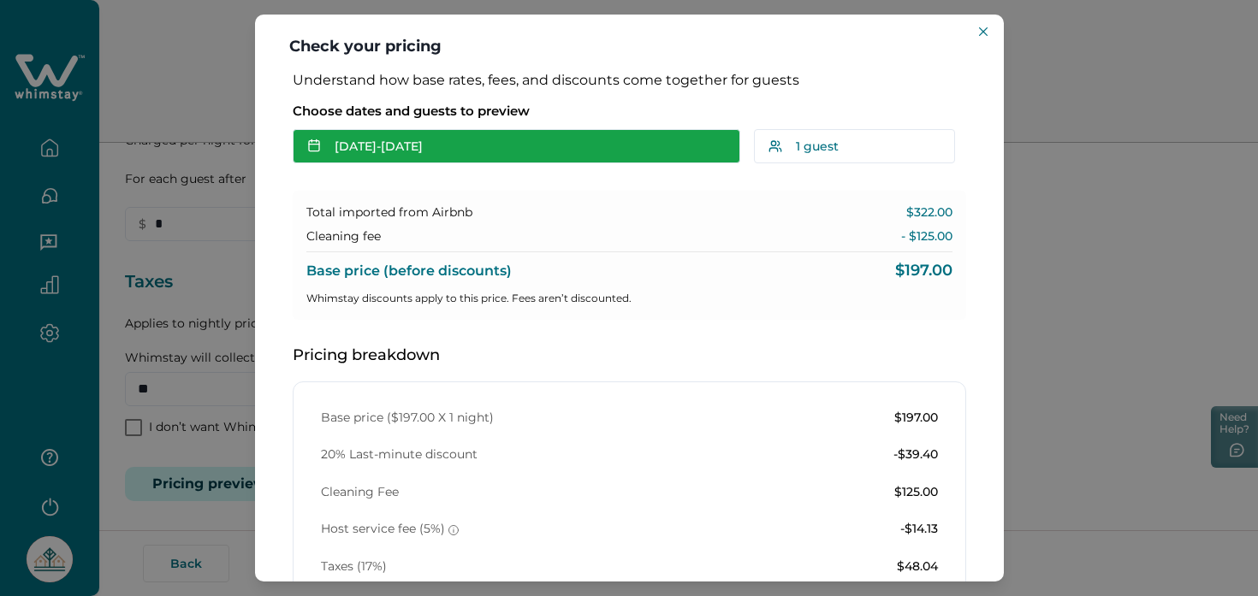
click at [371, 153] on button "Aug 29 - Aug 30" at bounding box center [517, 146] width 448 height 34
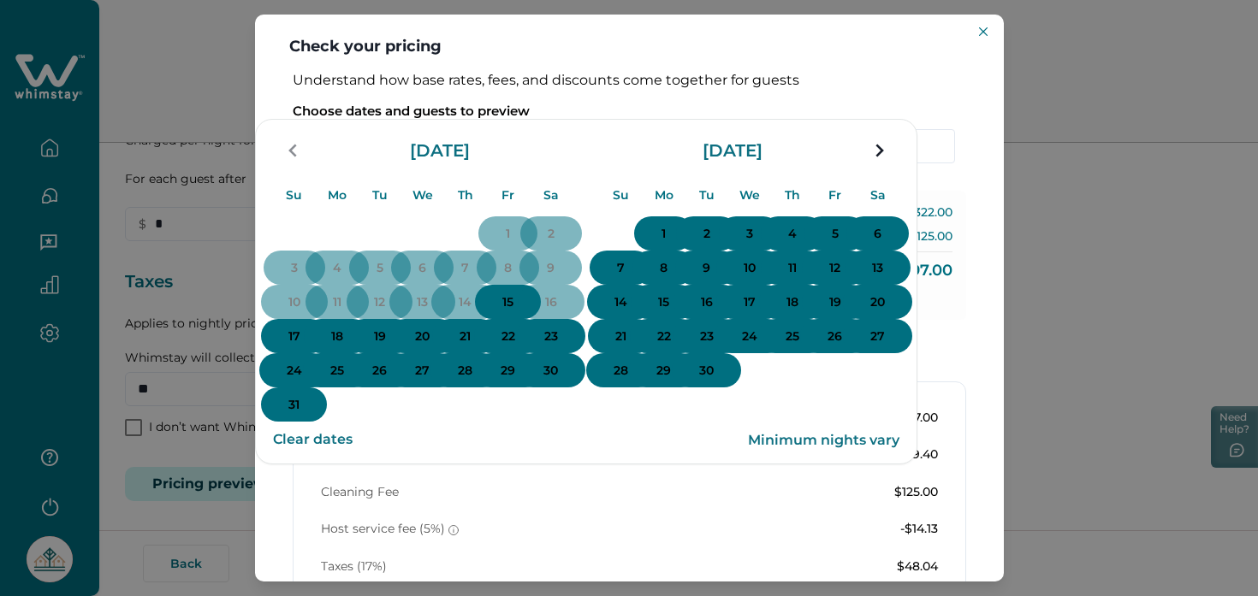
click at [472, 380] on p "28" at bounding box center [465, 371] width 15 height 17
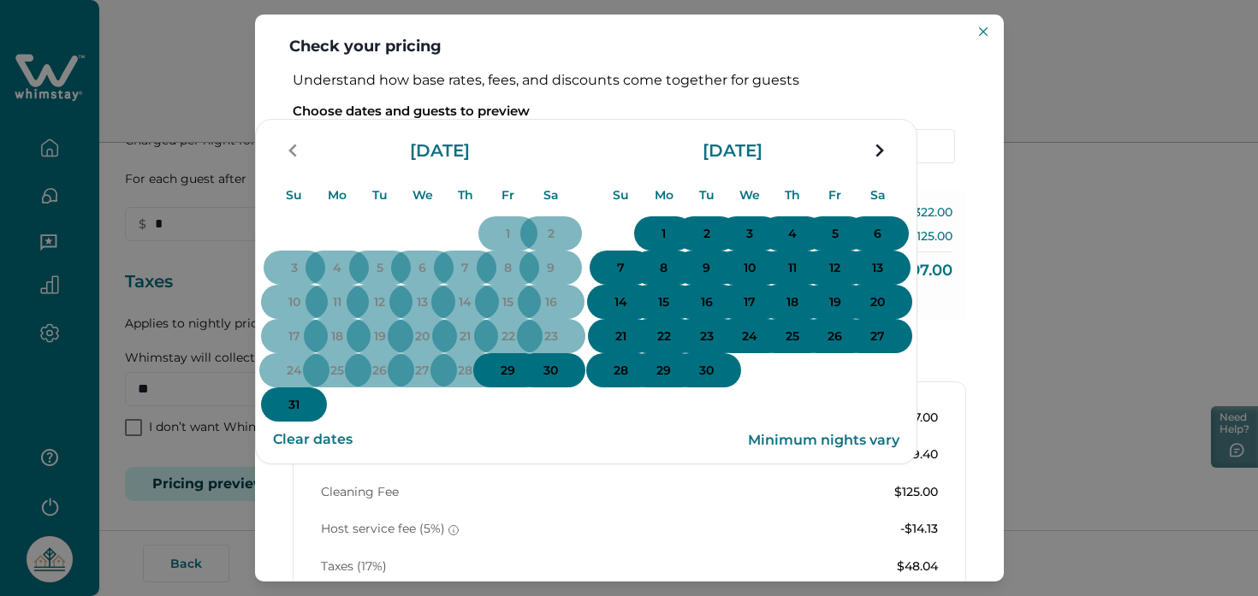
click at [558, 380] on p "30" at bounding box center [550, 371] width 15 height 17
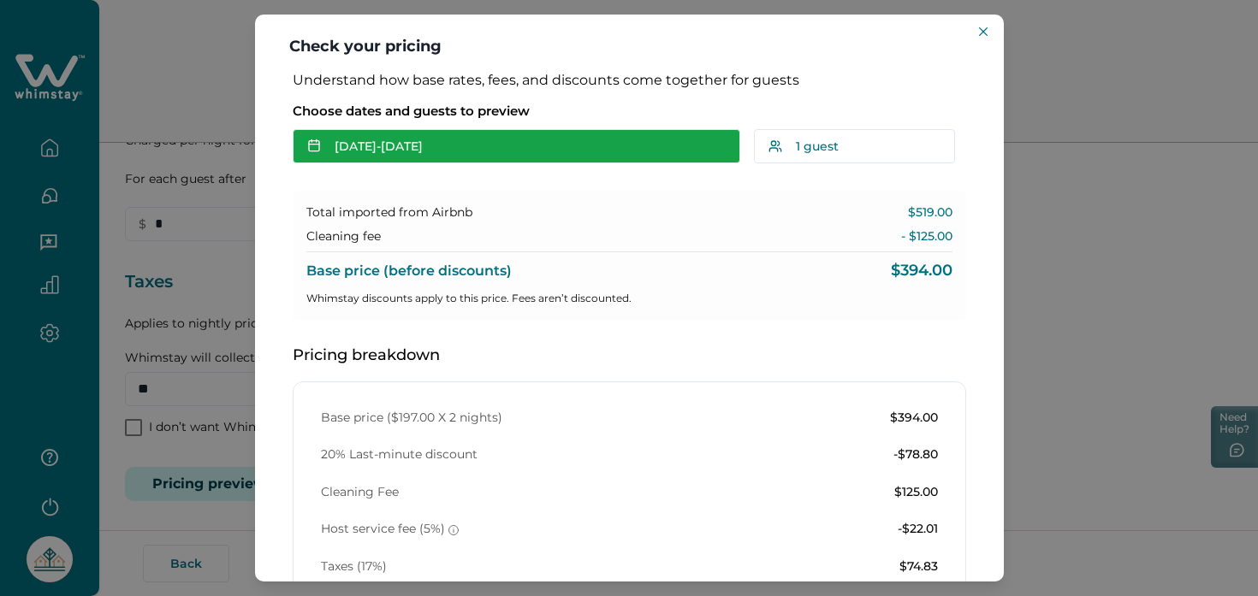
click at [431, 142] on button "Aug 28 - Aug 30" at bounding box center [517, 146] width 448 height 34
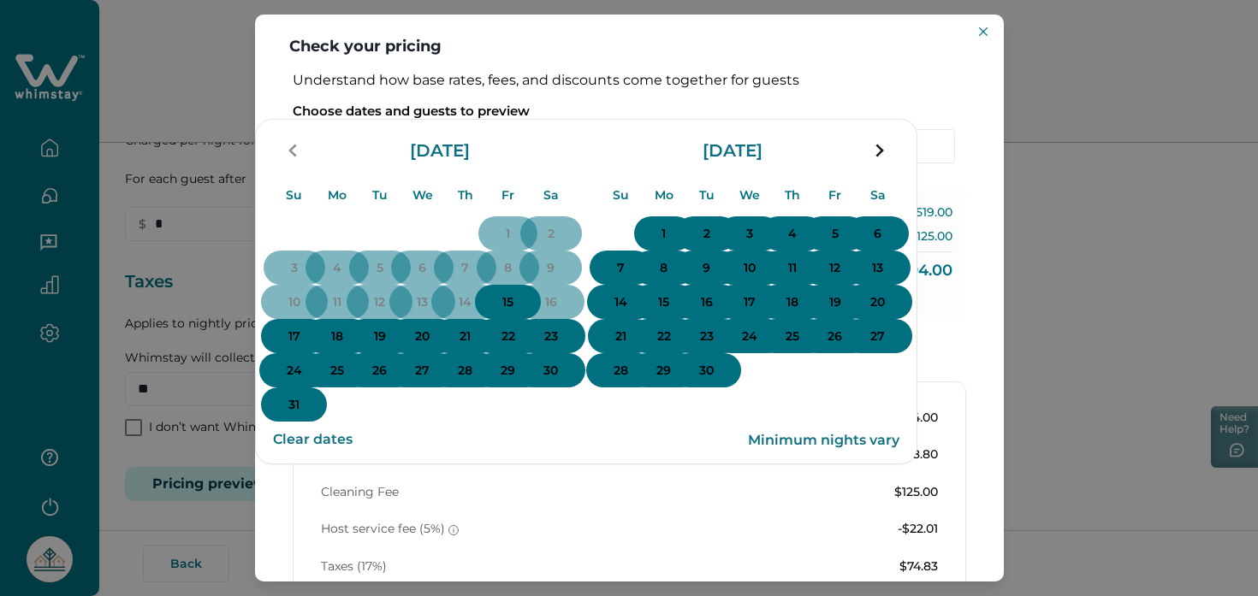
click at [495, 388] on button "28" at bounding box center [464, 370] width 69 height 34
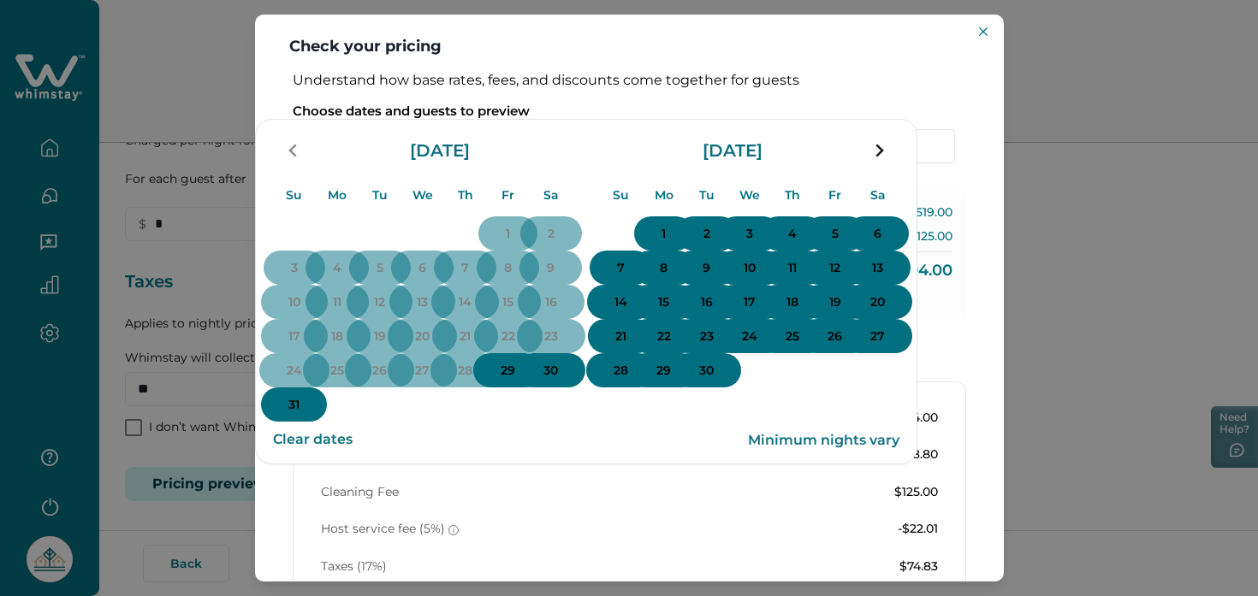
click at [515, 380] on p "29" at bounding box center [508, 371] width 15 height 17
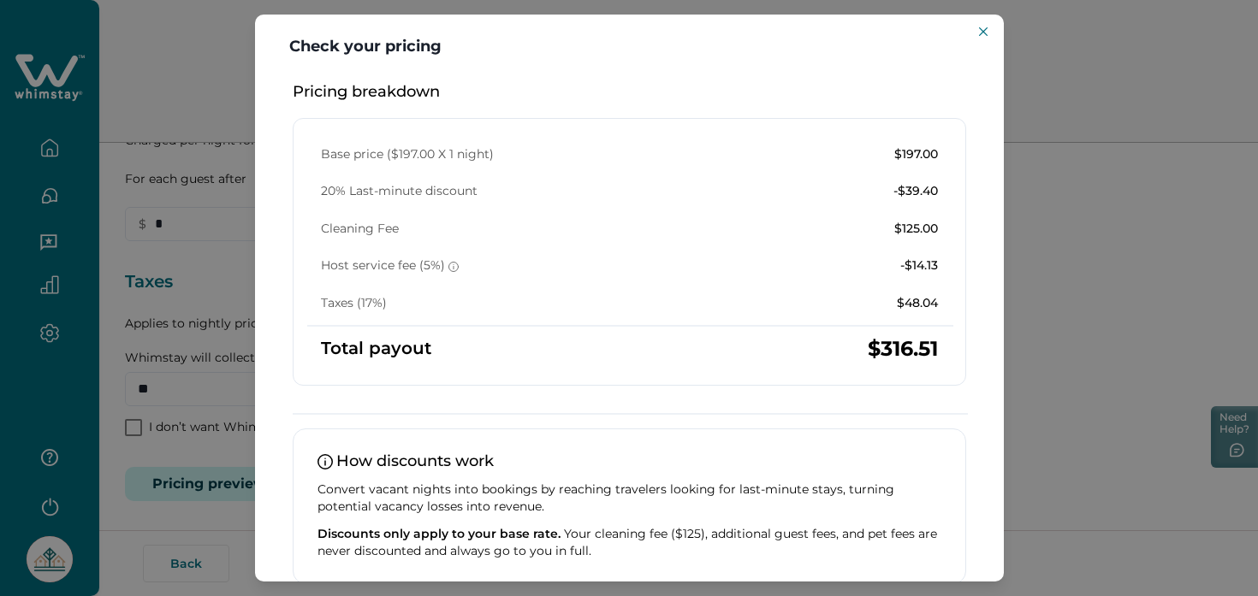
scroll to position [165, 0]
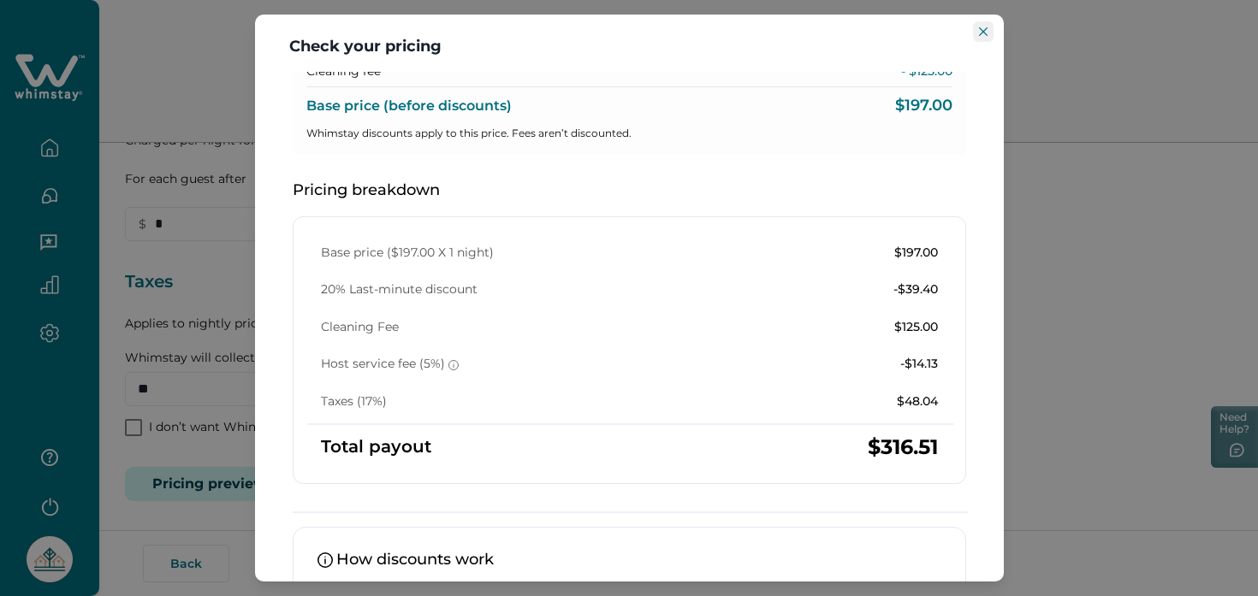
click at [982, 32] on icon "Close" at bounding box center [983, 31] width 9 height 9
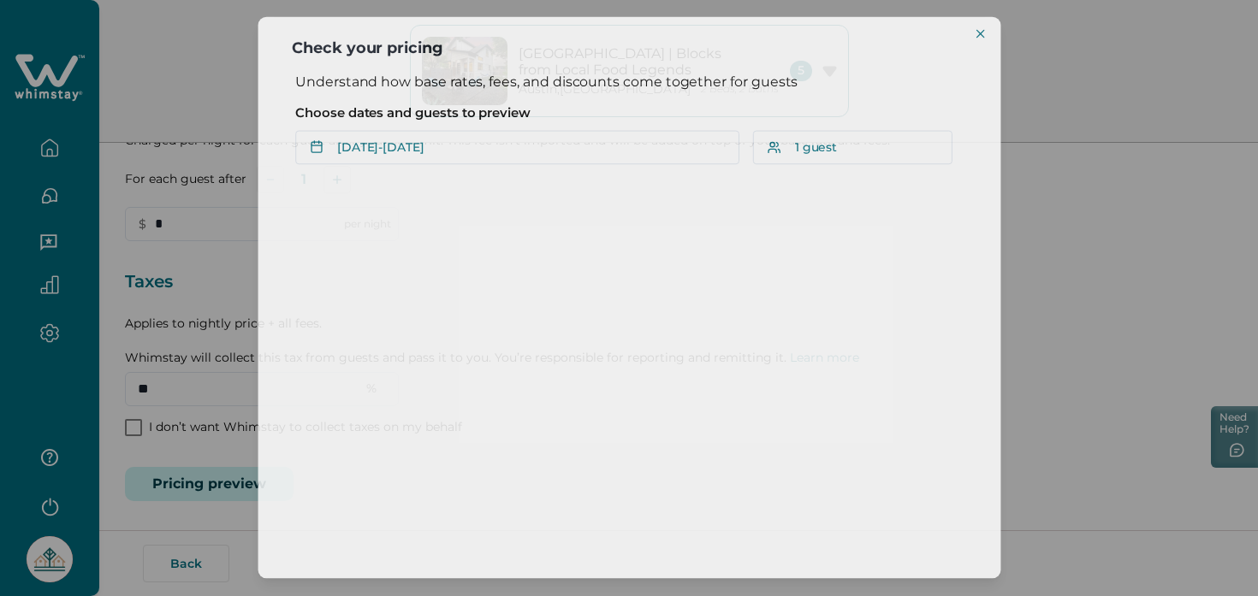
scroll to position [0, 0]
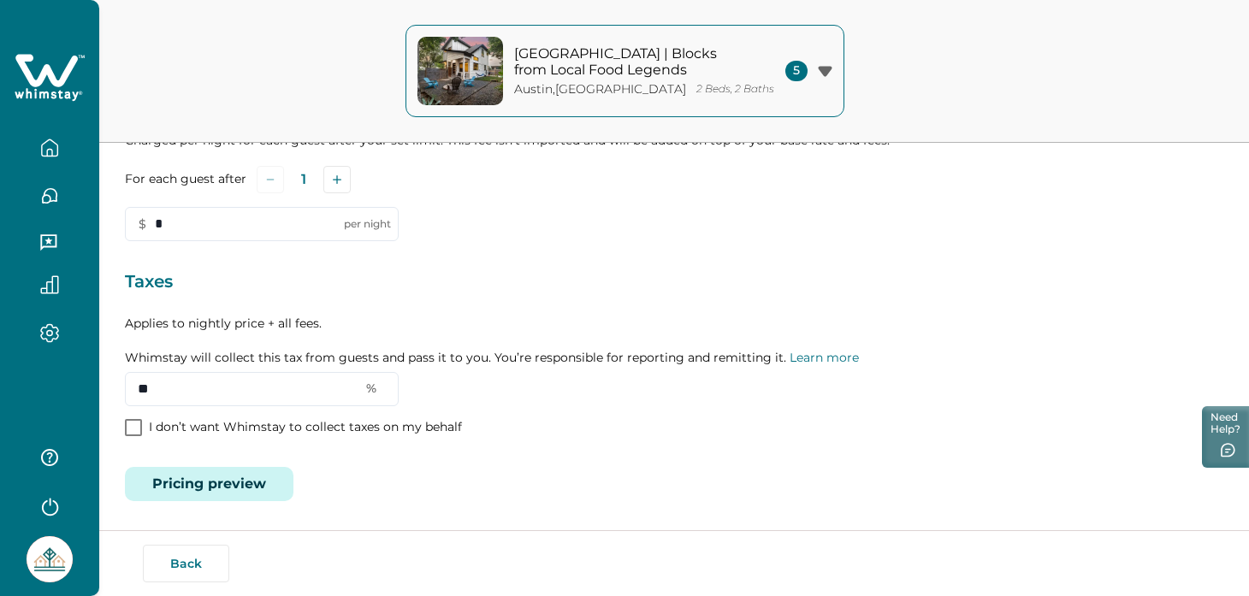
click at [230, 482] on button "Pricing preview" at bounding box center [209, 484] width 169 height 34
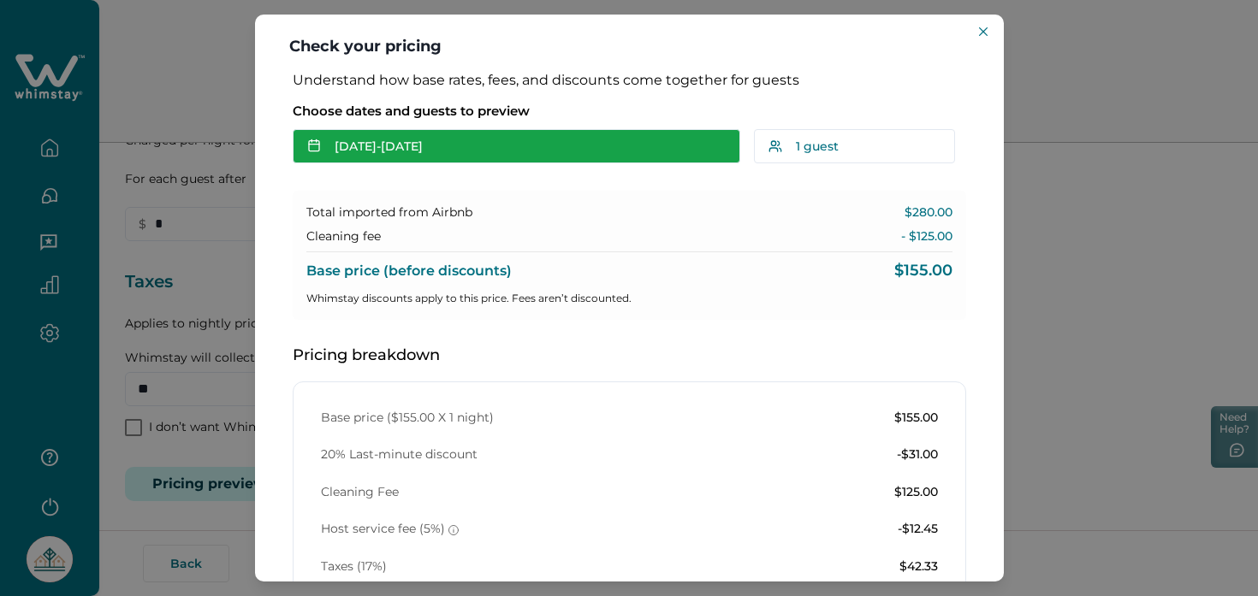
click at [525, 147] on button "[DATE] - [DATE]" at bounding box center [517, 146] width 448 height 34
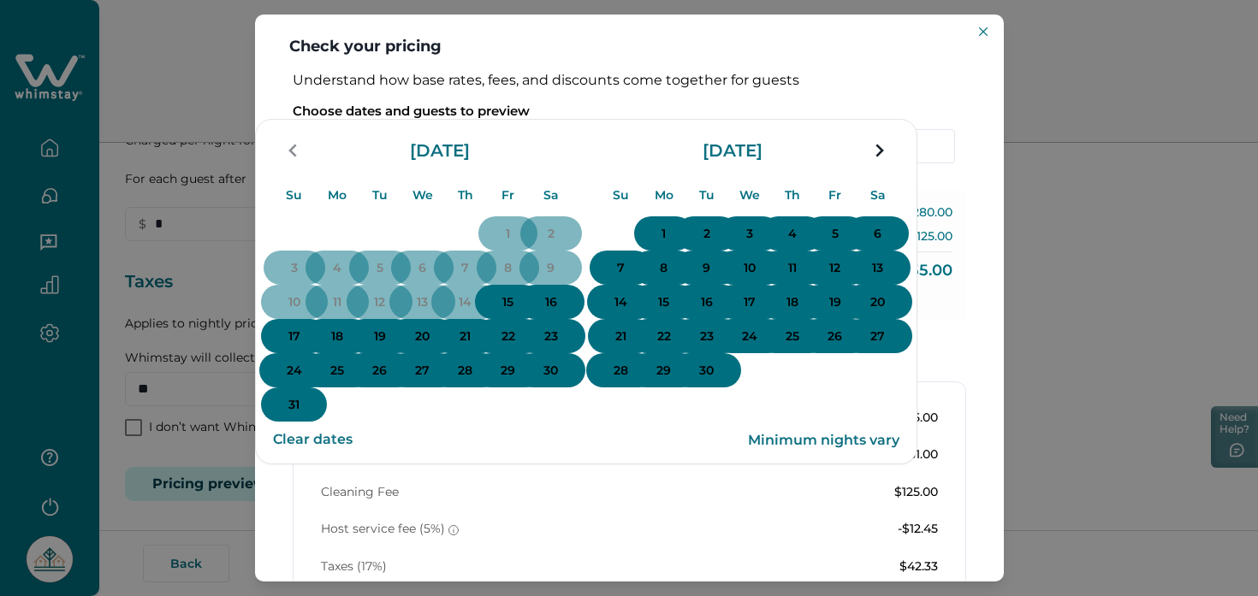
click at [343, 346] on p "18" at bounding box center [337, 337] width 12 height 17
click at [386, 346] on p "19" at bounding box center [380, 337] width 12 height 17
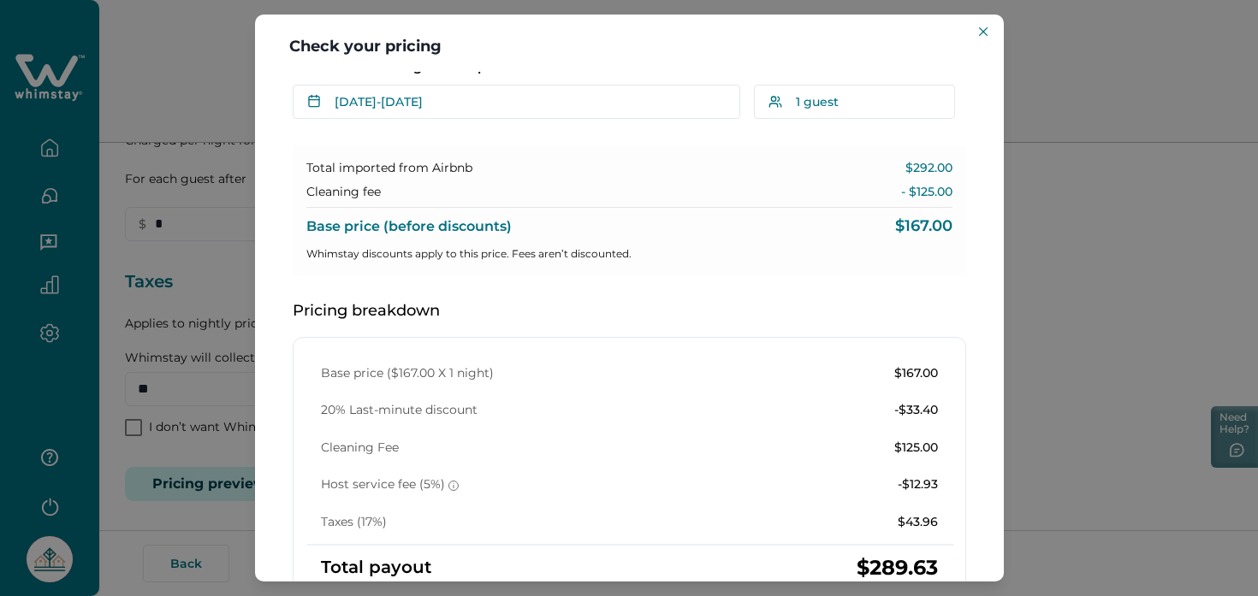
scroll to position [139, 0]
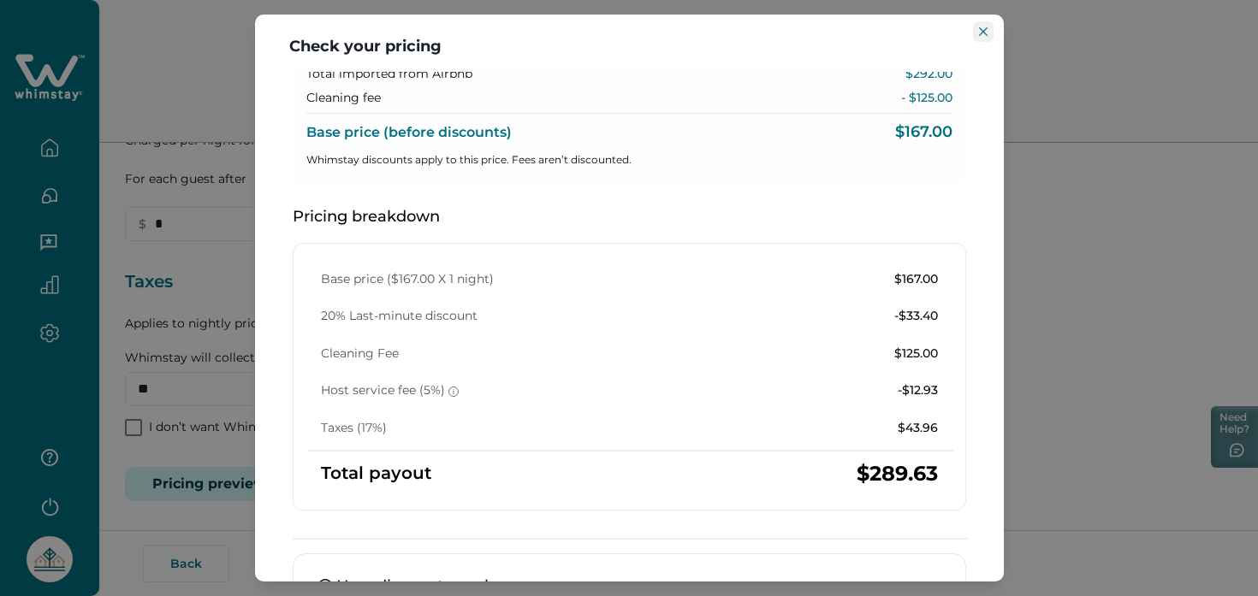
click at [982, 34] on icon "Close" at bounding box center [983, 31] width 9 height 9
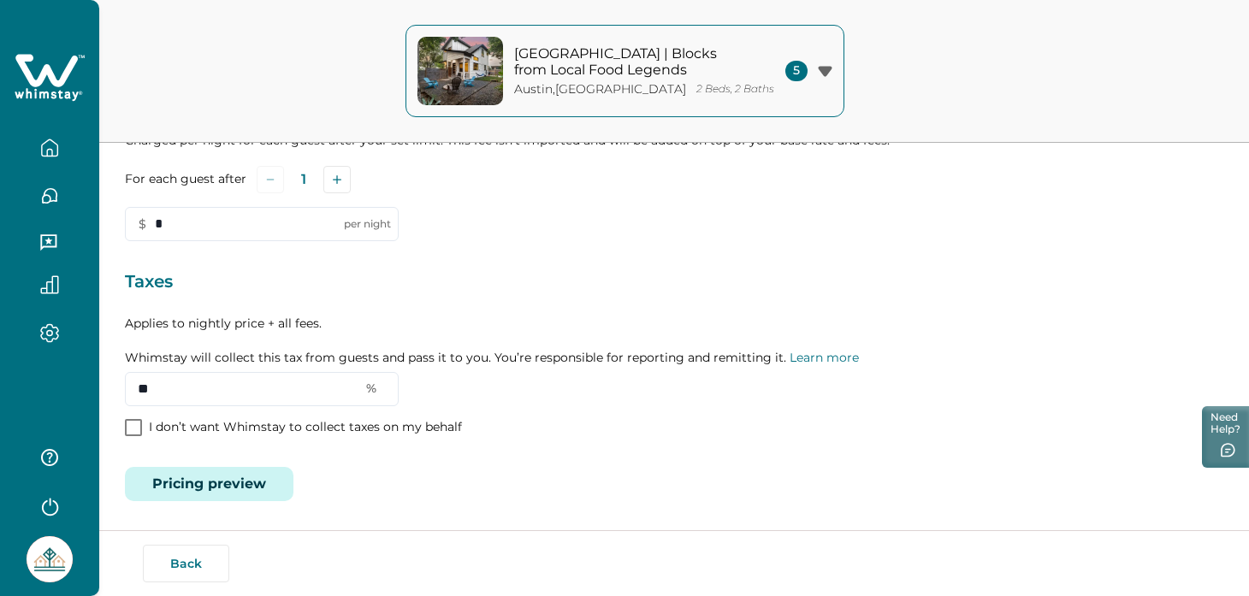
click at [212, 461] on div "Fees included in your Airbnb price import Cleaning fee (per stay) Imported from…" at bounding box center [674, 197] width 1099 height 608
click at [214, 474] on button "Pricing preview" at bounding box center [209, 484] width 169 height 34
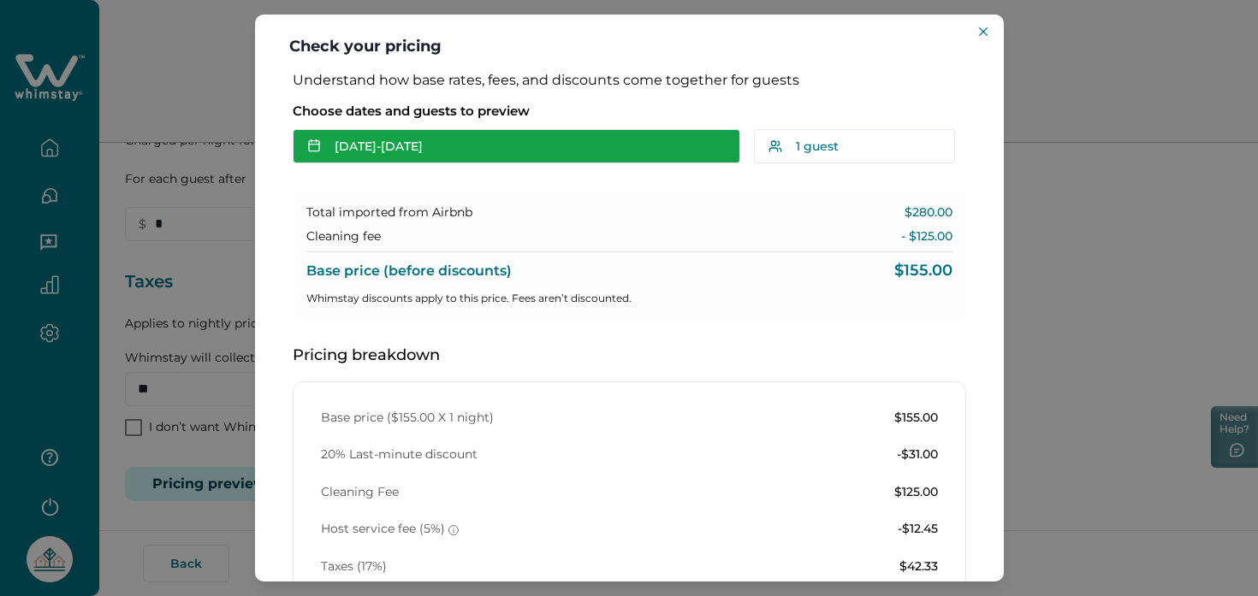
click at [537, 138] on button "[DATE] - [DATE]" at bounding box center [517, 146] width 448 height 34
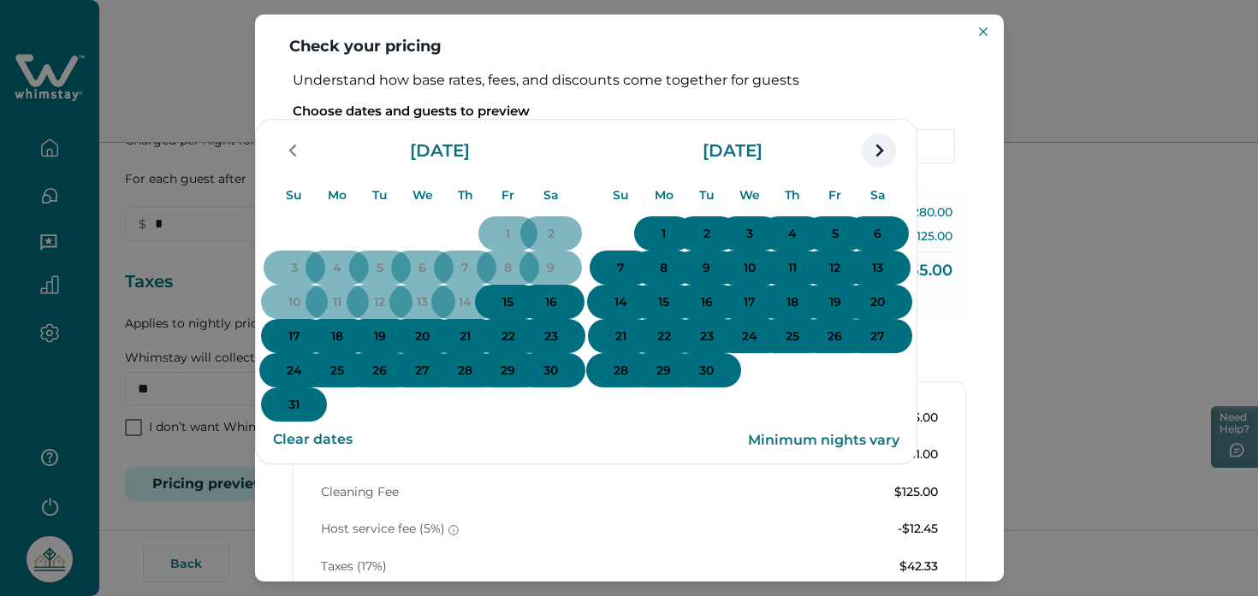
click at [893, 166] on icon "navigation button" at bounding box center [878, 150] width 27 height 31
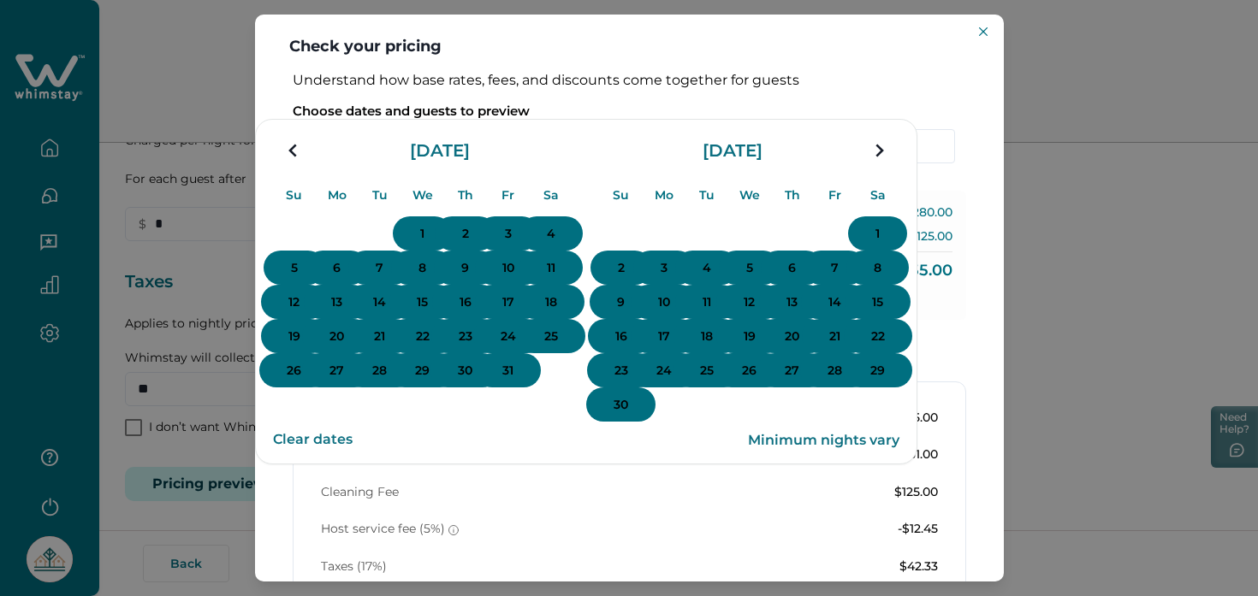
click at [893, 166] on icon "navigation button" at bounding box center [878, 150] width 27 height 31
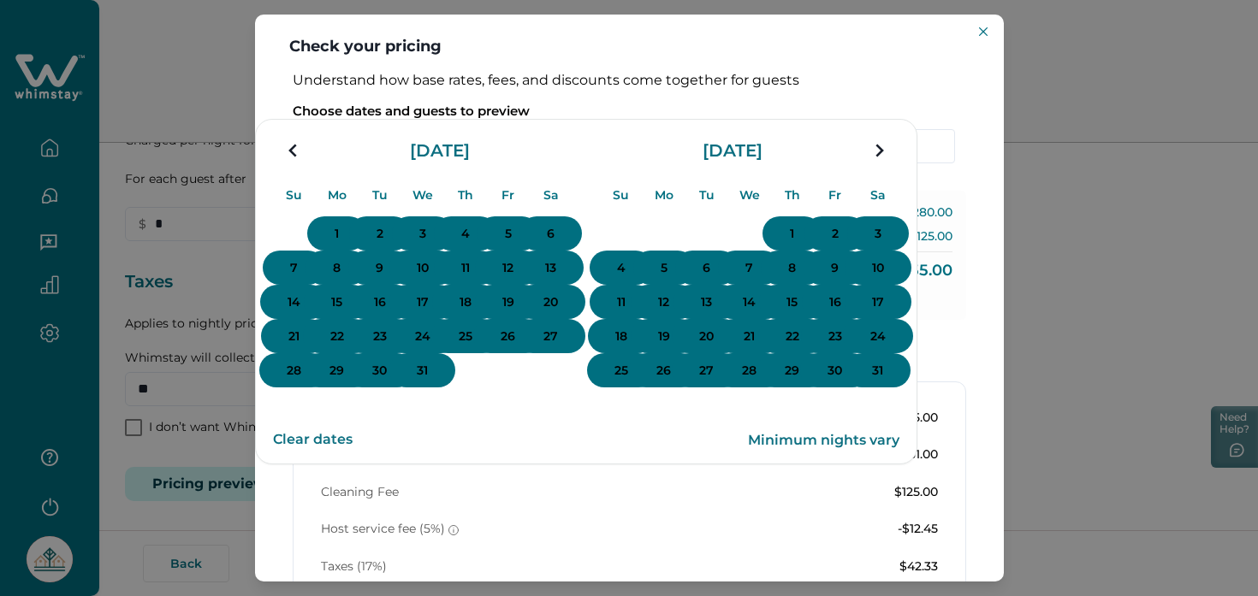
click at [893, 166] on icon "navigation button" at bounding box center [878, 150] width 27 height 31
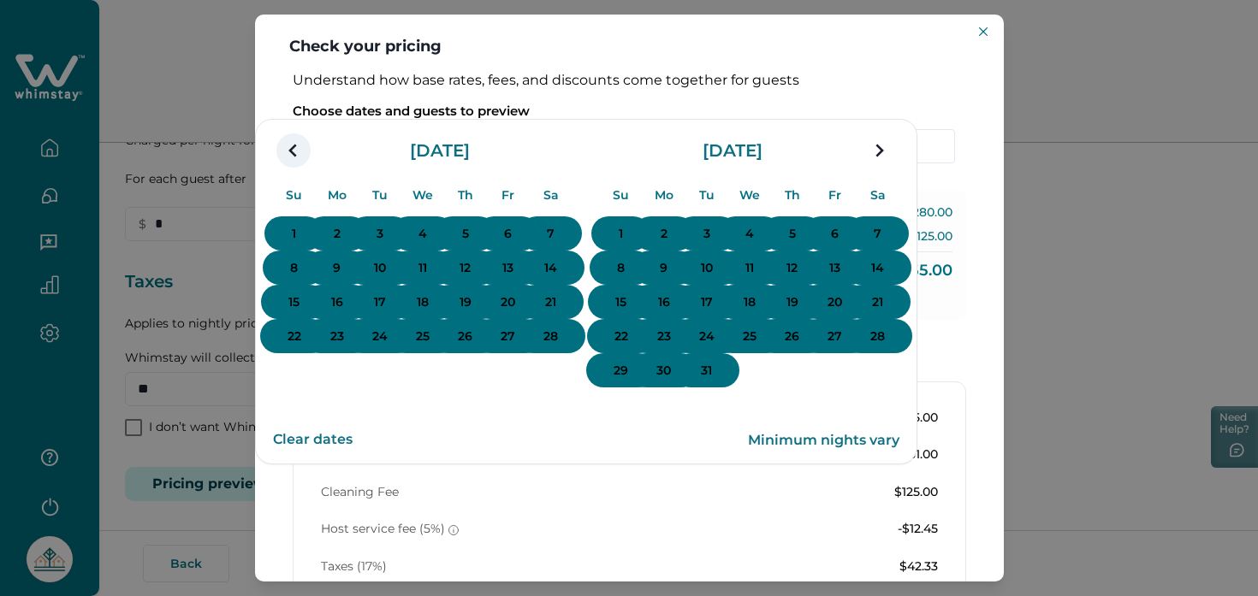
click at [307, 166] on icon "navigation button" at bounding box center [293, 150] width 27 height 31
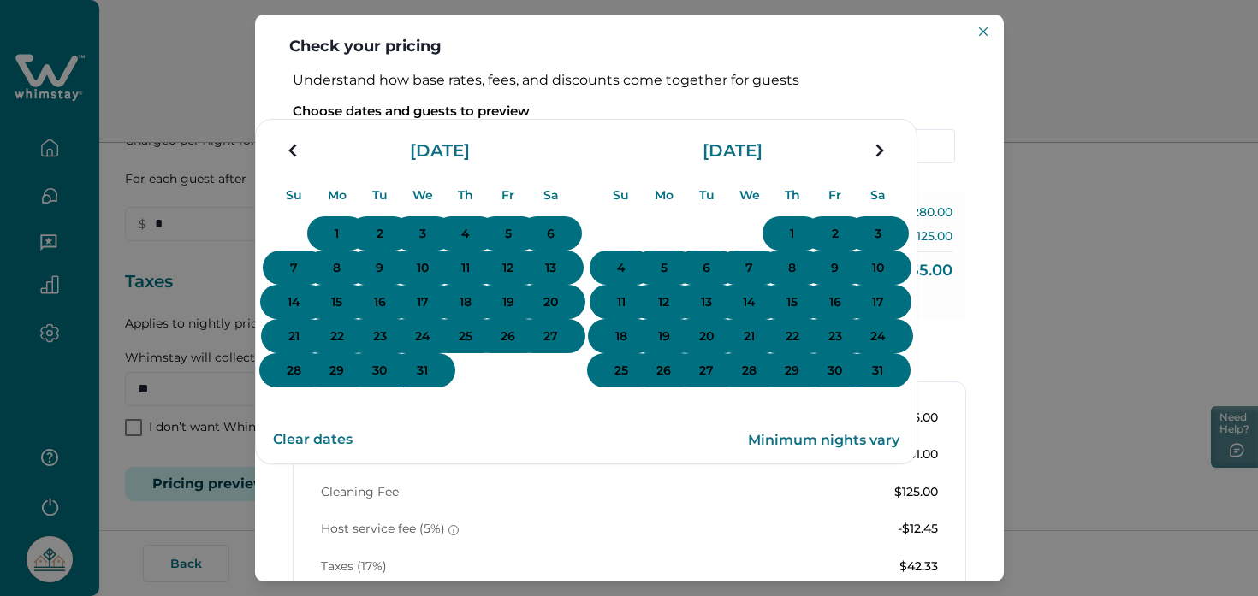
click at [307, 166] on icon "navigation button" at bounding box center [293, 150] width 27 height 31
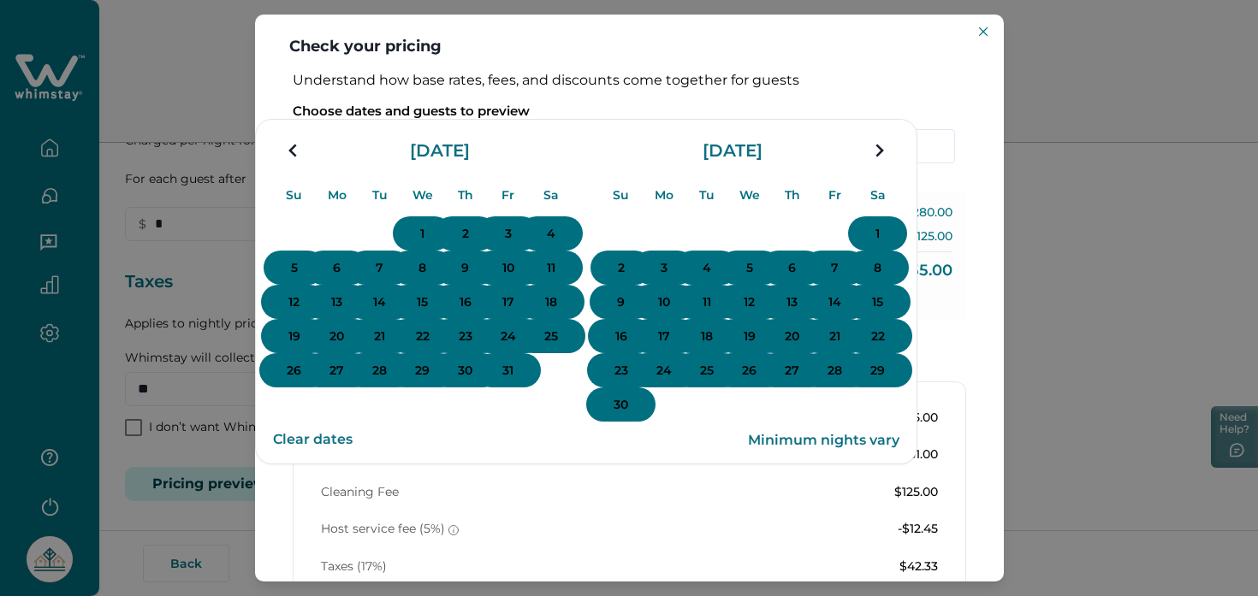
click at [307, 166] on icon "navigation button" at bounding box center [293, 150] width 27 height 31
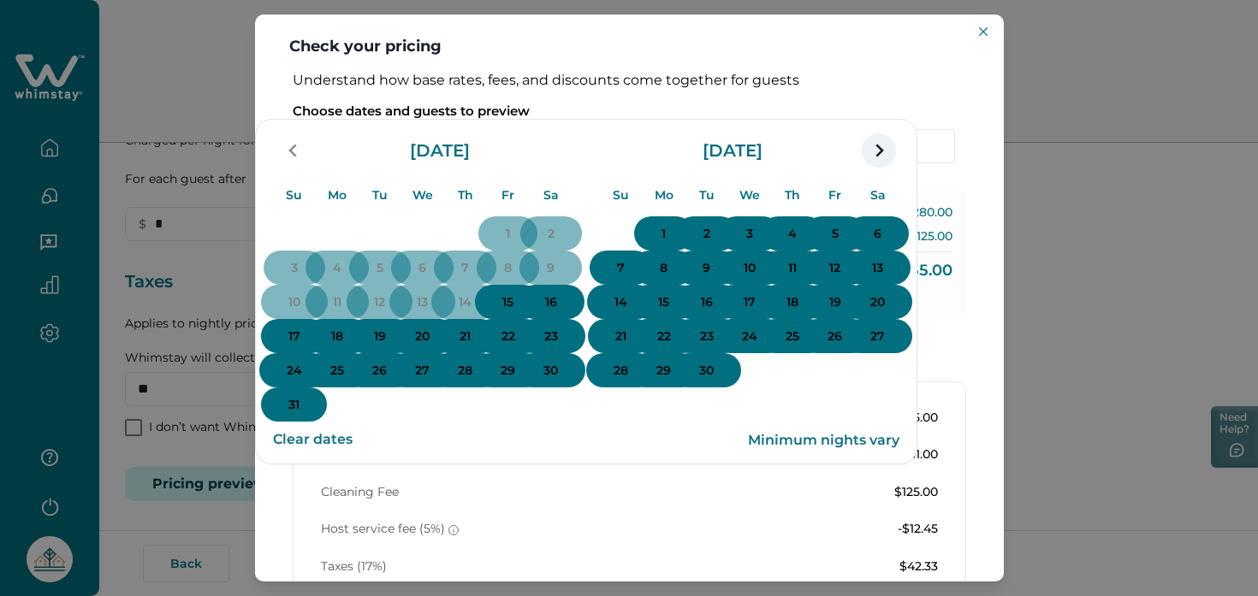
click at [893, 166] on icon "navigation button" at bounding box center [878, 150] width 27 height 31
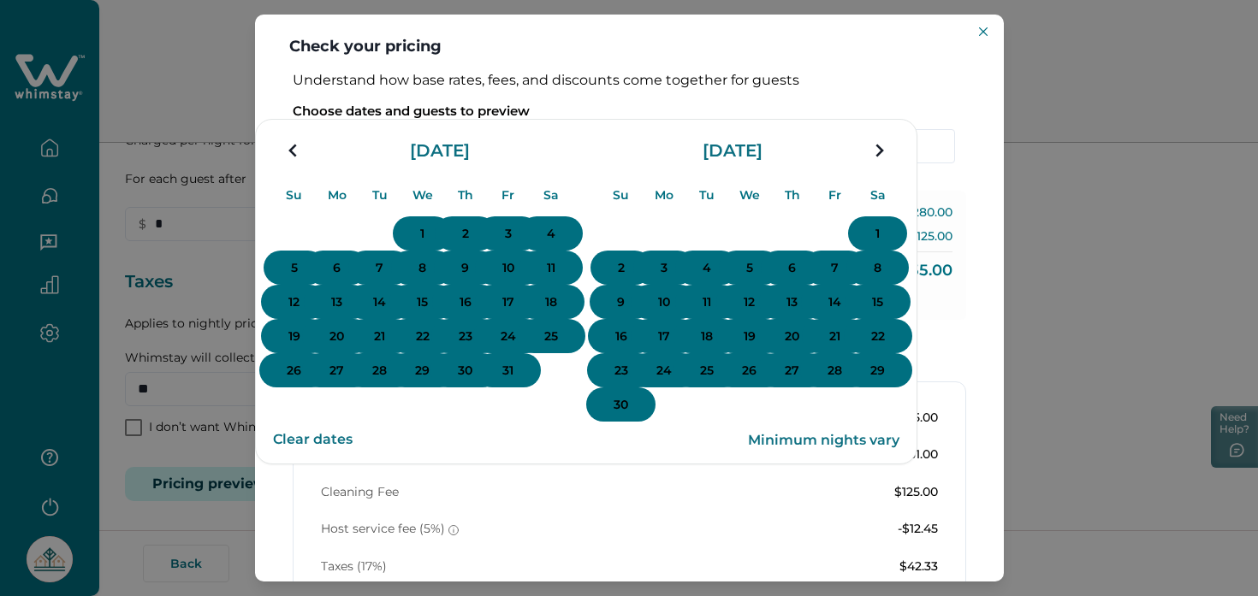
click at [555, 277] on p "11" at bounding box center [551, 268] width 9 height 17
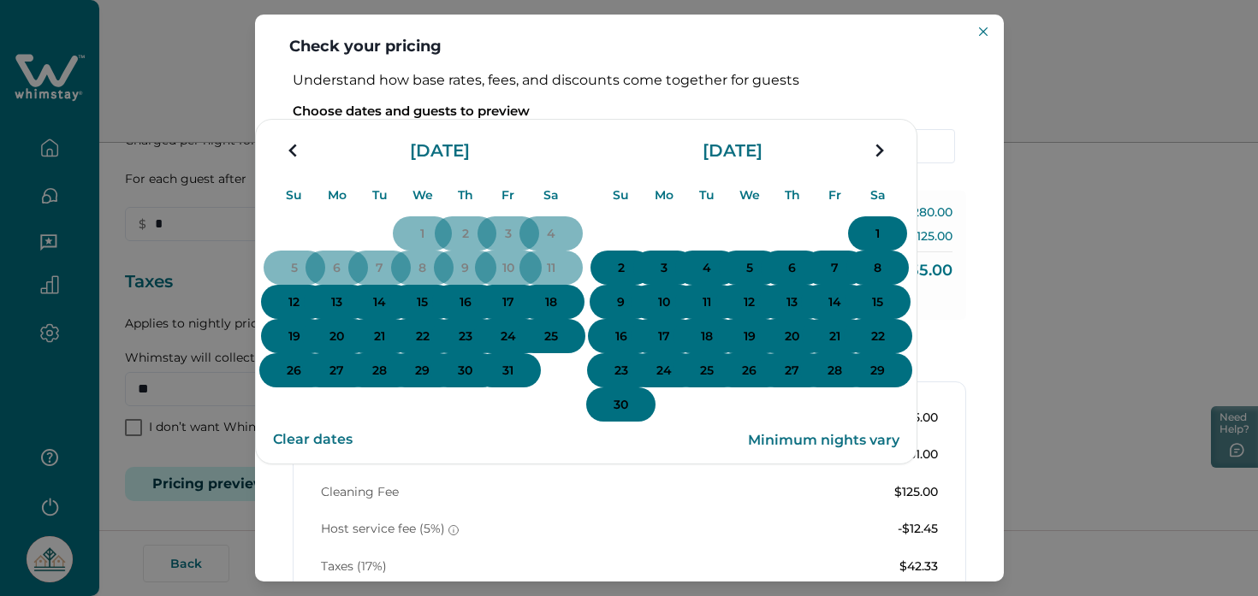
click at [300, 311] on p "12" at bounding box center [293, 302] width 11 height 17
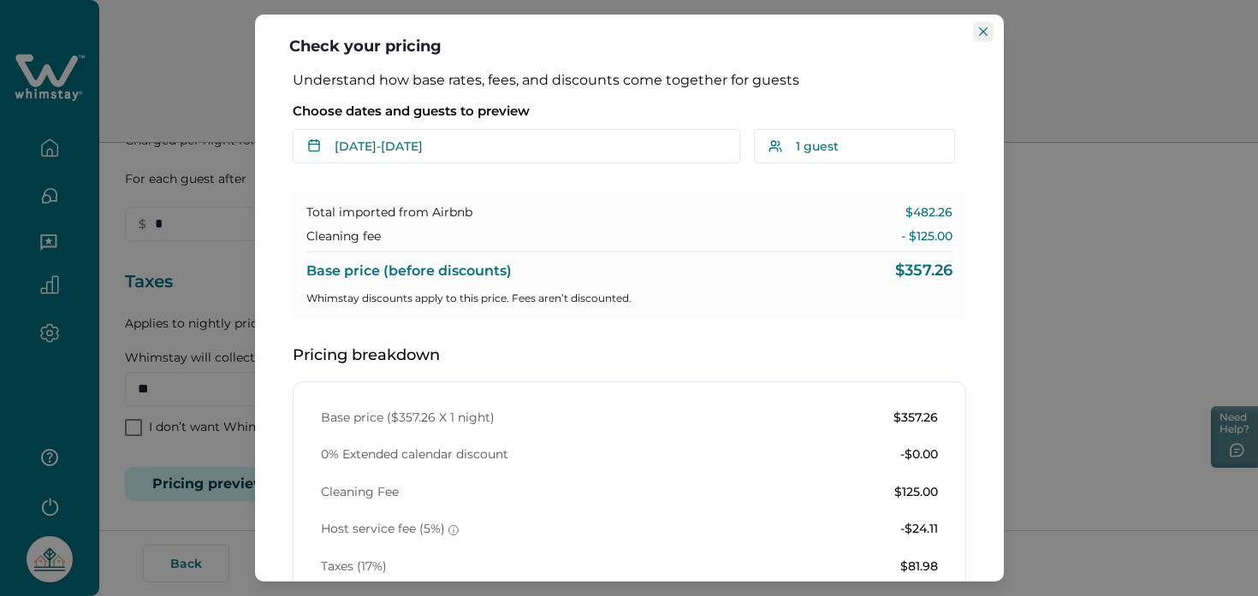
click at [977, 29] on button "Close" at bounding box center [983, 31] width 21 height 21
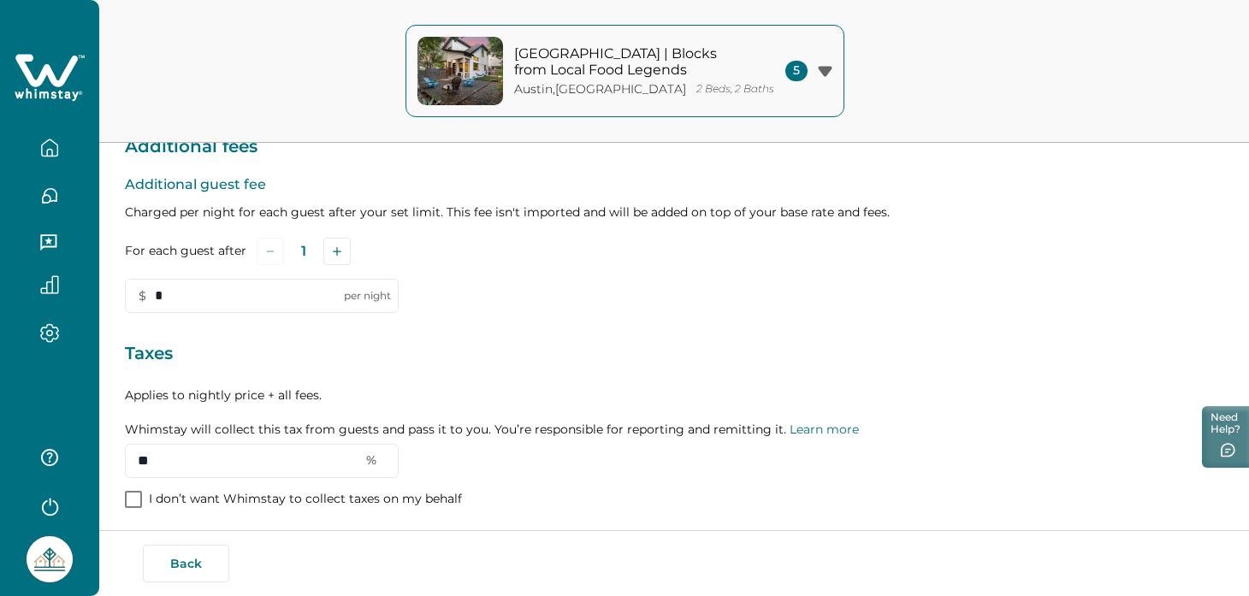
scroll to position [360, 0]
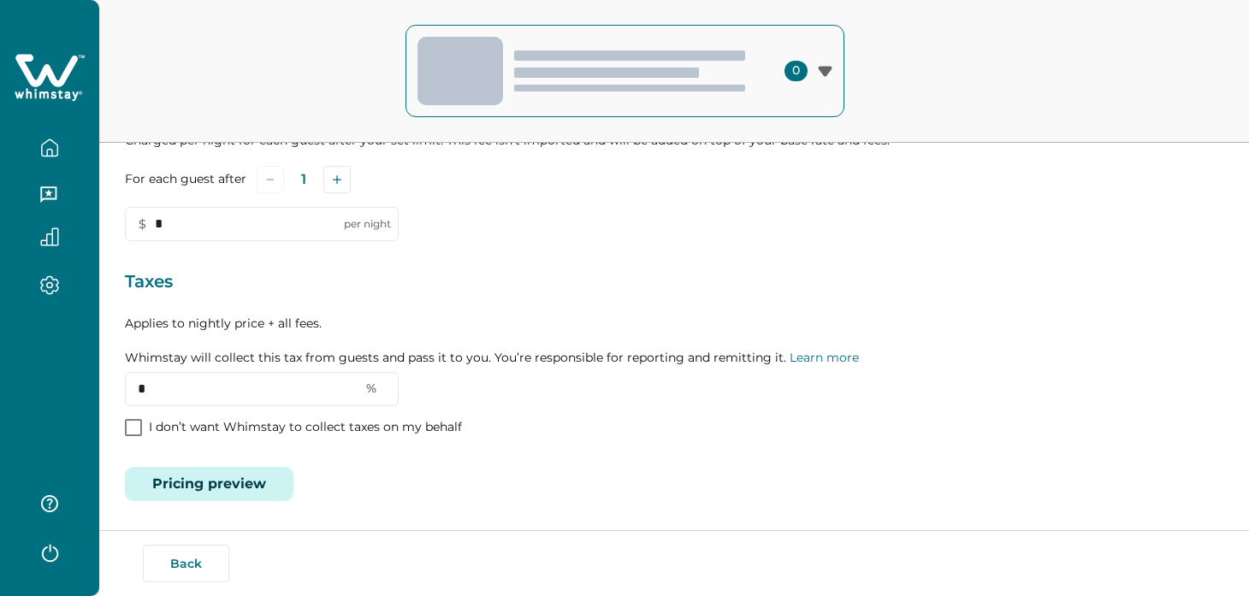
type input "**"
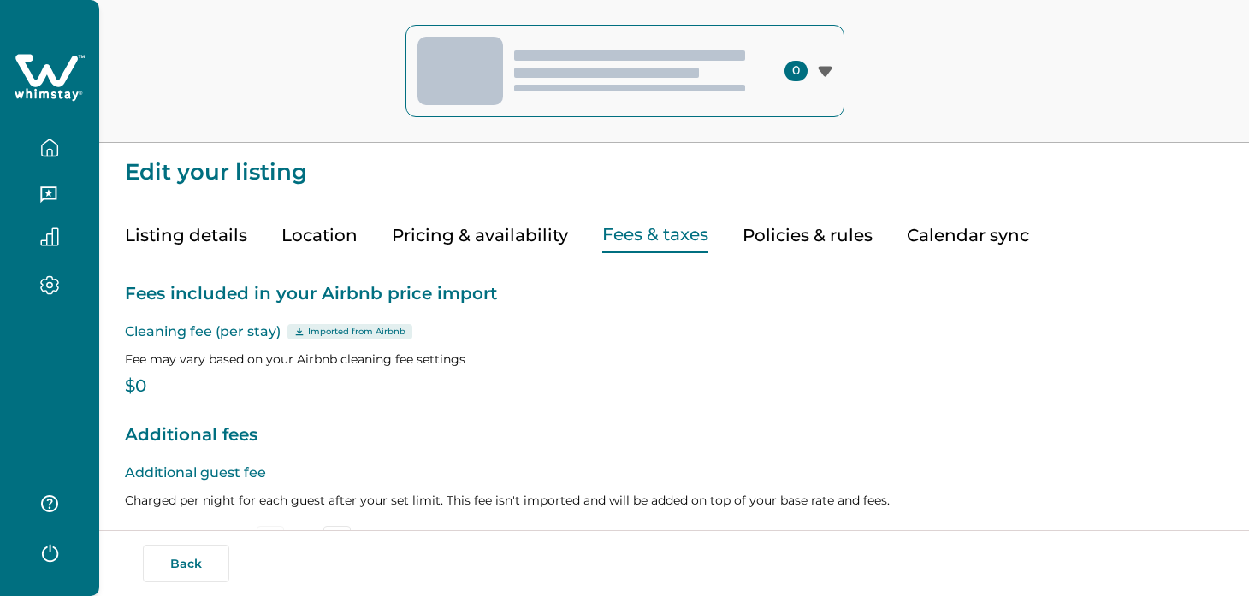
scroll to position [360, 0]
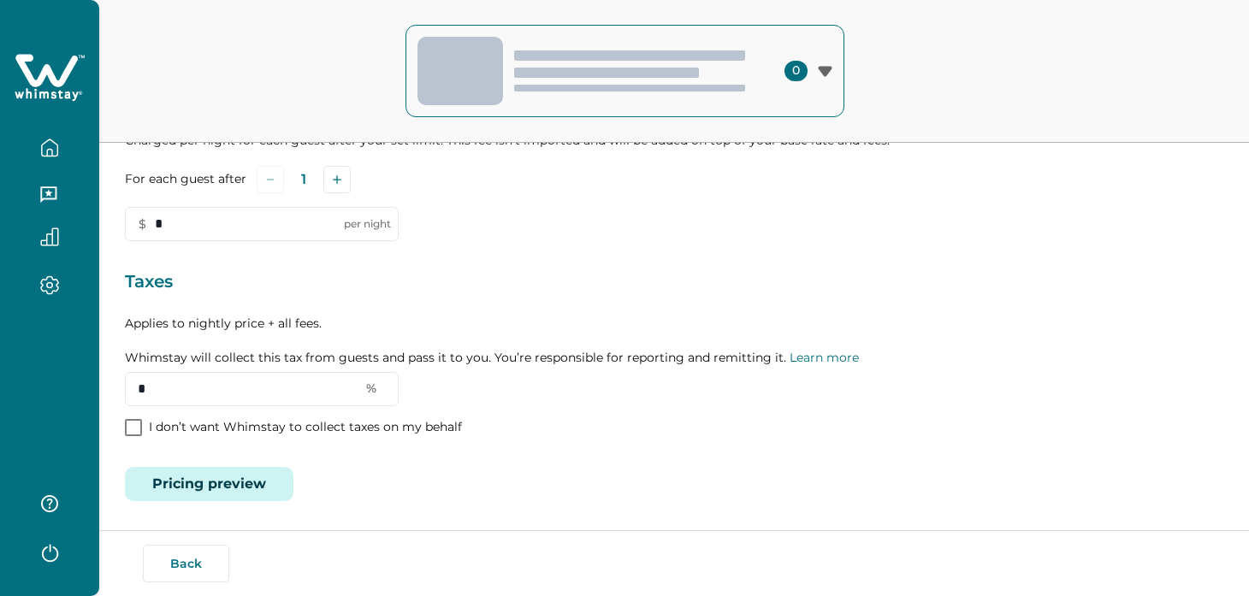
type input "**"
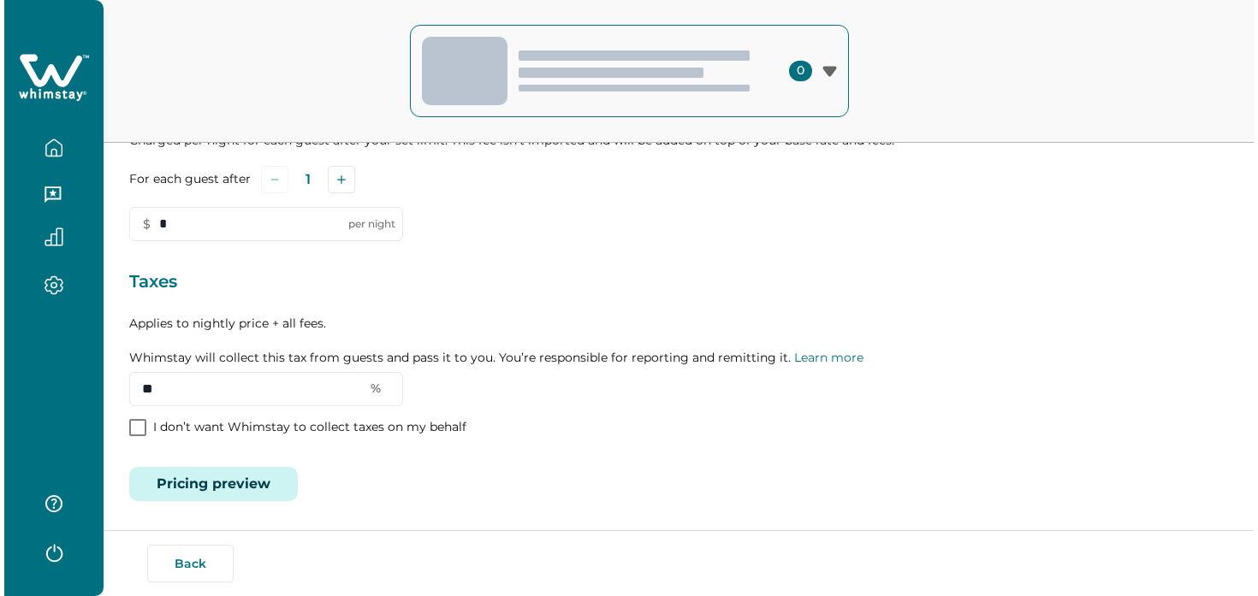
scroll to position [0, 0]
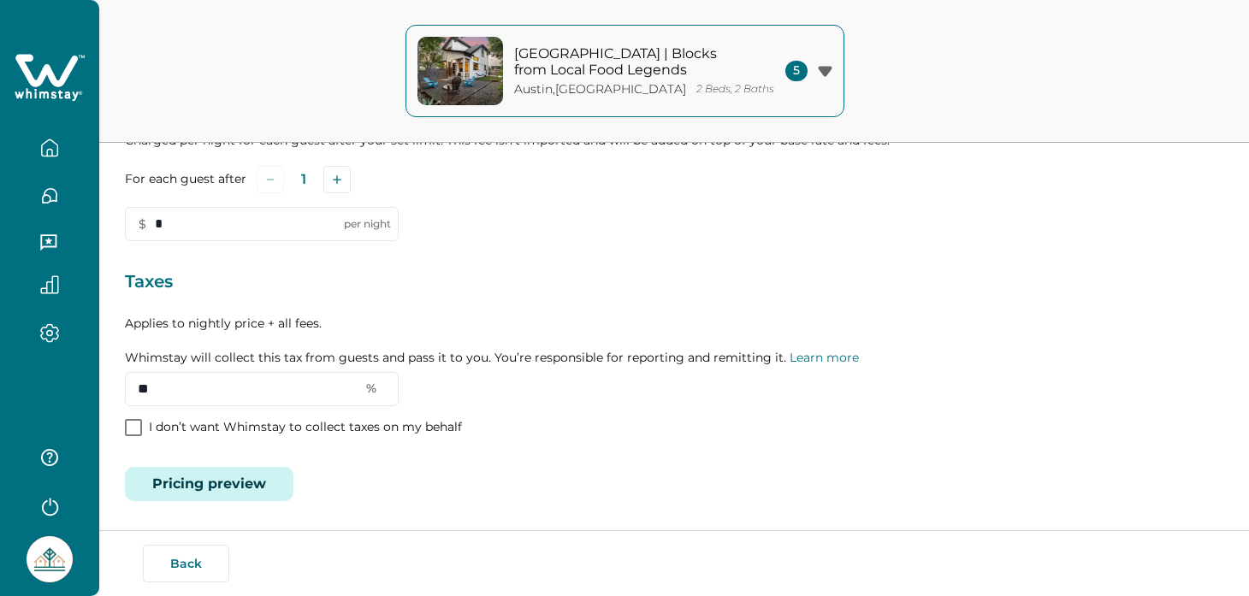
click at [274, 479] on button "Pricing preview" at bounding box center [209, 484] width 169 height 34
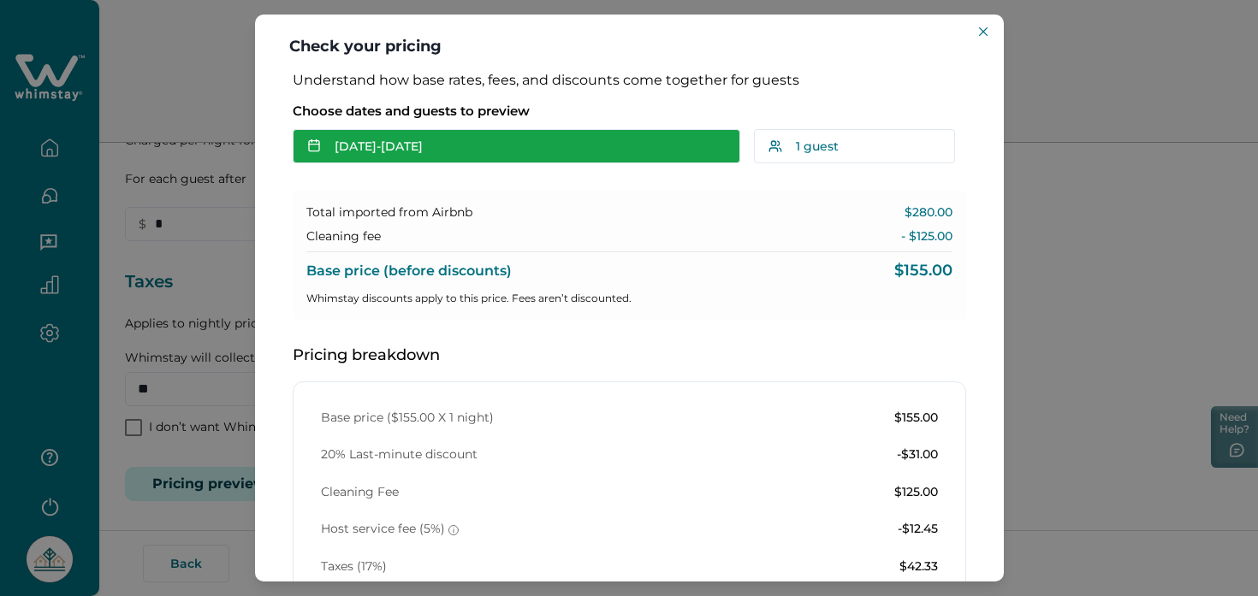
click at [529, 147] on button "[DATE] - [DATE]" at bounding box center [517, 146] width 448 height 34
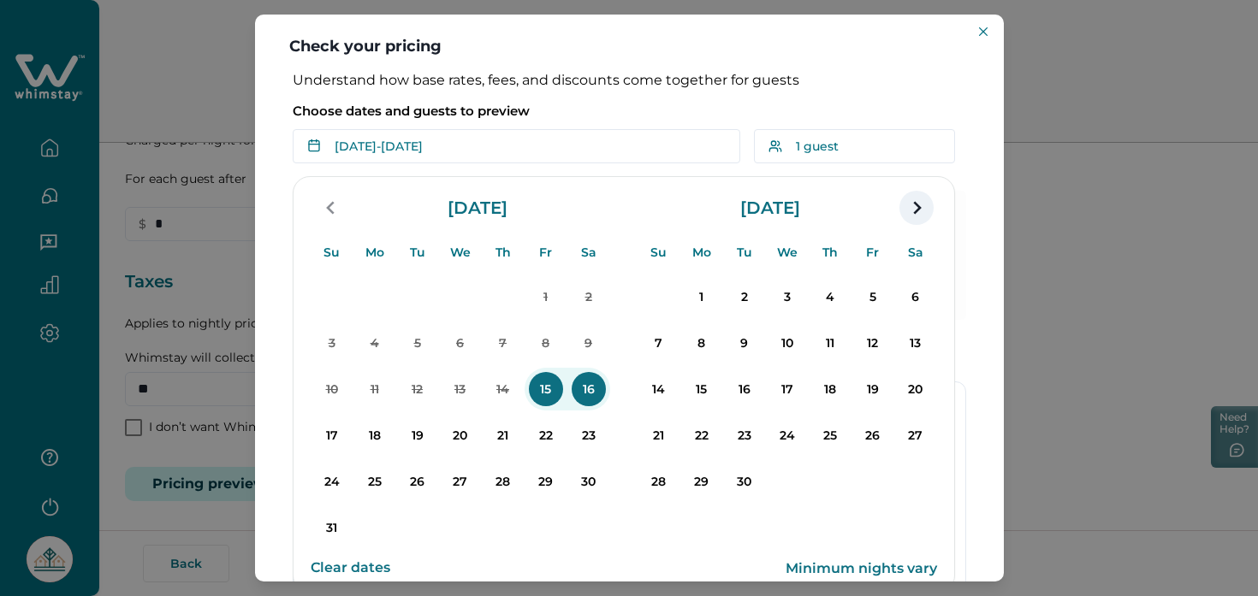
click at [913, 207] on icon "navigation button" at bounding box center [916, 208] width 27 height 31
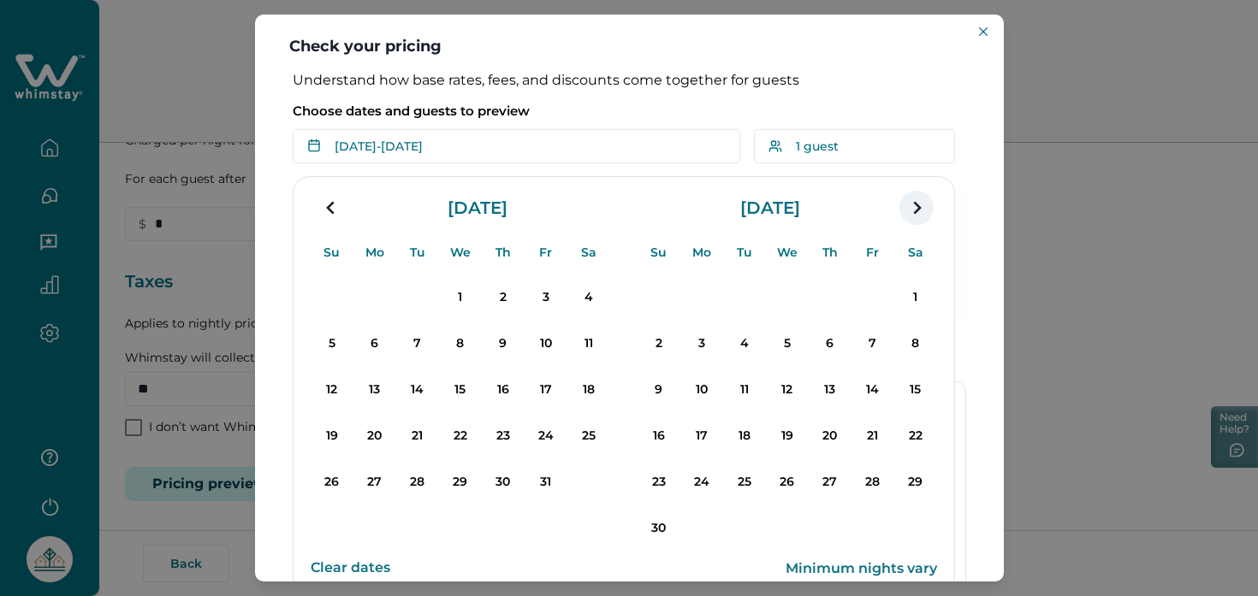
click at [913, 206] on icon "navigation button" at bounding box center [916, 208] width 27 height 31
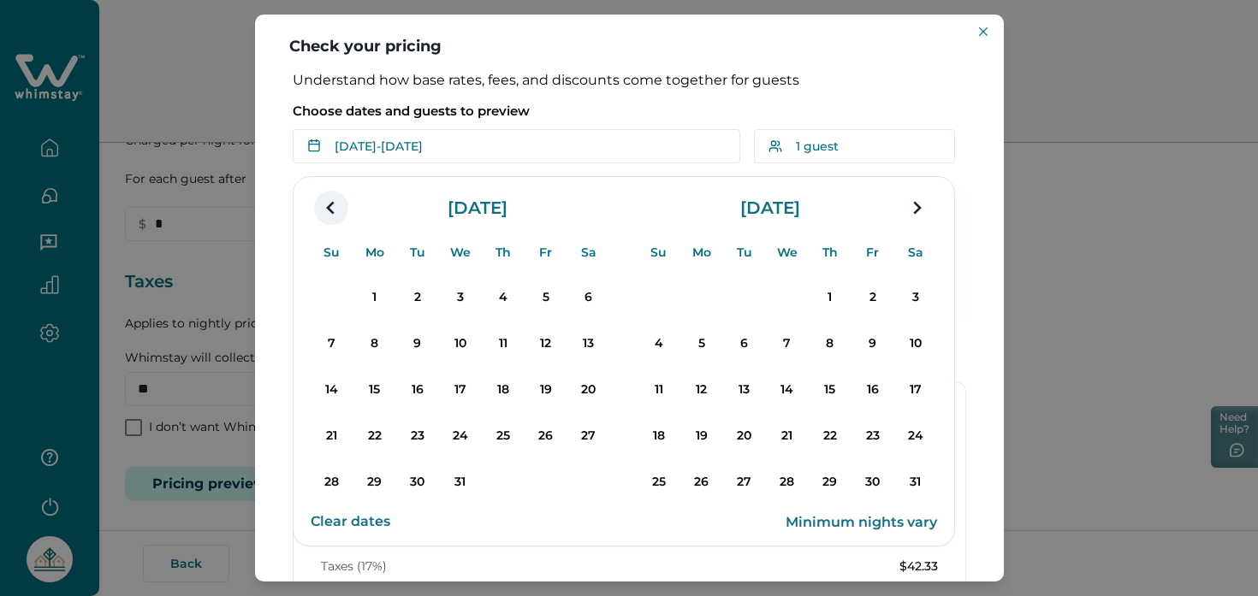
click at [325, 207] on icon "navigation button" at bounding box center [330, 208] width 27 height 31
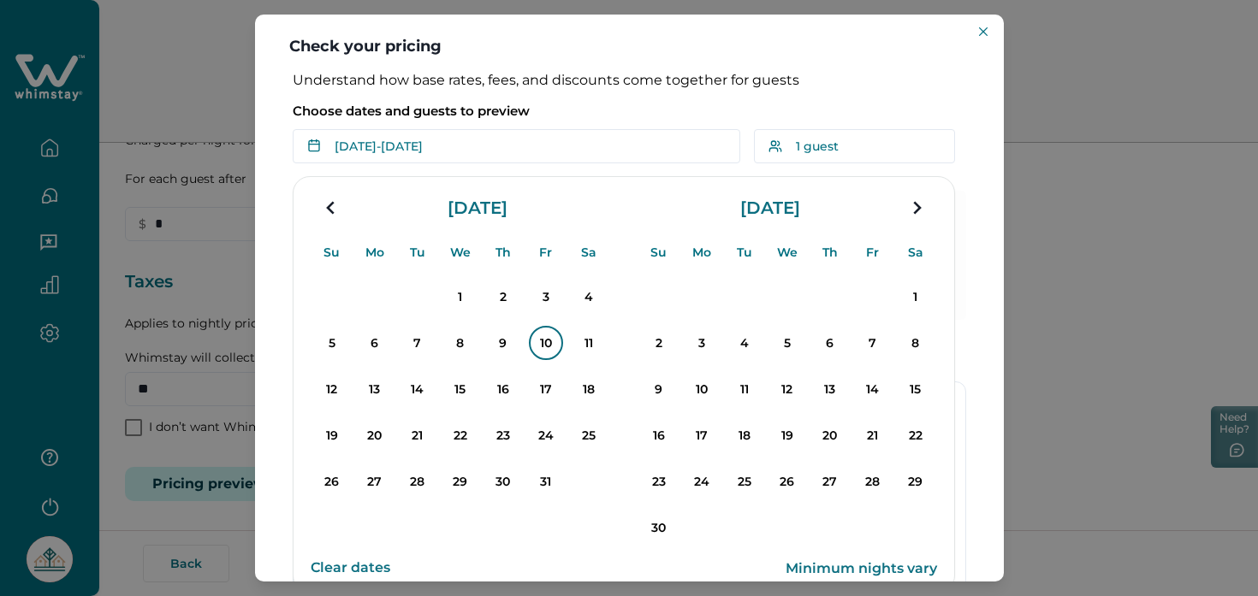
click at [534, 341] on p "10" at bounding box center [546, 343] width 34 height 34
click at [318, 388] on p "12" at bounding box center [332, 389] width 34 height 34
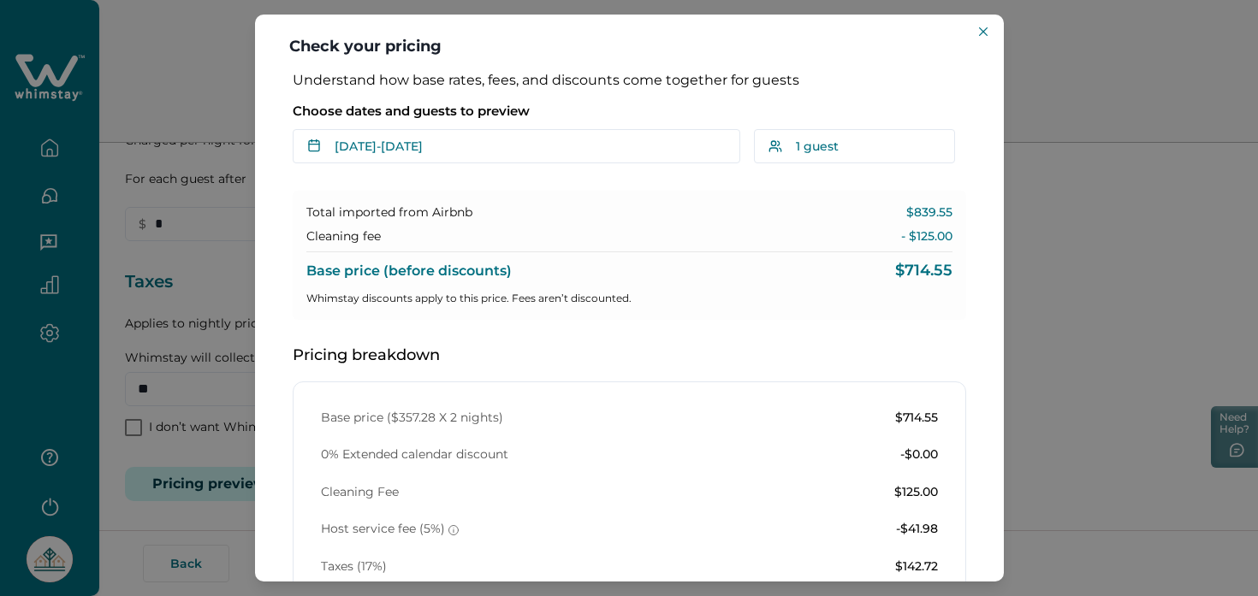
click at [753, 264] on div "Base price (before discounts) $714.55" at bounding box center [629, 266] width 646 height 28
click at [990, 20] on header "Check your pricing" at bounding box center [629, 43] width 749 height 57
click at [987, 24] on button "Close" at bounding box center [983, 31] width 21 height 21
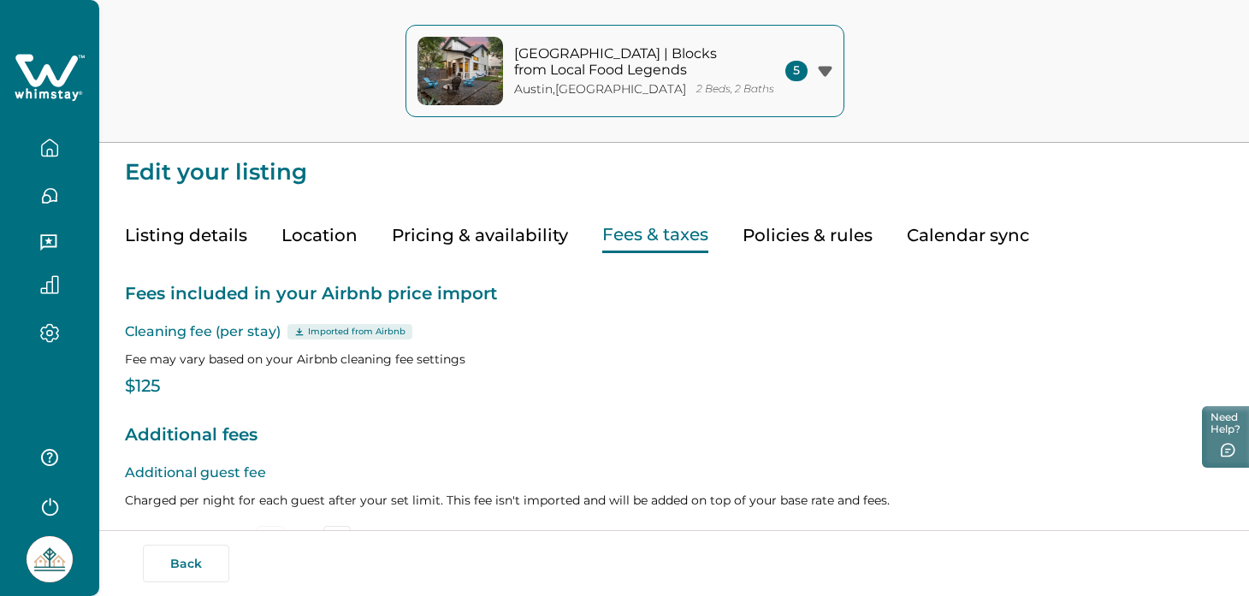
click at [489, 236] on button "Pricing & availability" at bounding box center [480, 235] width 176 height 35
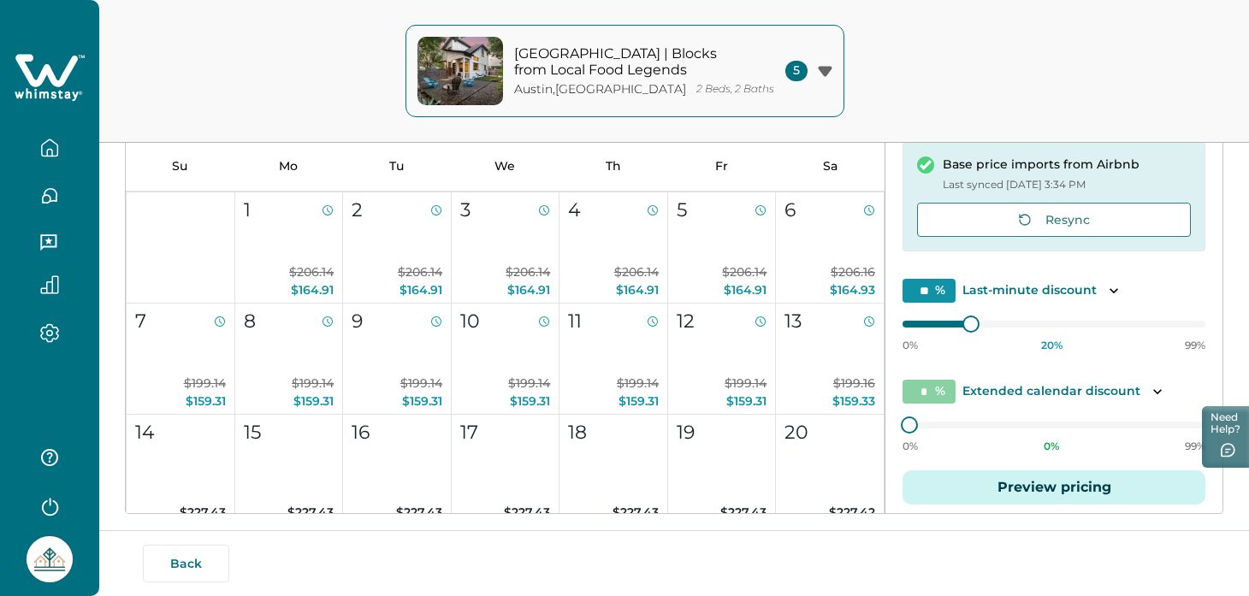
scroll to position [730, 0]
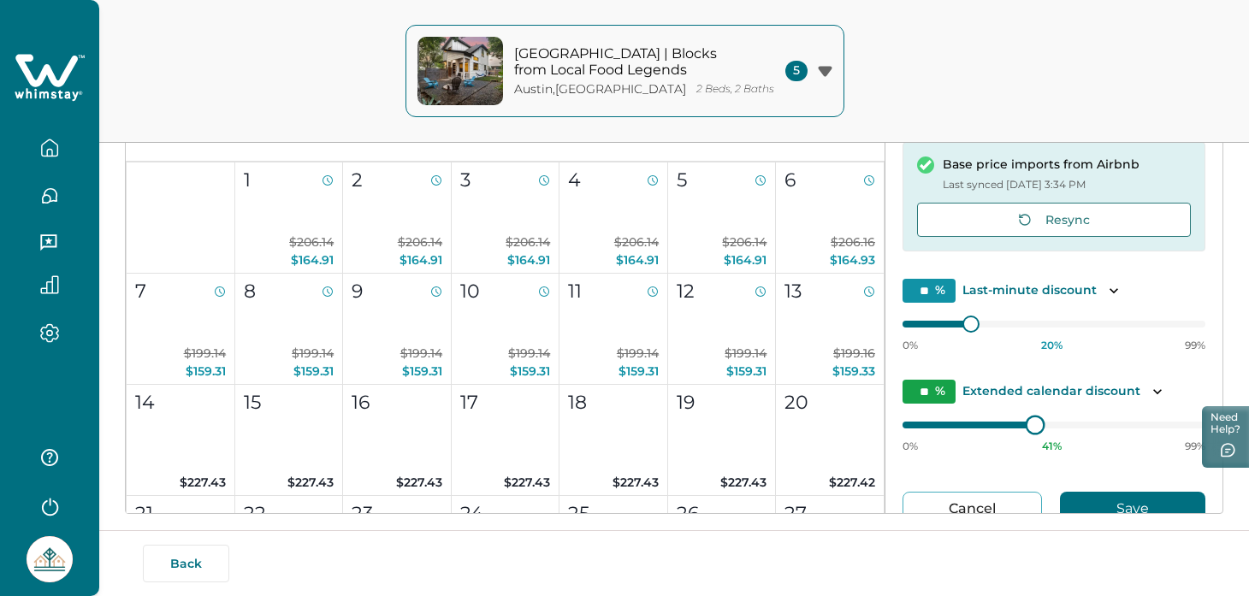
click at [1025, 432] on div "0% 41 % 99%" at bounding box center [1054, 432] width 303 height 43
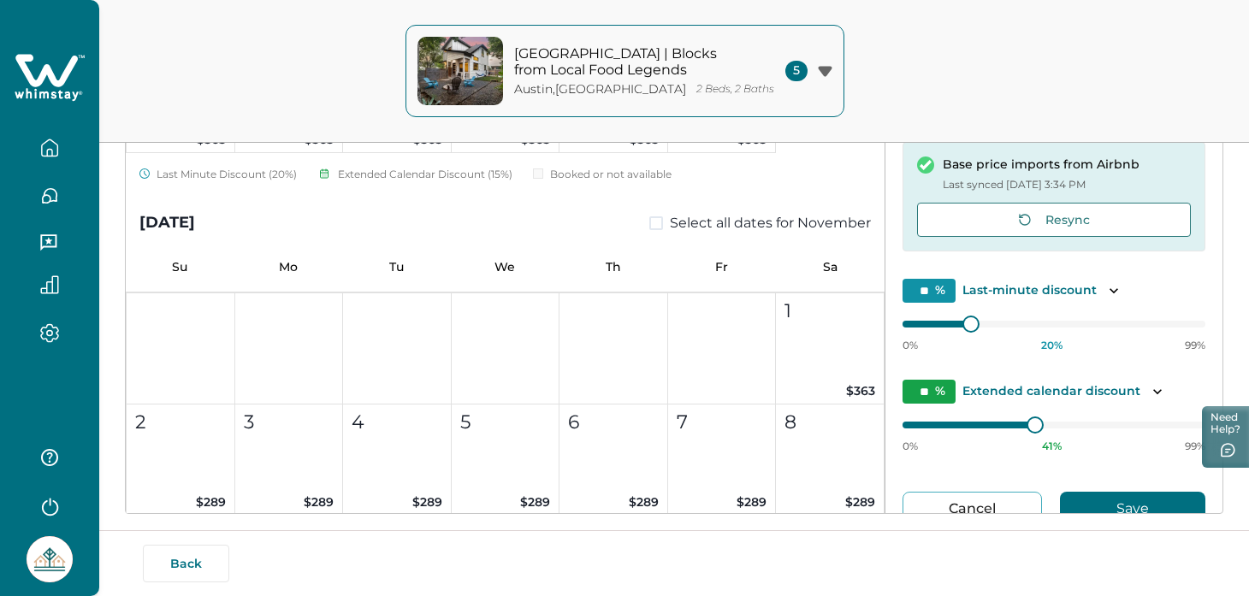
scroll to position [2496, 0]
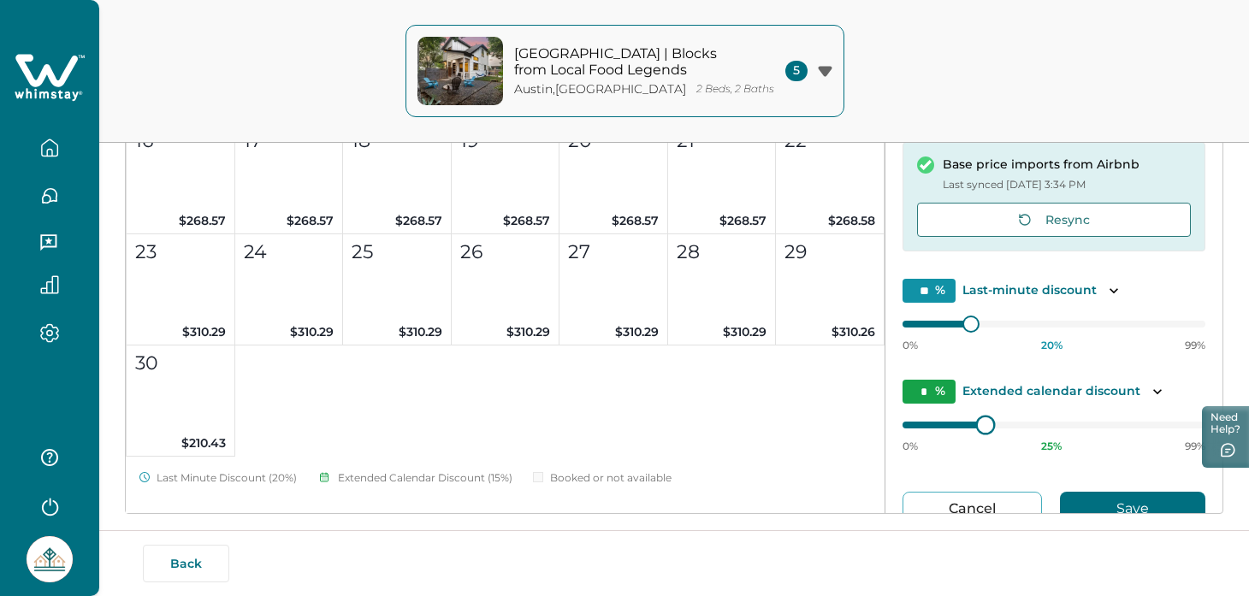
type input "*"
click at [851, 436] on div "[DATE] Select all dates for August Su Mo Tu We Th Fr Sa 1 2 3 4 5 6 7 8 9 10 11…" at bounding box center [674, 245] width 1097 height 537
click at [1138, 388] on div "* % Extended calendar discount" at bounding box center [1054, 392] width 303 height 24
click at [1149, 390] on icon "Toggle description" at bounding box center [1157, 391] width 17 height 17
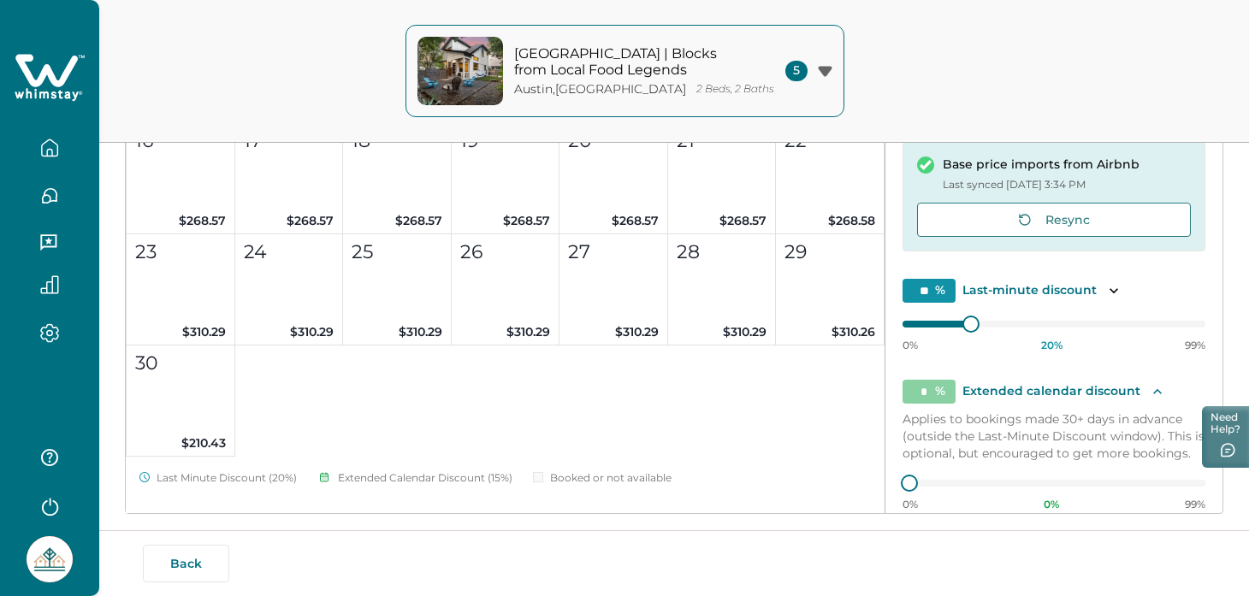
click at [1151, 391] on icon "Toggle description" at bounding box center [1157, 391] width 17 height 17
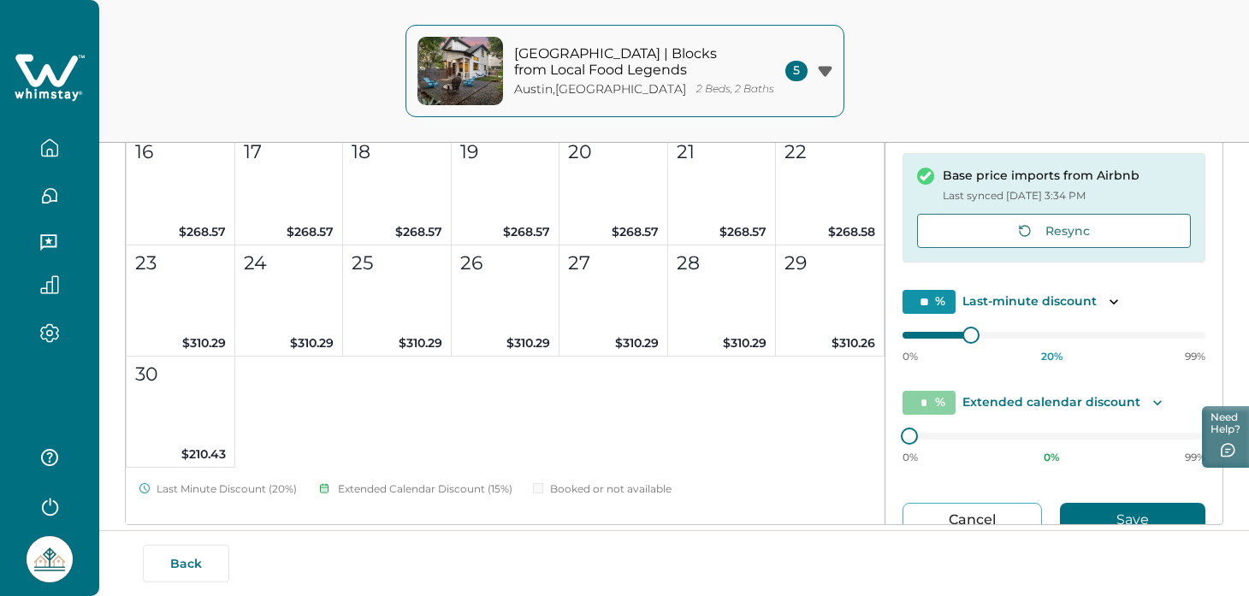
scroll to position [285, 0]
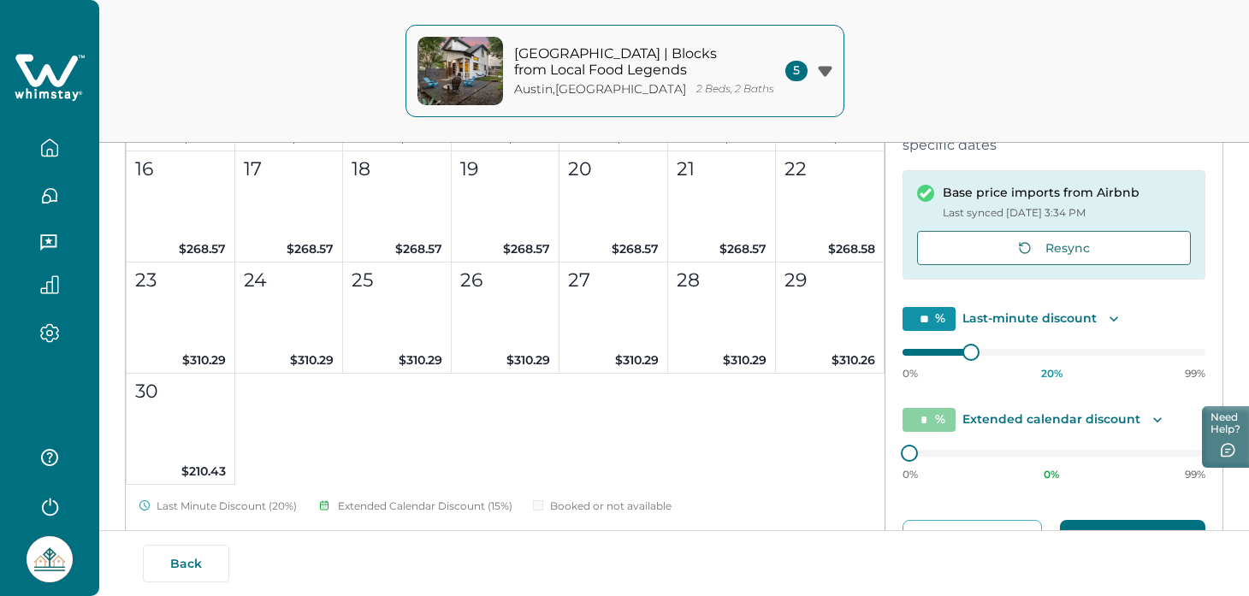
click at [1109, 323] on icon "Toggle description" at bounding box center [1114, 319] width 17 height 17
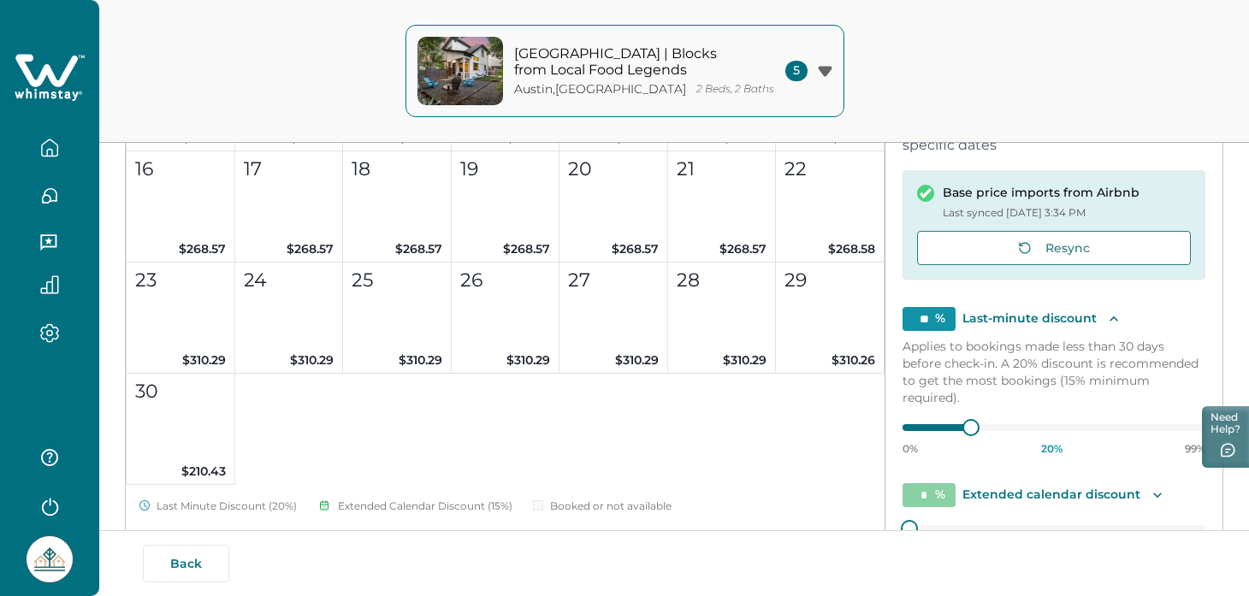
click at [1111, 321] on icon "Toggle description" at bounding box center [1114, 319] width 17 height 17
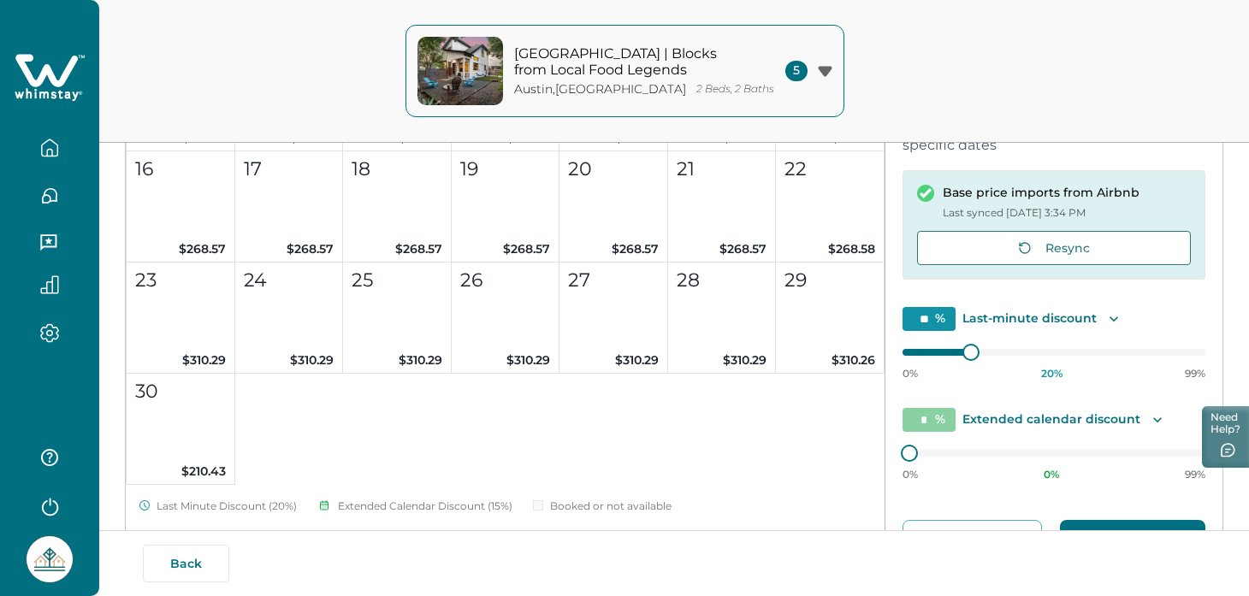
click at [1111, 321] on icon "Toggle description" at bounding box center [1114, 319] width 17 height 17
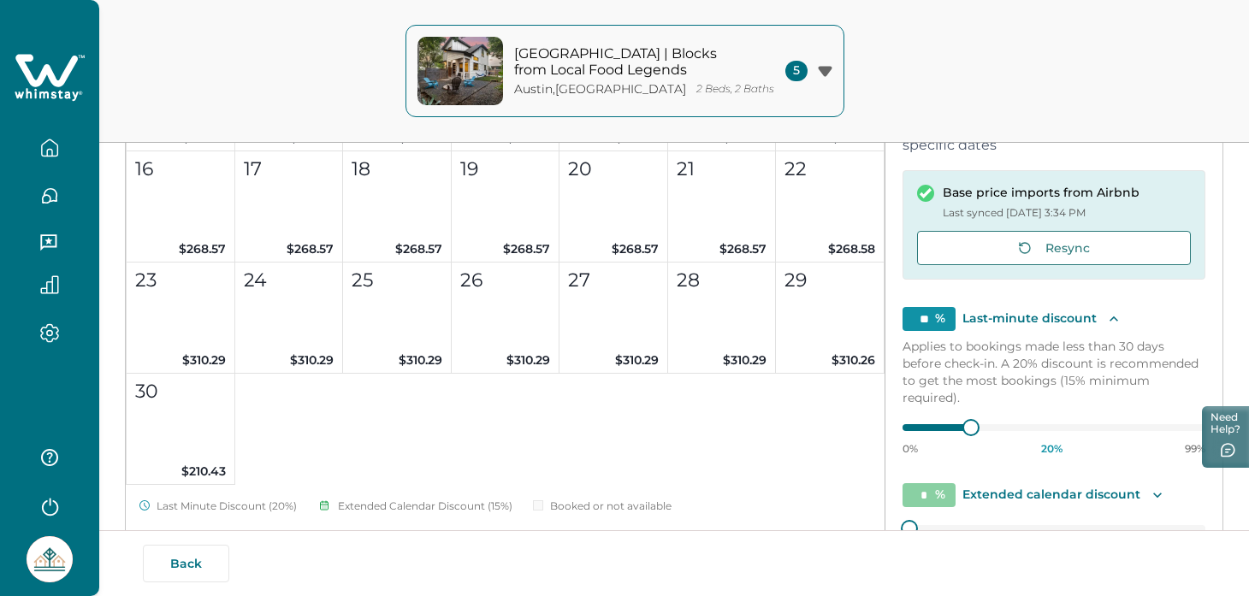
click at [1111, 321] on icon "Toggle description" at bounding box center [1114, 319] width 17 height 17
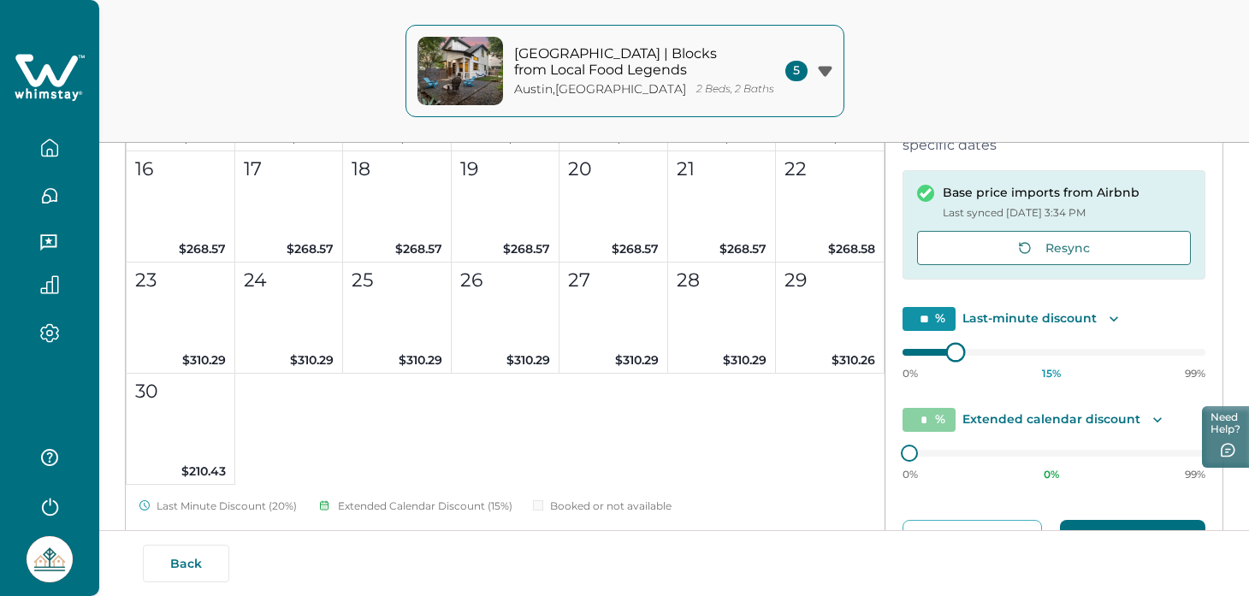
click at [845, 354] on div "[DATE] Select all dates for August Su Mo Tu We Th Fr Sa 1 2 3 4 5 6 7 8 9 10 11…" at bounding box center [674, 273] width 1097 height 537
click at [922, 353] on div at bounding box center [1054, 353] width 303 height 0
click at [930, 357] on div "0% 15 % 99%" at bounding box center [1054, 359] width 303 height 43
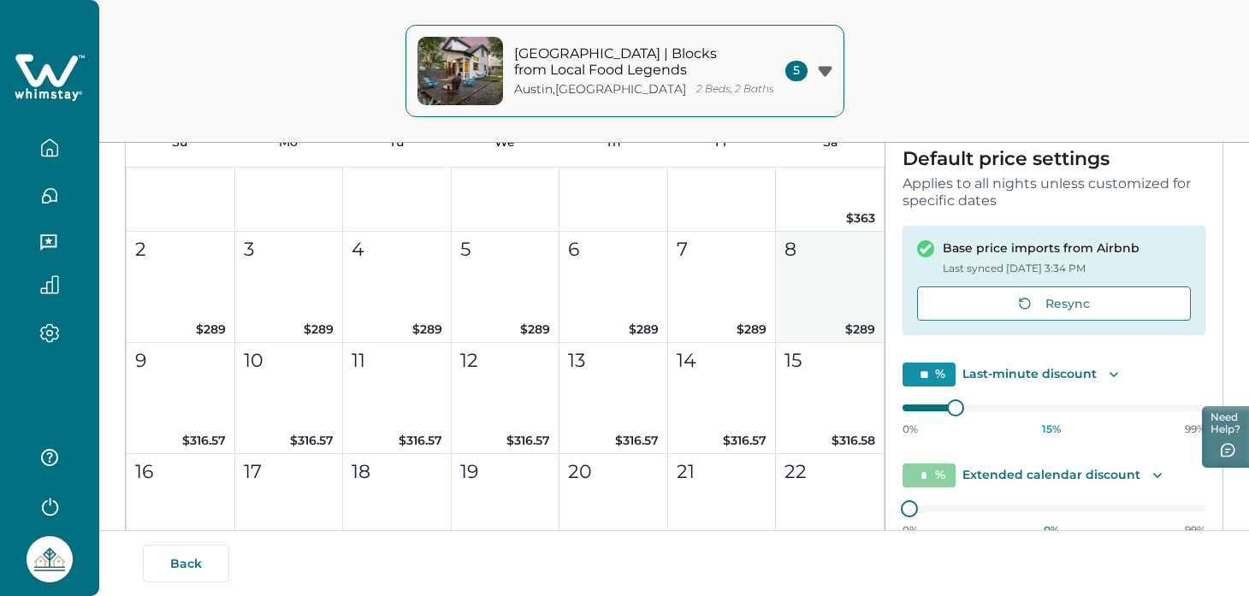
scroll to position [2180, 0]
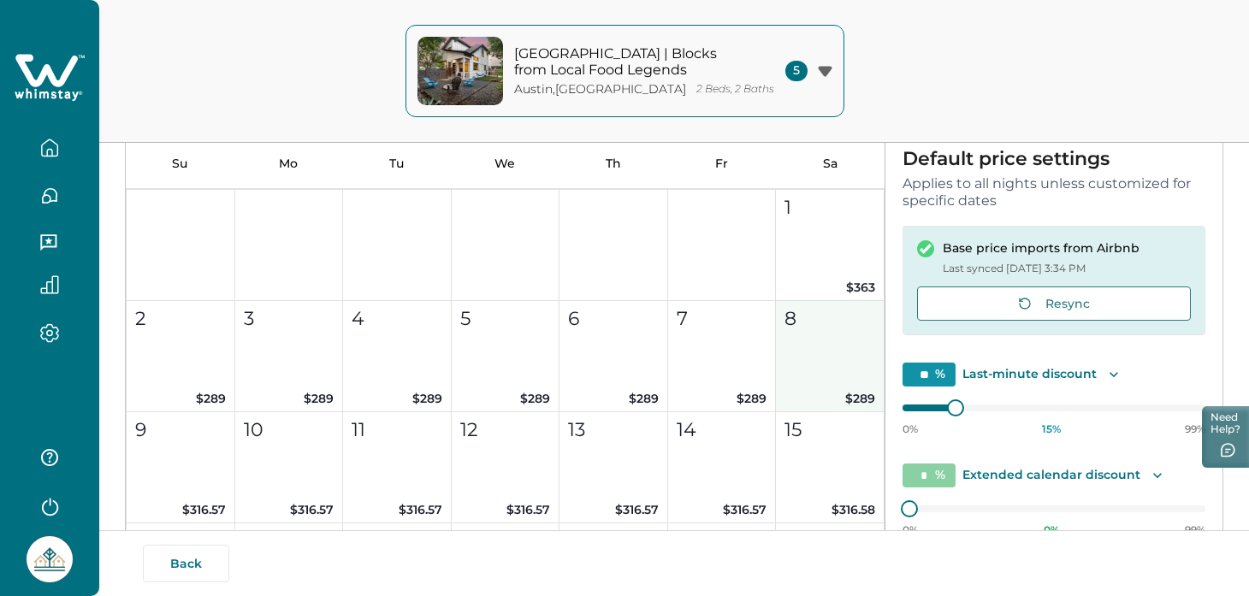
click at [845, 392] on span "$289" at bounding box center [860, 398] width 30 height 15
type input "**"
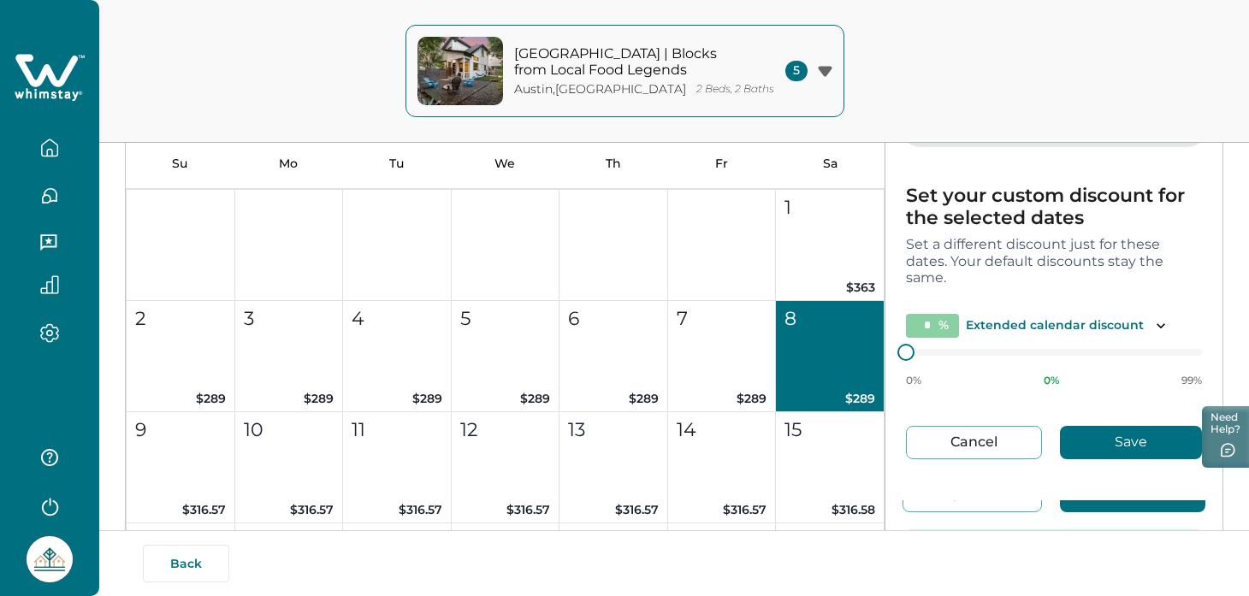
scroll to position [100, 0]
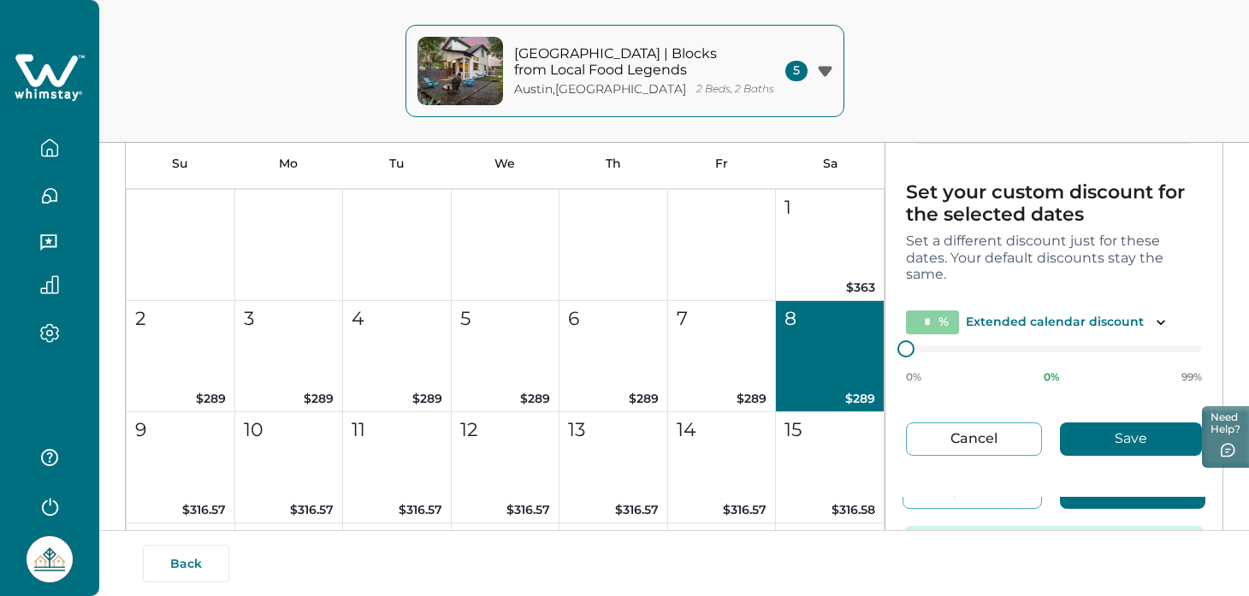
click at [982, 442] on button "Cancel" at bounding box center [974, 439] width 136 height 33
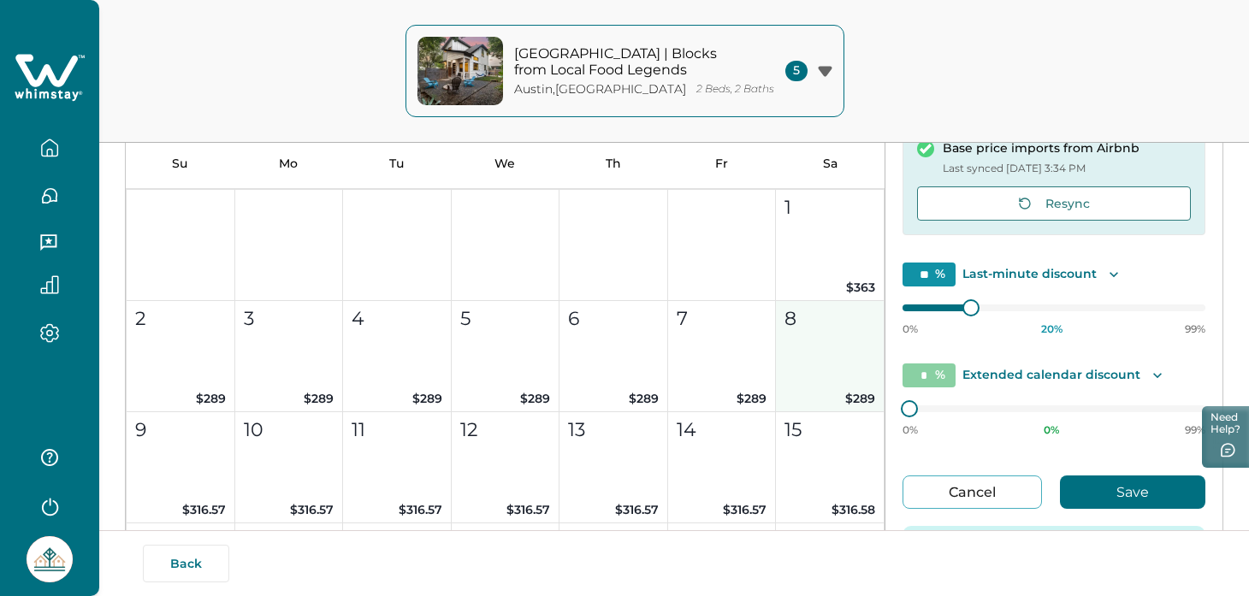
click at [819, 381] on button "8 $289" at bounding box center [830, 356] width 109 height 111
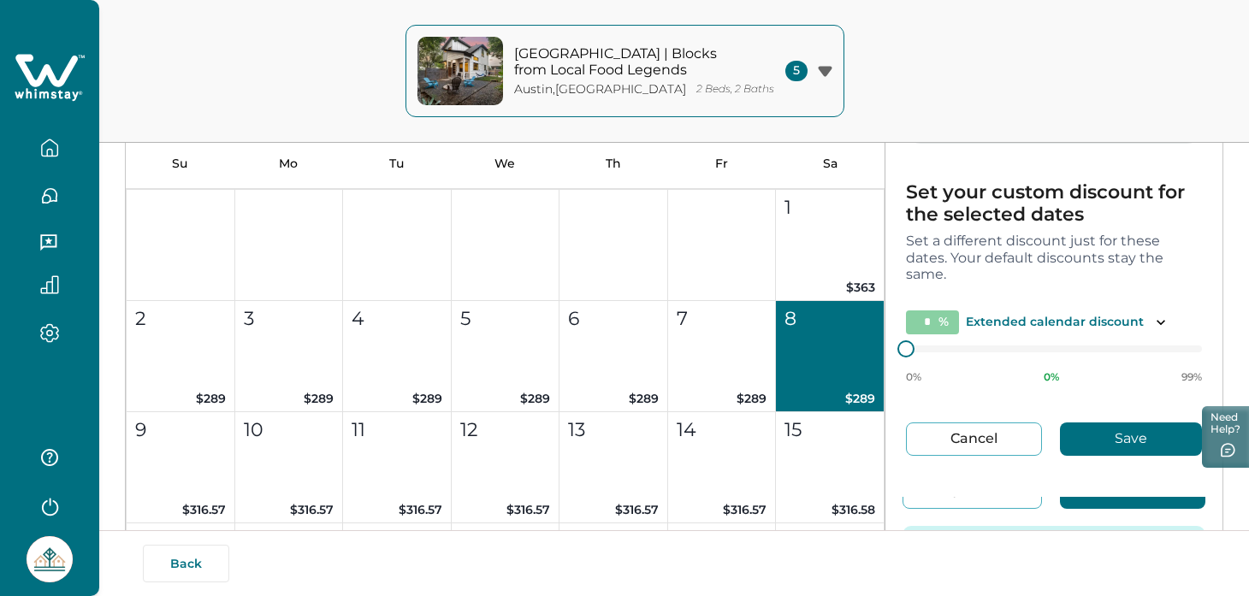
click at [962, 436] on button "Cancel" at bounding box center [974, 439] width 136 height 33
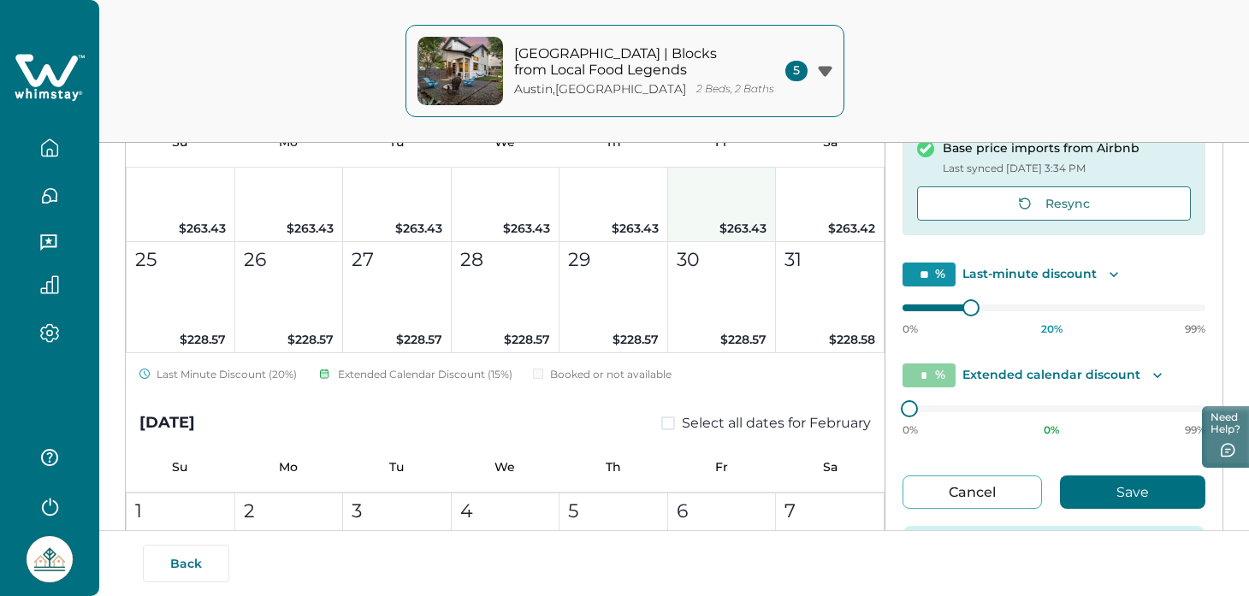
scroll to position [4096, 0]
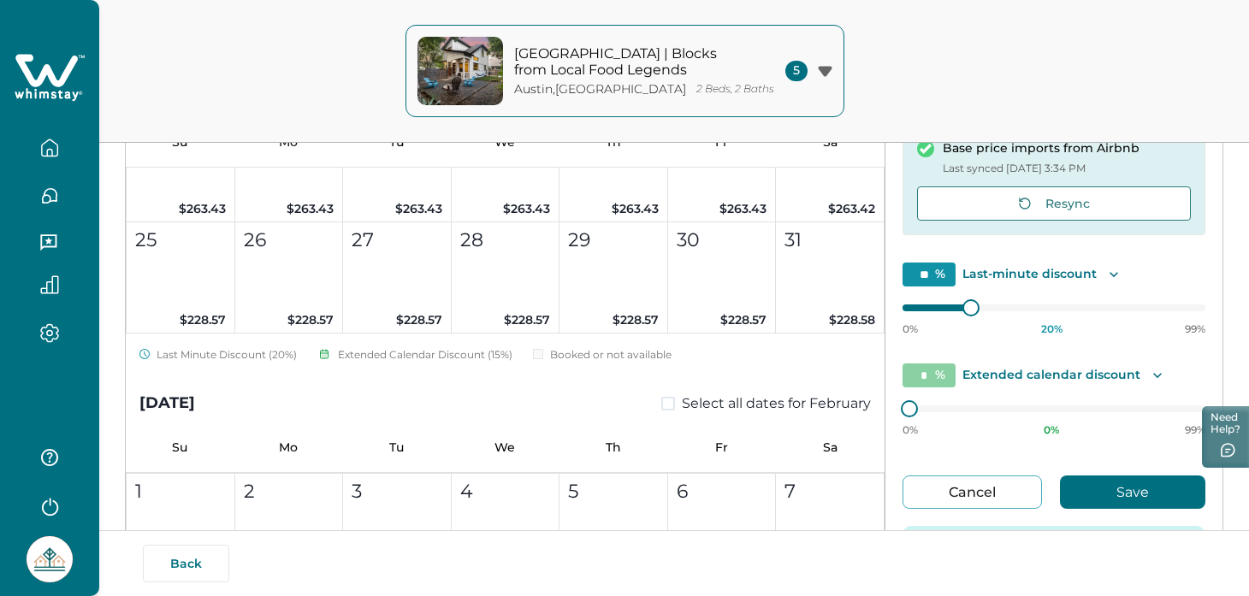
click at [709, 400] on span "Select all dates for February" at bounding box center [776, 404] width 189 height 21
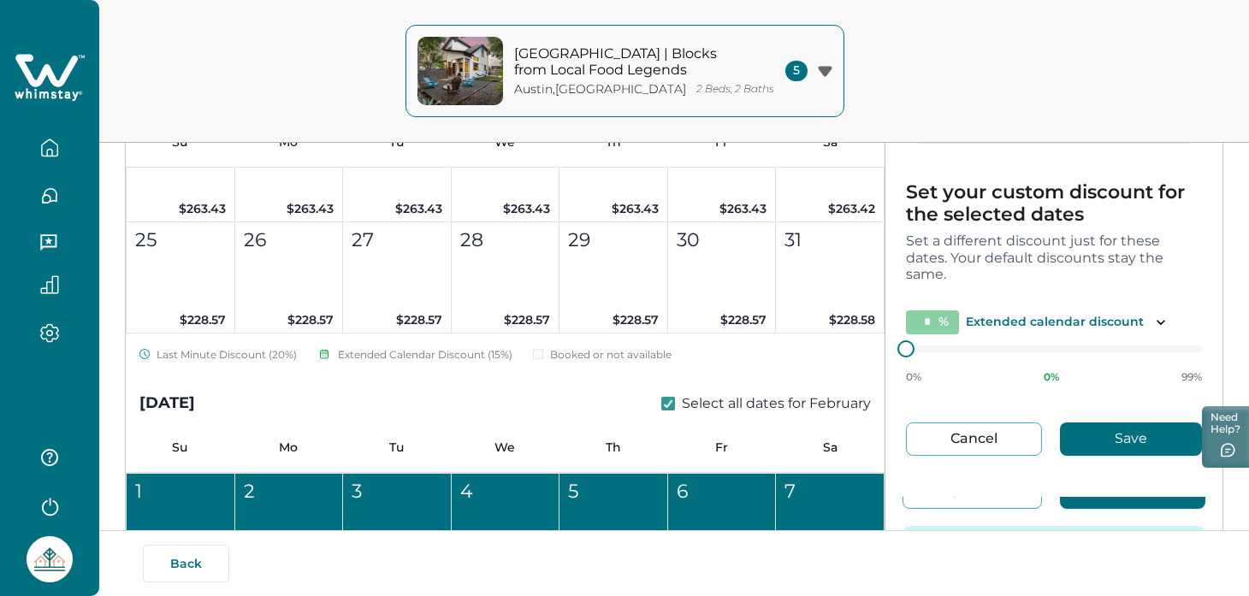
click at [709, 400] on span "Select all dates for February" at bounding box center [776, 404] width 189 height 21
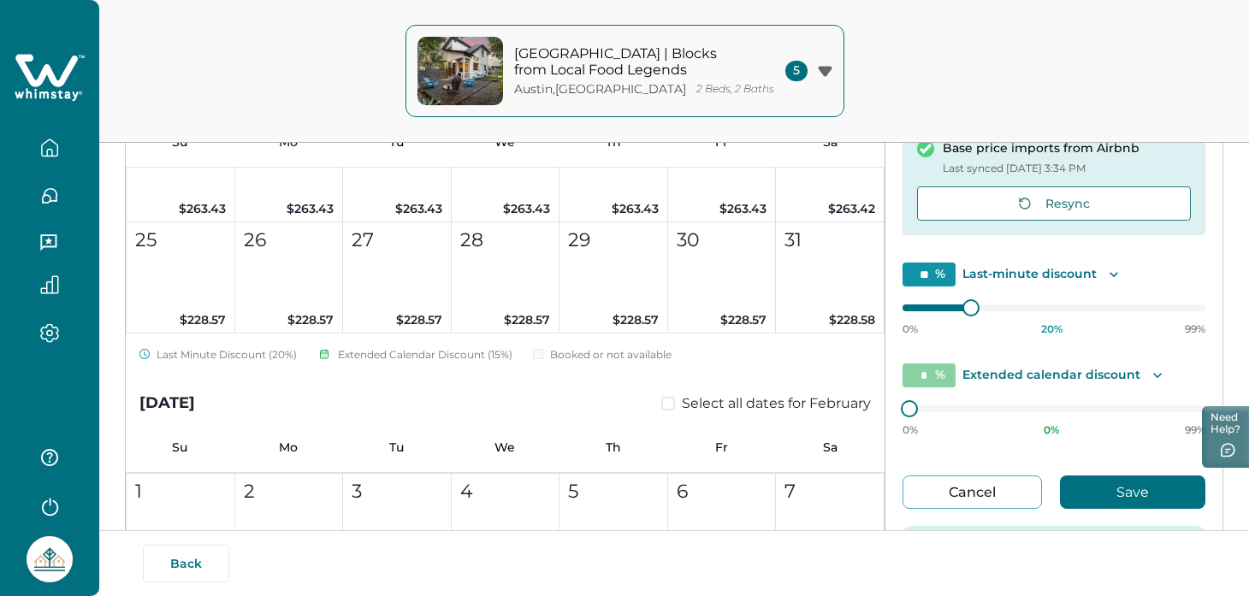
click at [709, 400] on span "Select all dates for February" at bounding box center [776, 404] width 189 height 21
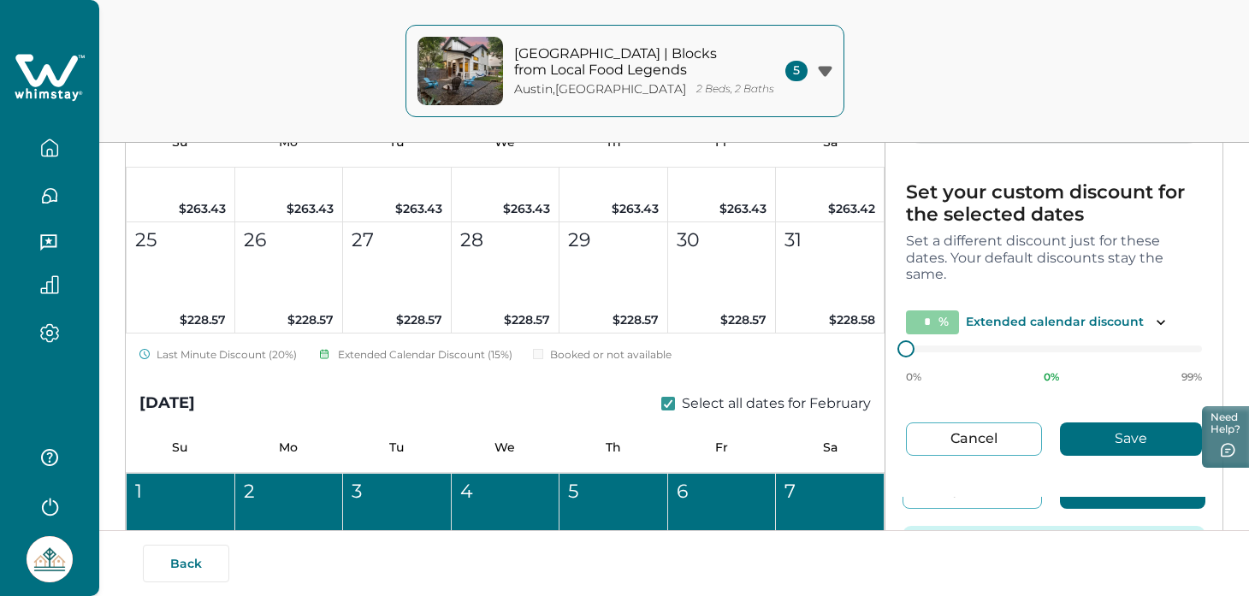
click at [749, 395] on span "Select all dates for February" at bounding box center [776, 404] width 189 height 21
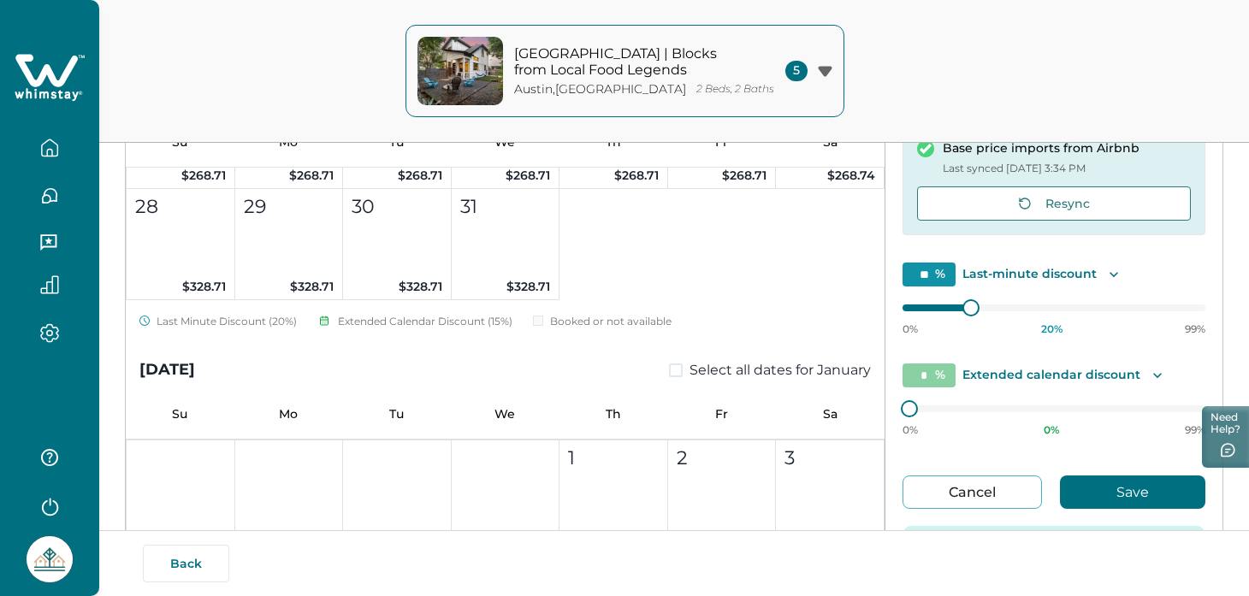
scroll to position [3283, 0]
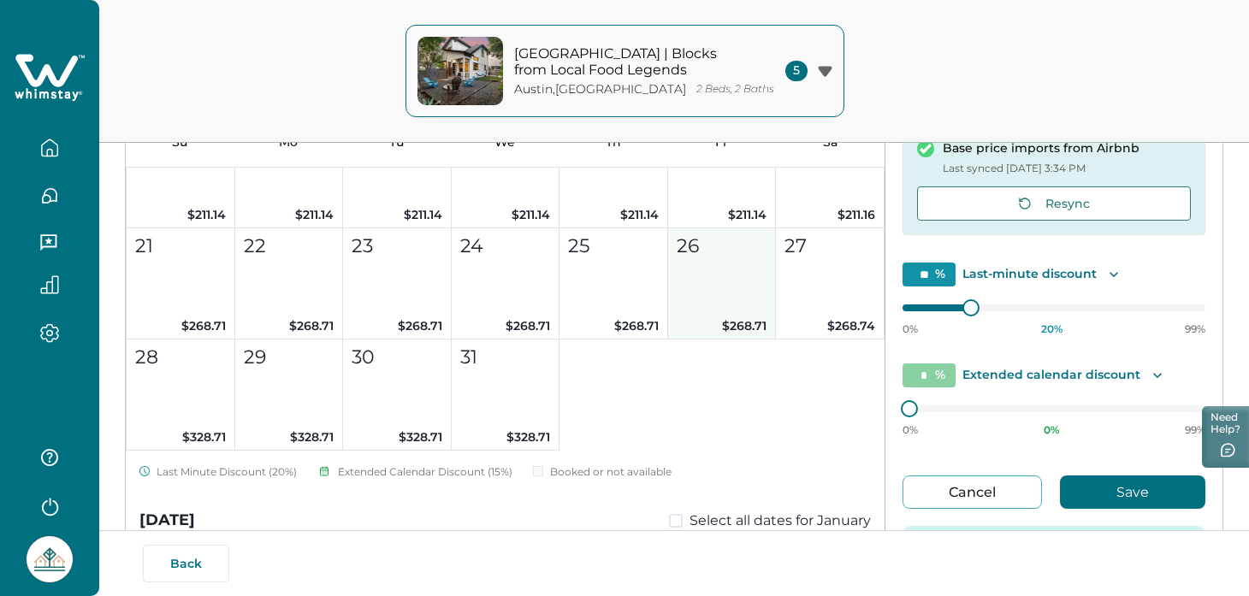
click at [749, 317] on p "$268.71" at bounding box center [722, 326] width 91 height 18
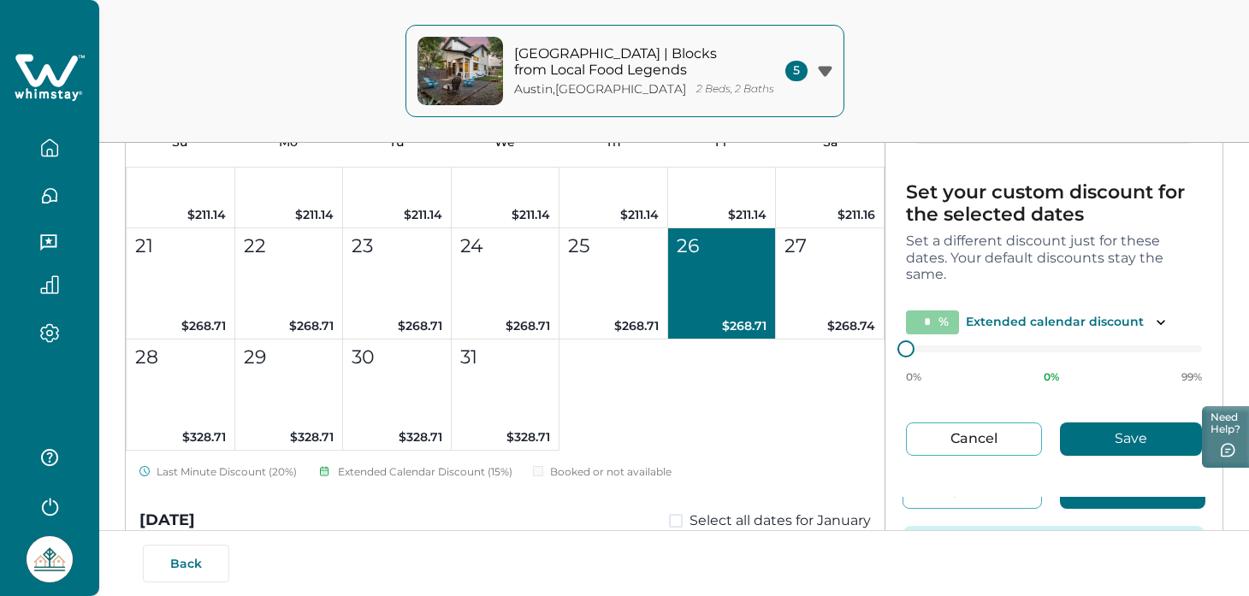
click at [964, 438] on button "Cancel" at bounding box center [974, 439] width 136 height 33
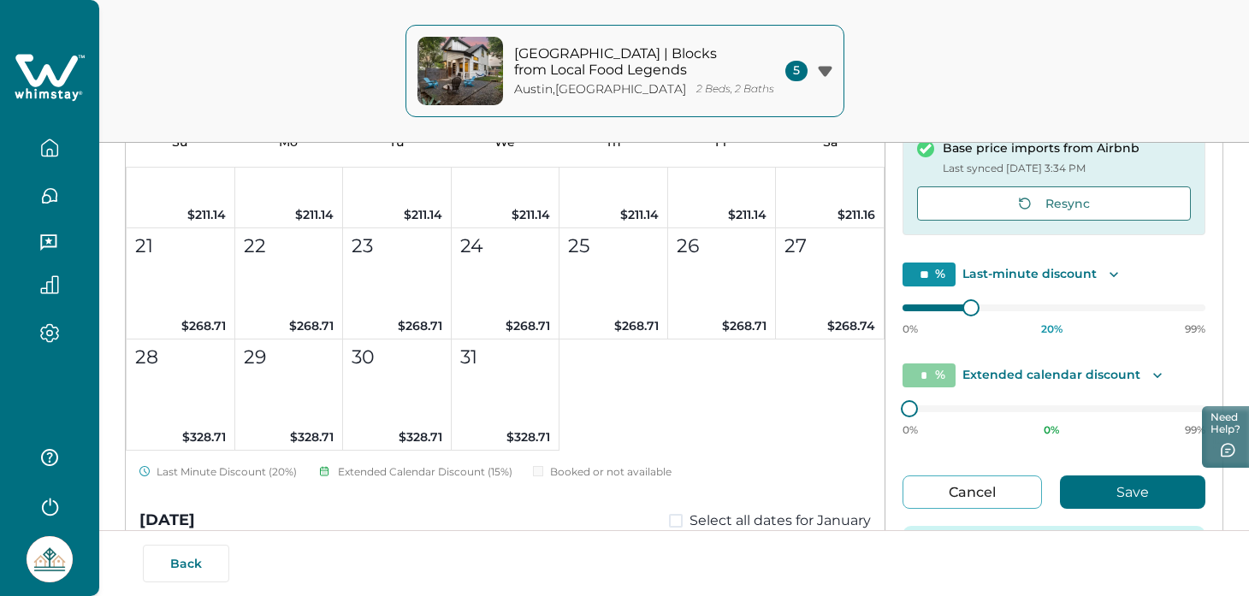
click at [1061, 272] on p "Last-minute discount" at bounding box center [1030, 274] width 134 height 17
drag, startPoint x: 1092, startPoint y: 276, endPoint x: 1102, endPoint y: 274, distance: 10.4
click at [1101, 274] on div "** % Last-minute discount" at bounding box center [1054, 275] width 303 height 24
click at [1107, 275] on icon "Toggle description" at bounding box center [1114, 274] width 17 height 17
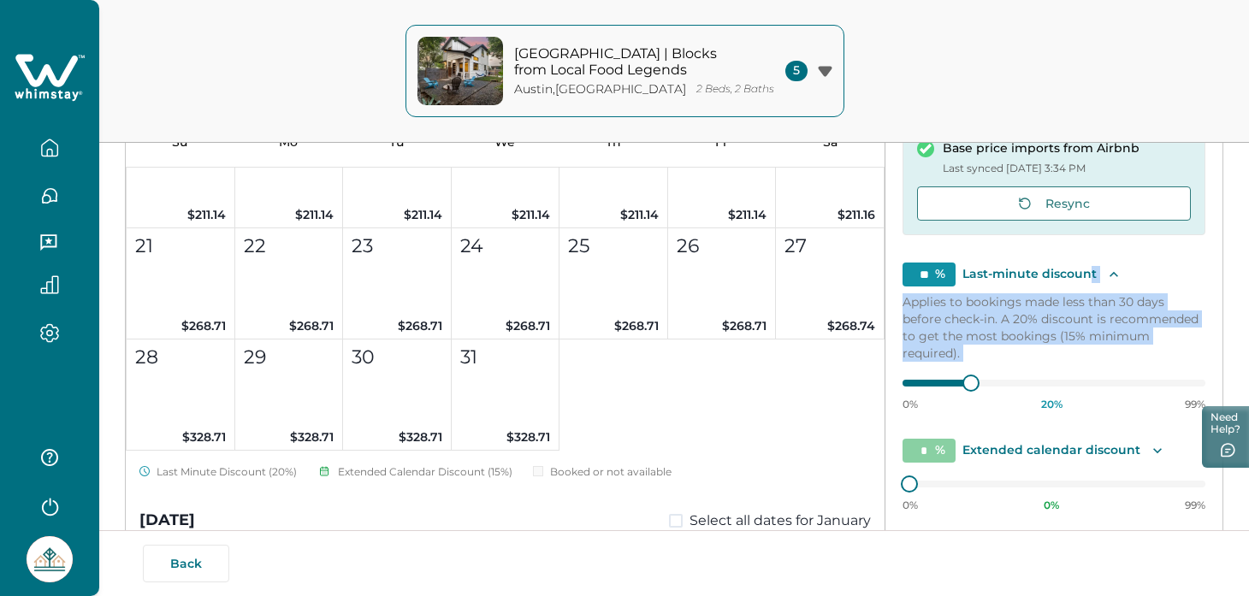
click at [1116, 271] on icon "Toggle description" at bounding box center [1114, 274] width 17 height 17
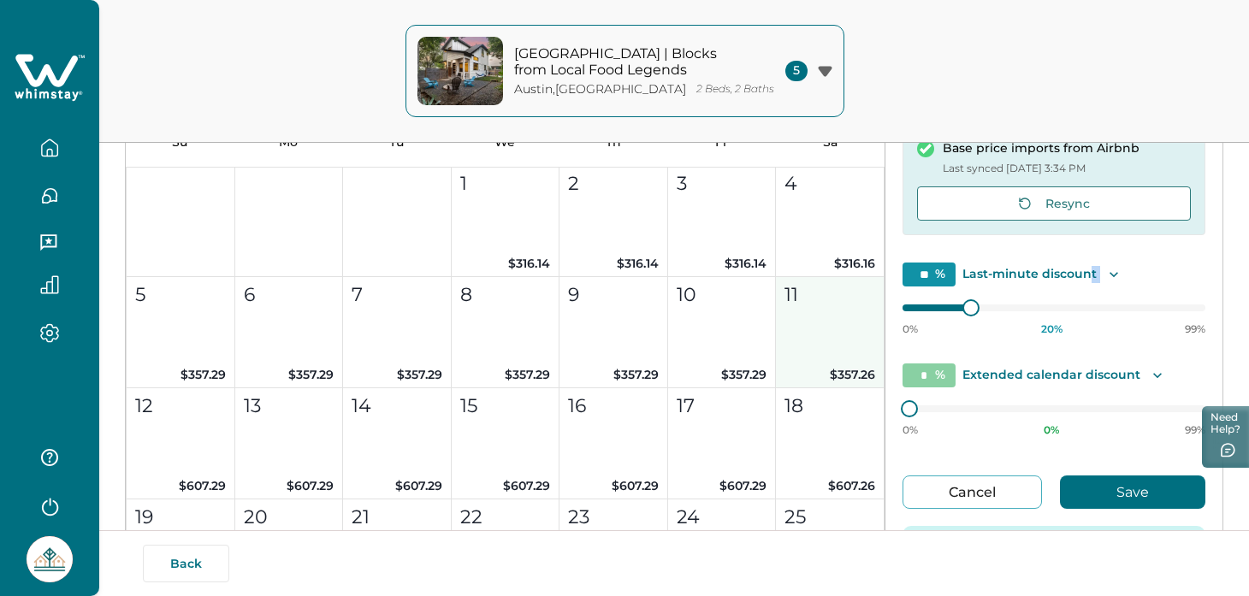
scroll to position [1518, 0]
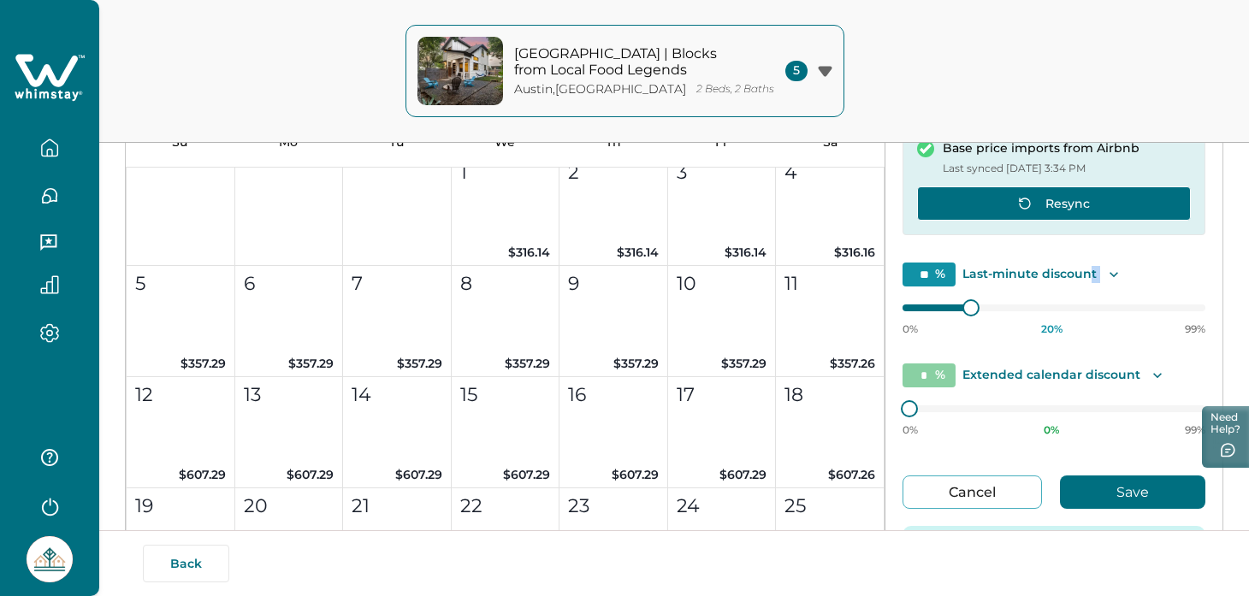
click at [1041, 199] on button "Resync" at bounding box center [1054, 204] width 274 height 34
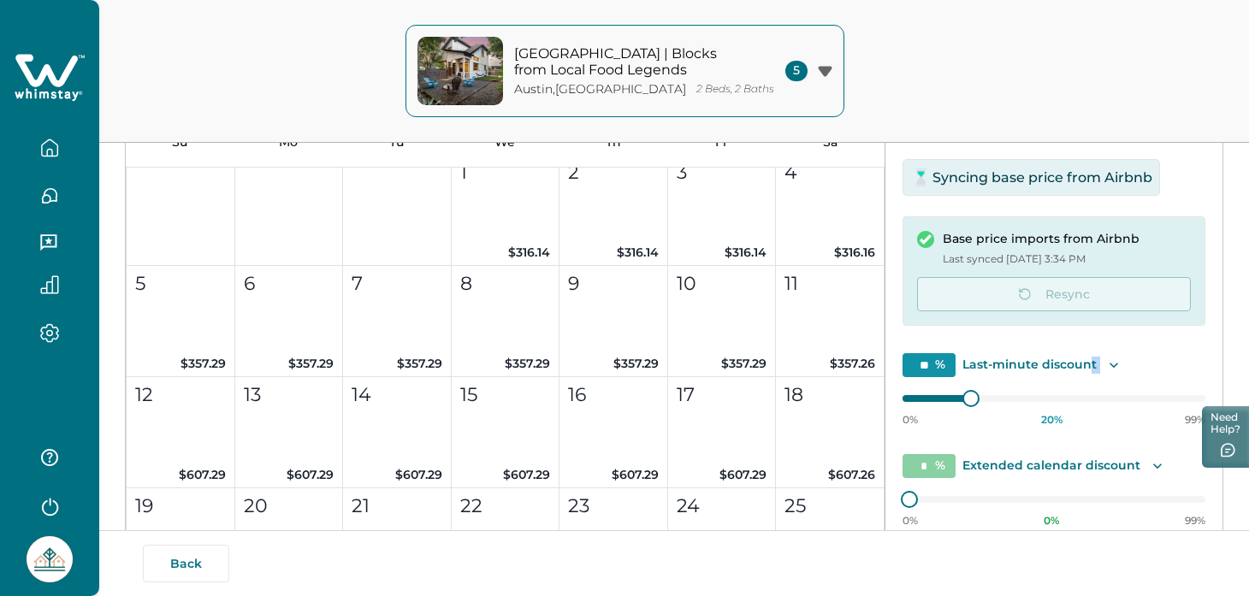
scroll to position [69, 0]
click at [1120, 371] on div "** % Last-minute discount" at bounding box center [1054, 366] width 303 height 24
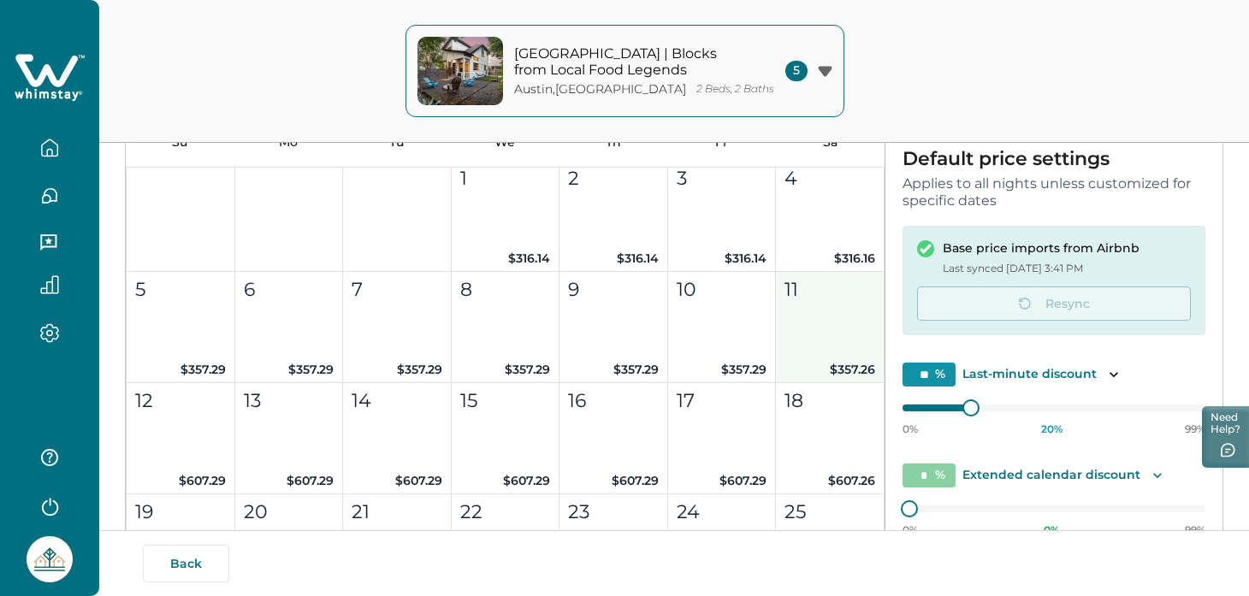
scroll to position [1496, 0]
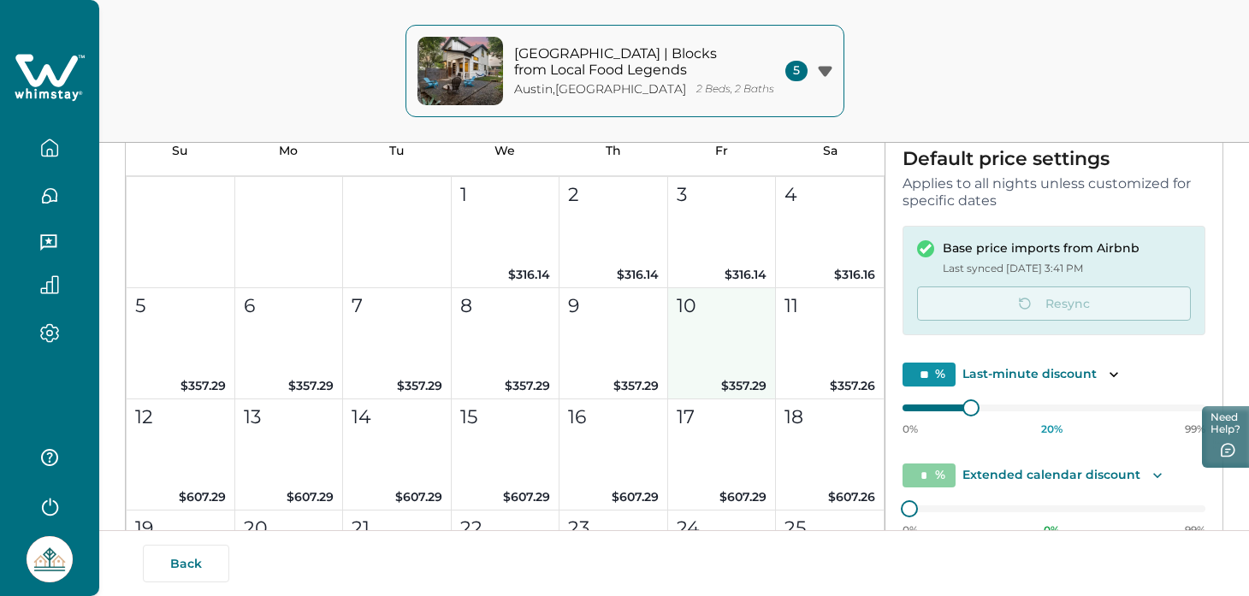
click at [733, 349] on button "10 $357.29" at bounding box center [722, 343] width 109 height 111
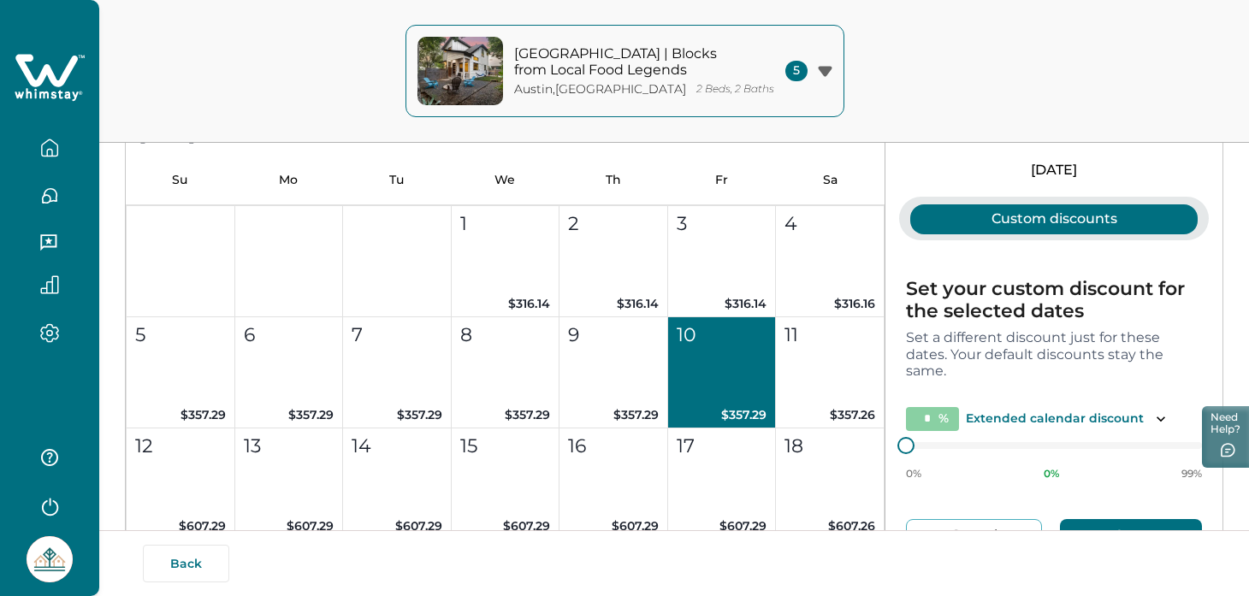
scroll to position [58, 0]
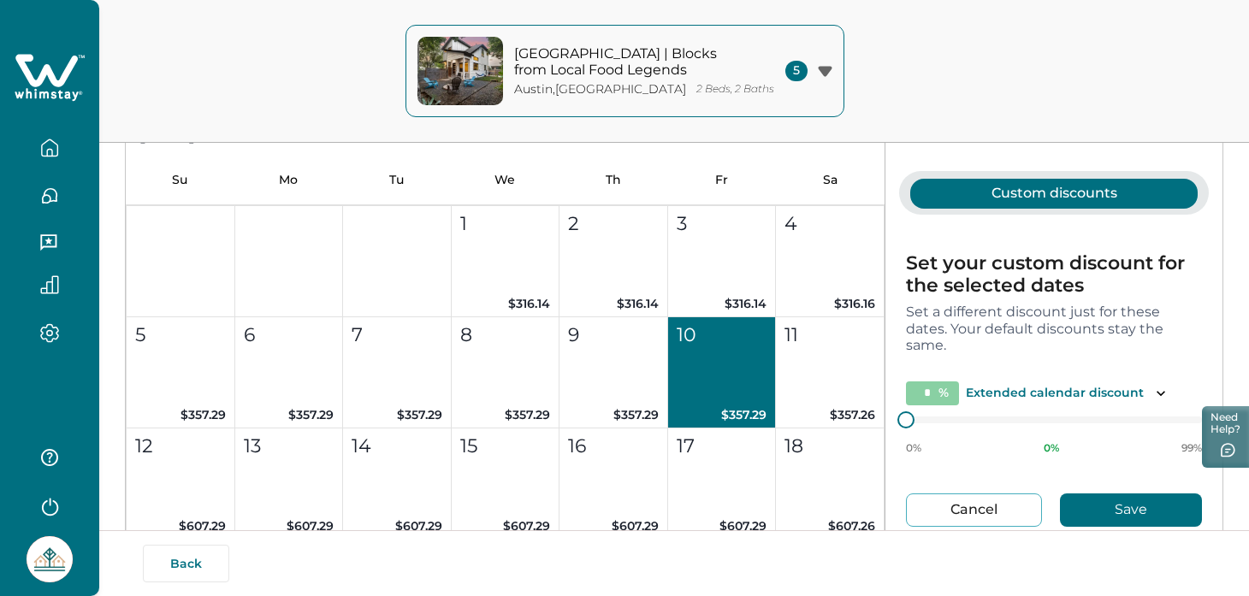
click at [971, 503] on button "Cancel" at bounding box center [974, 510] width 136 height 33
type input "*"
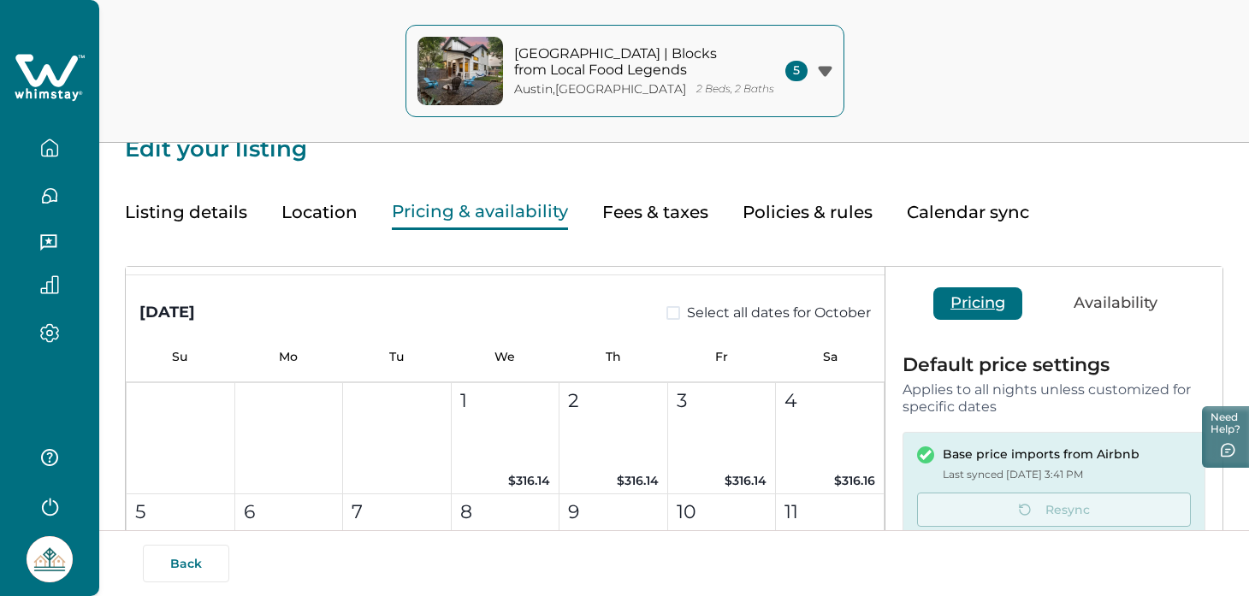
scroll to position [0, 0]
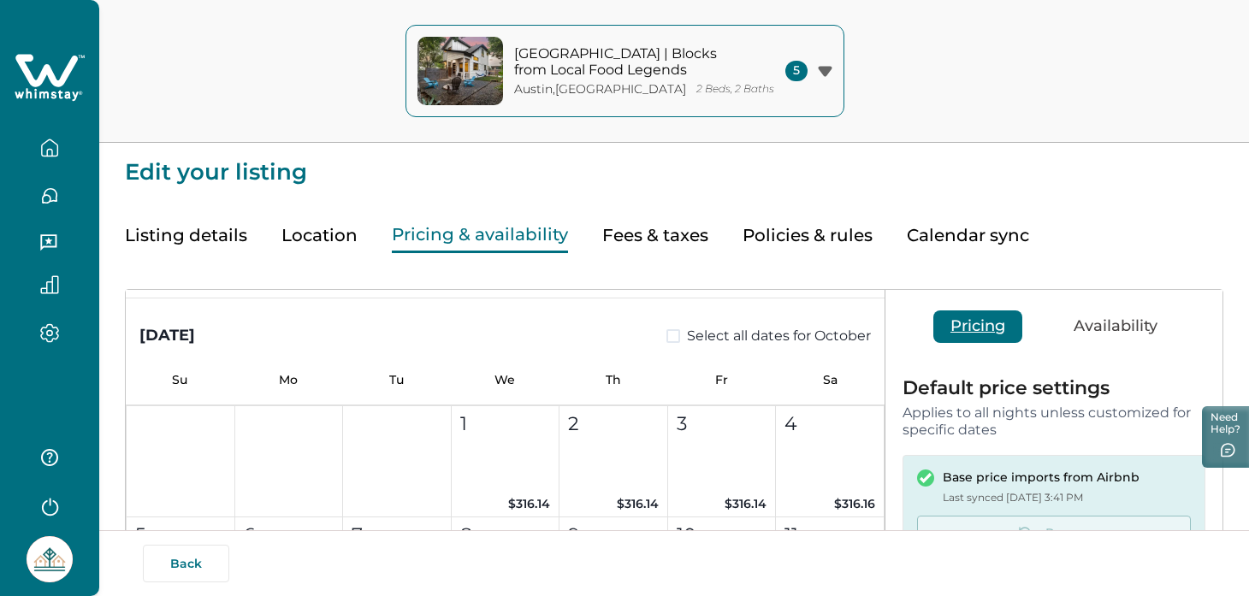
click at [1070, 330] on button "Availability" at bounding box center [1116, 327] width 118 height 33
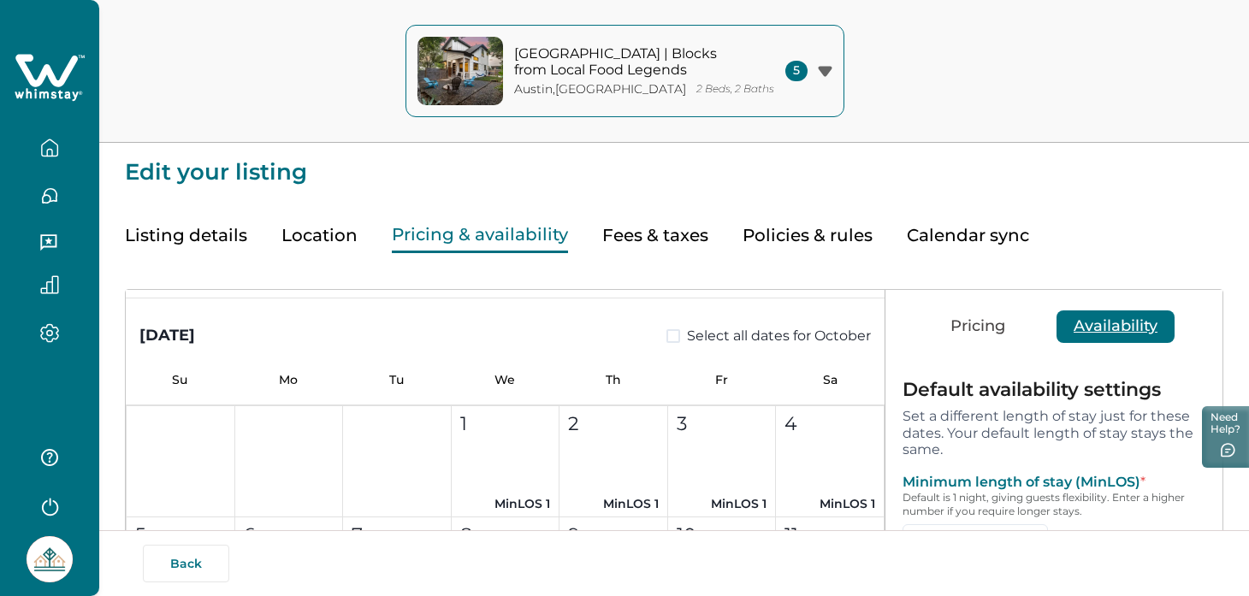
click at [65, 149] on button "button" at bounding box center [50, 148] width 72 height 34
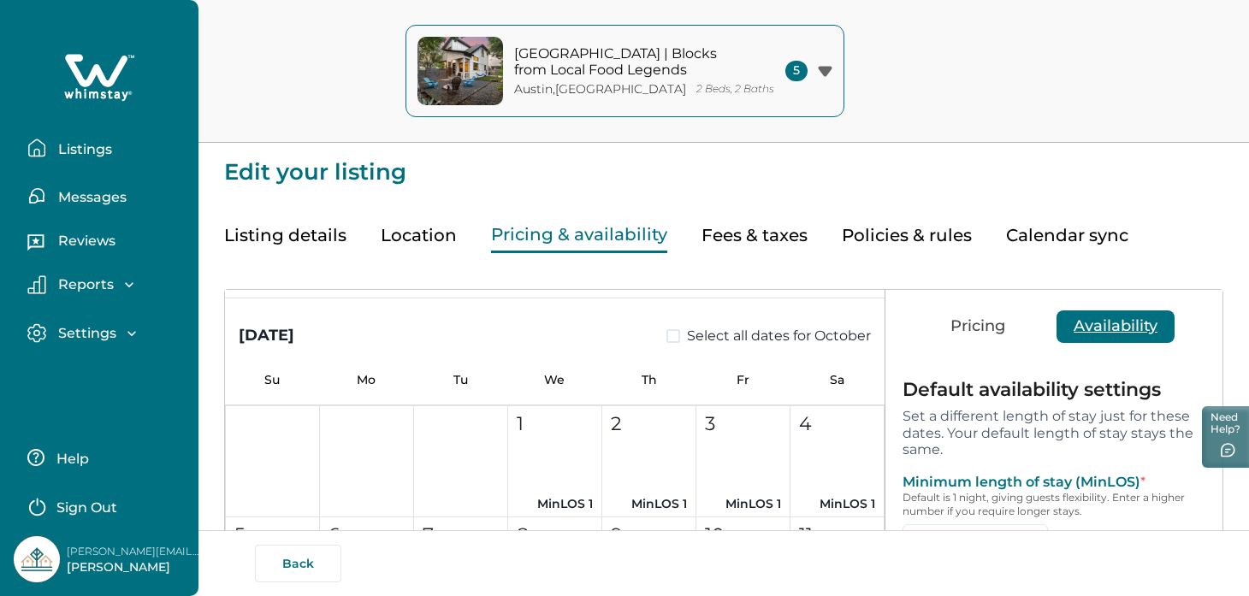
click at [97, 331] on p "Settings" at bounding box center [84, 333] width 63 height 17
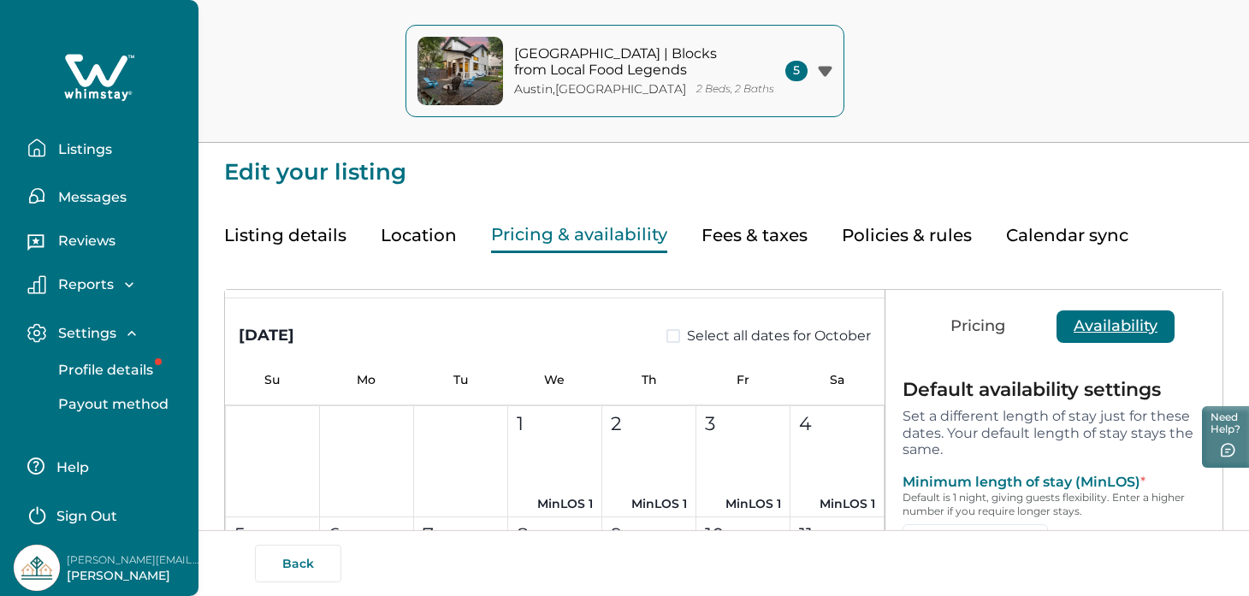
click at [97, 331] on p "Settings" at bounding box center [84, 333] width 63 height 17
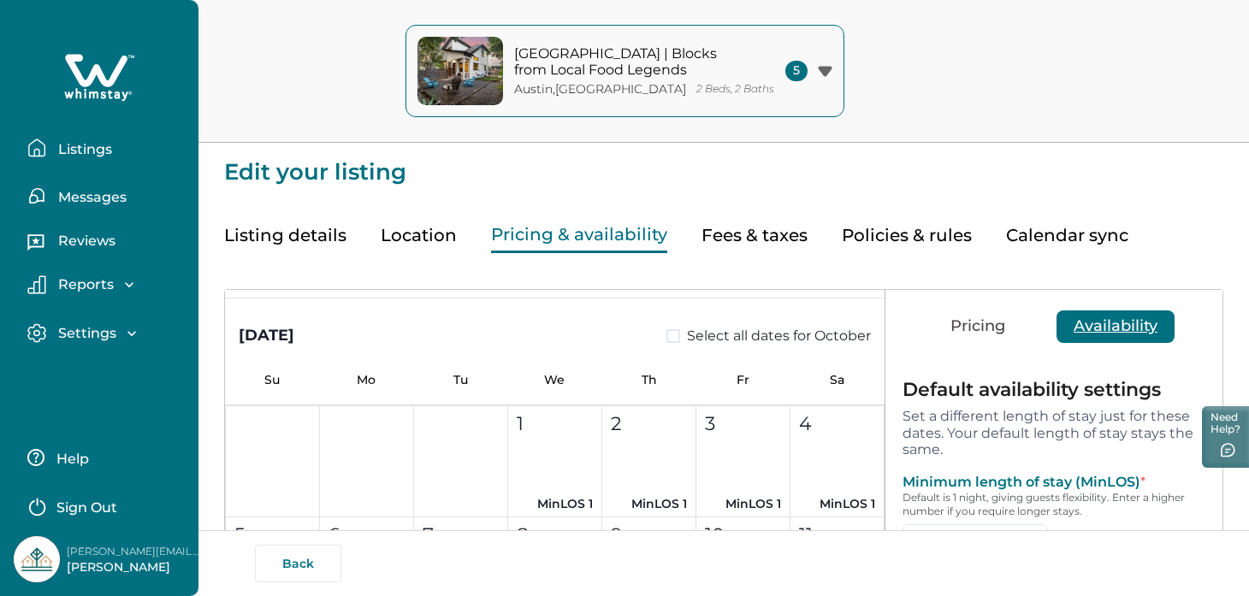
click at [91, 159] on button "Listings" at bounding box center [105, 148] width 157 height 34
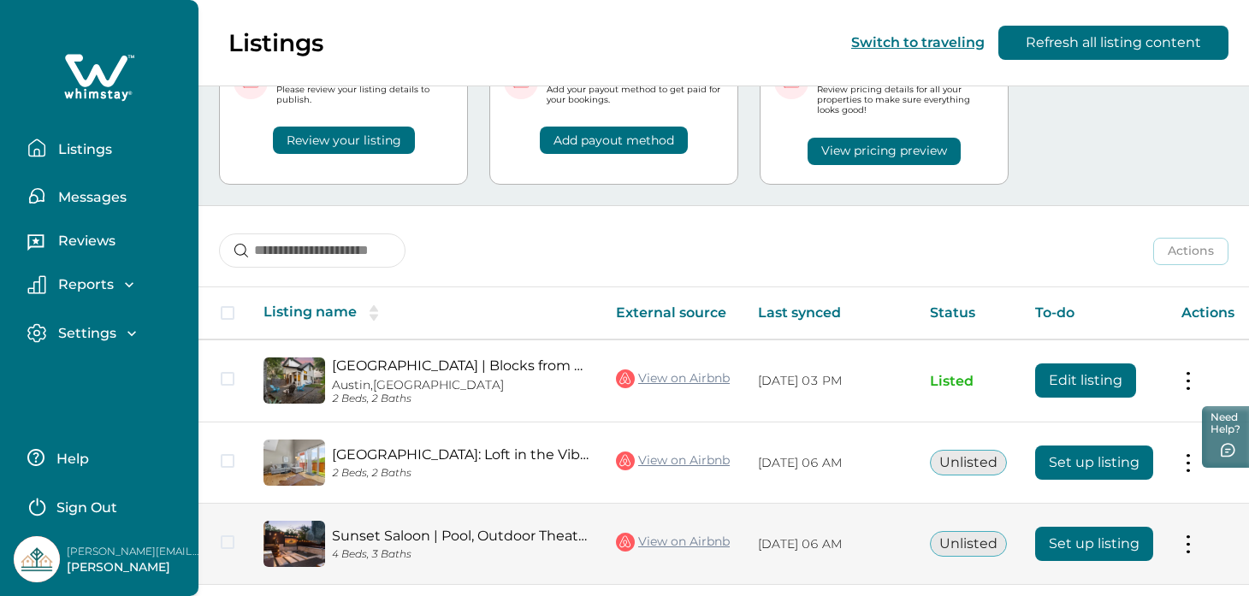
scroll to position [311, 0]
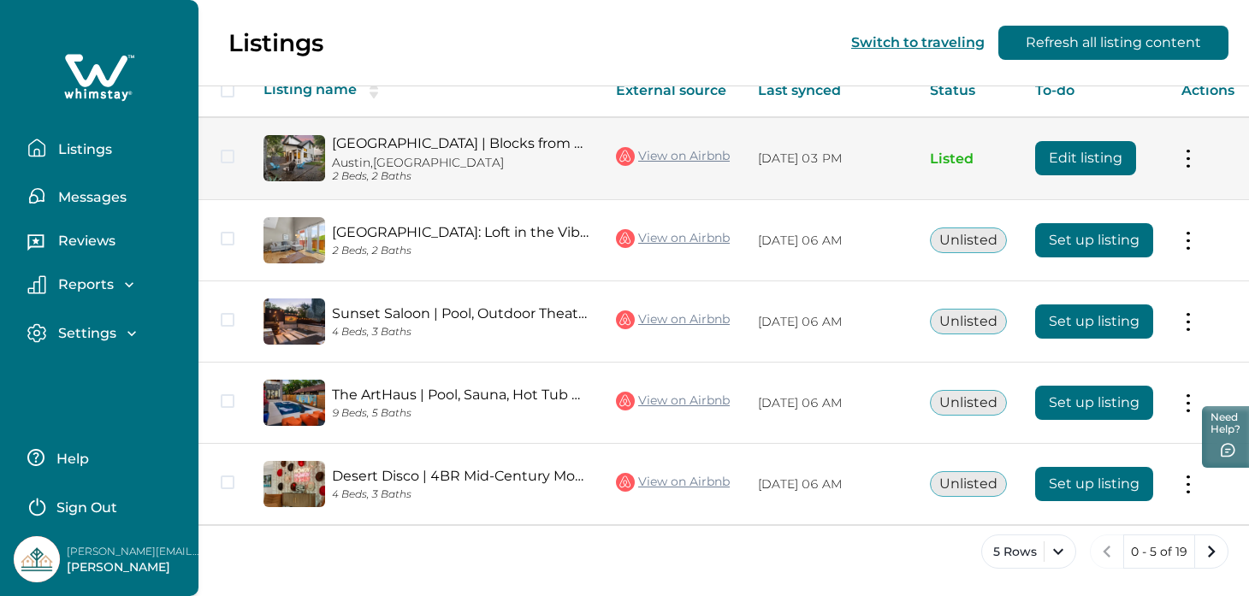
click at [1188, 153] on button at bounding box center [1189, 159] width 14 height 18
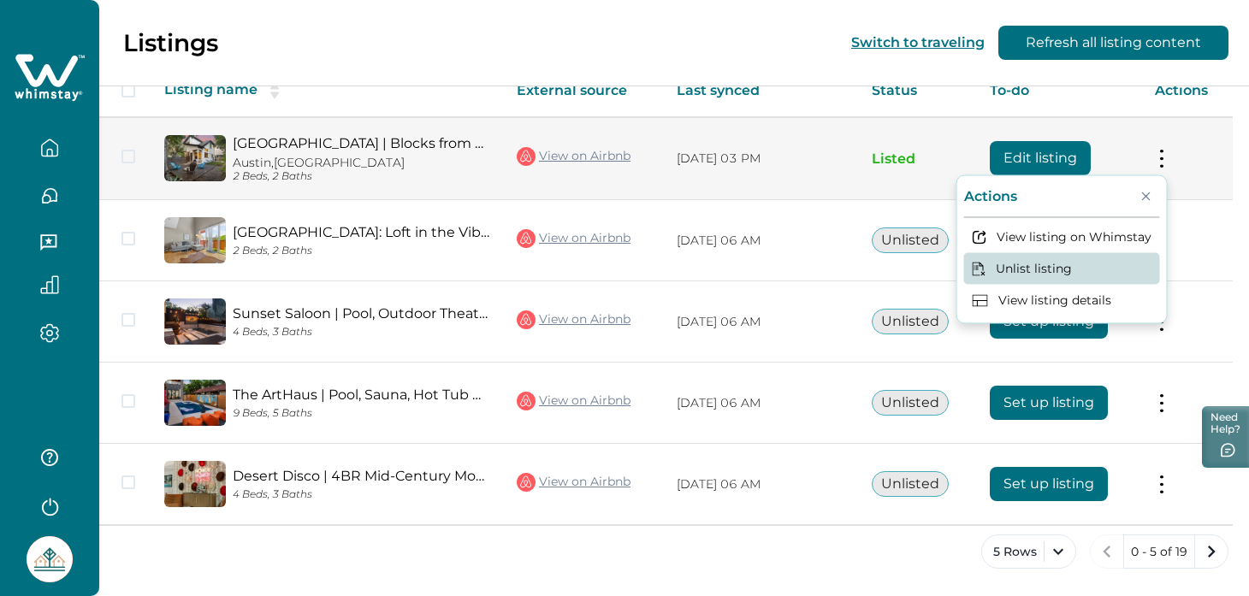
click at [1040, 264] on button "Unlist listing" at bounding box center [1062, 268] width 196 height 32
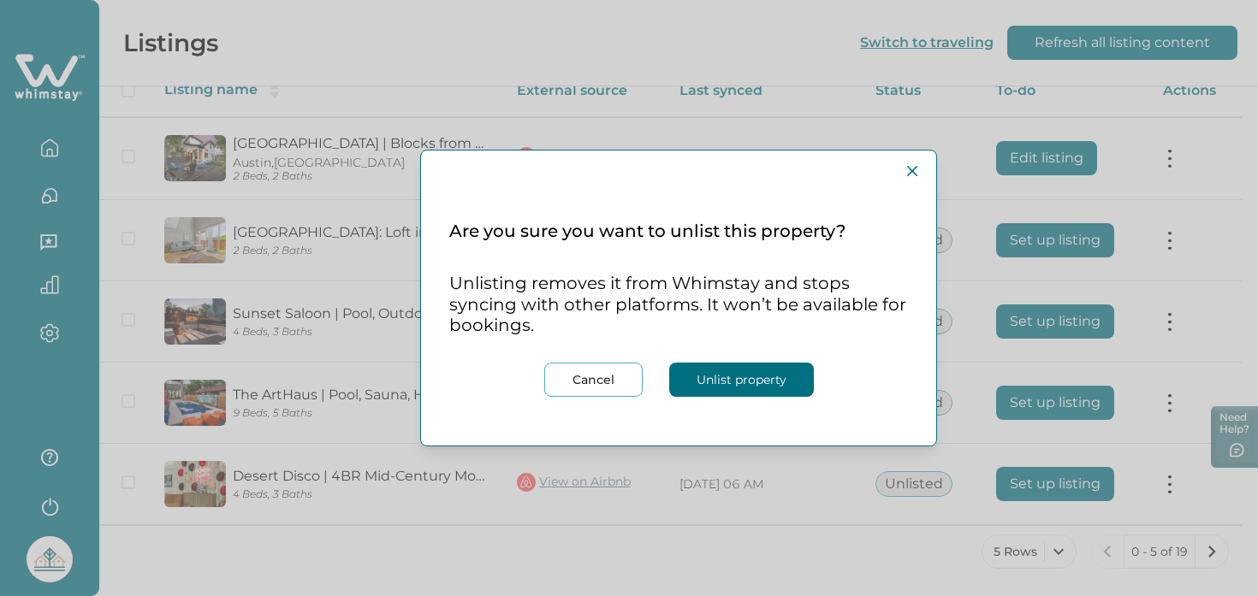
click at [775, 389] on button "Unlist property" at bounding box center [741, 380] width 145 height 34
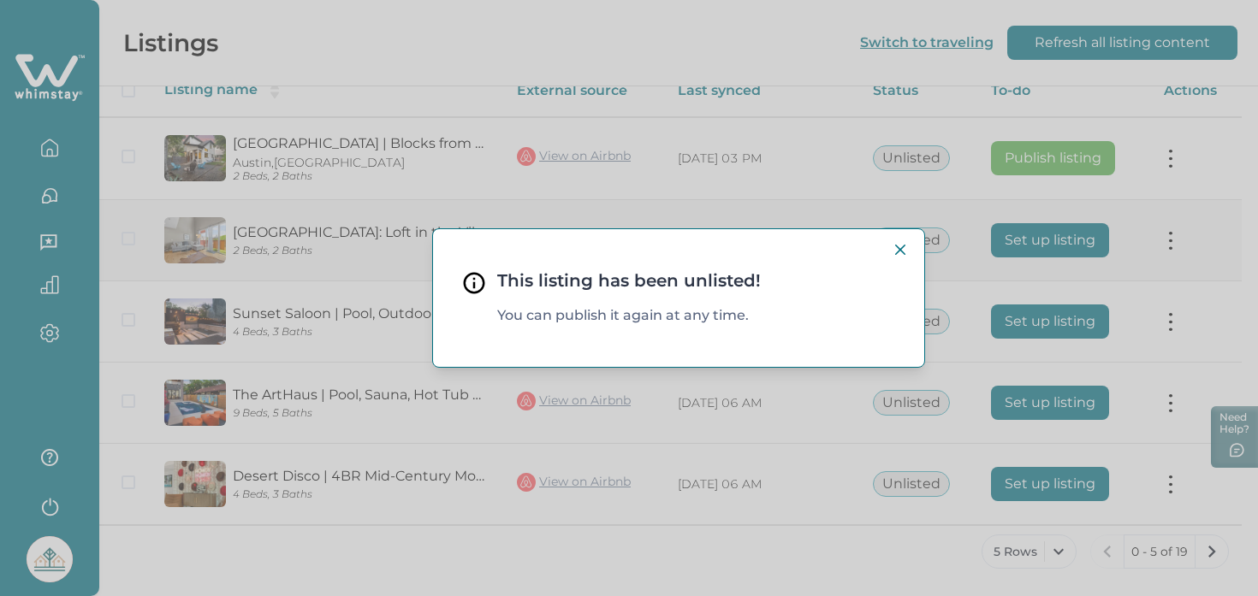
click at [902, 248] on icon "Close" at bounding box center [900, 250] width 10 height 10
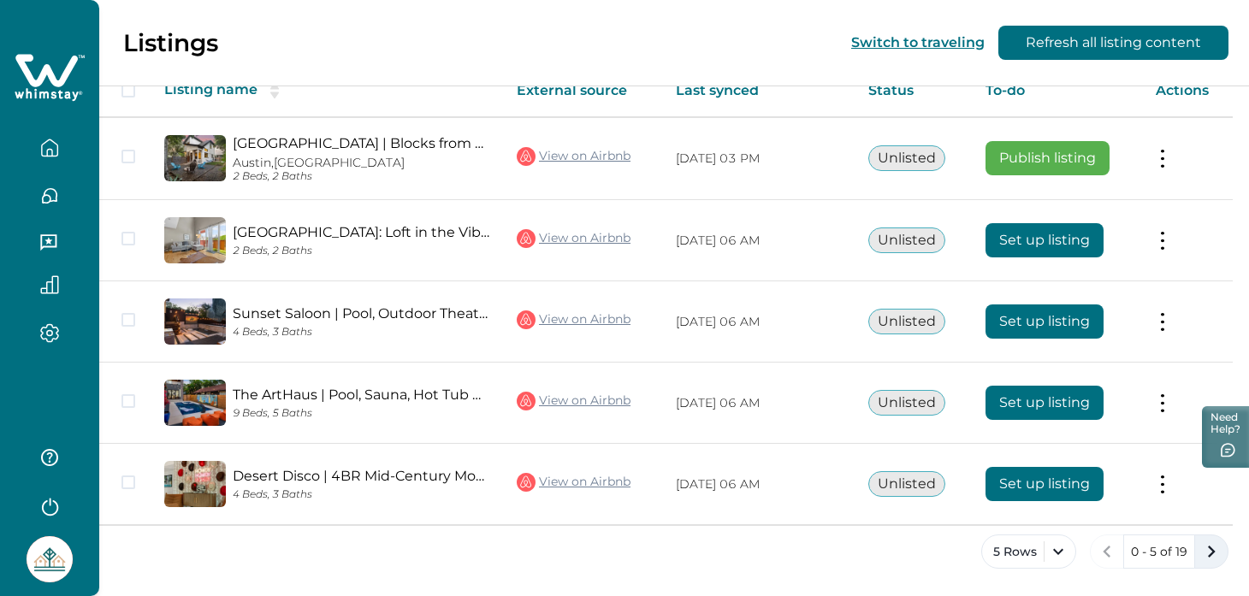
click at [1219, 546] on icon "next page" at bounding box center [1212, 552] width 24 height 24
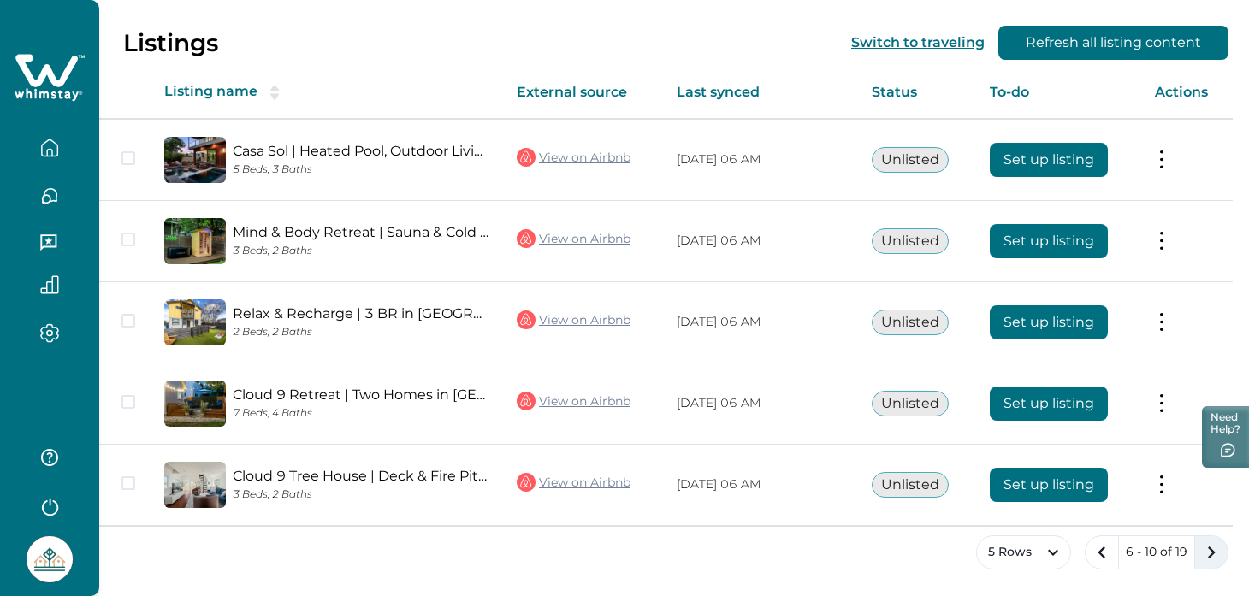
click at [1212, 557] on icon "next page" at bounding box center [1212, 553] width 24 height 24
